Goal: Transaction & Acquisition: Purchase product/service

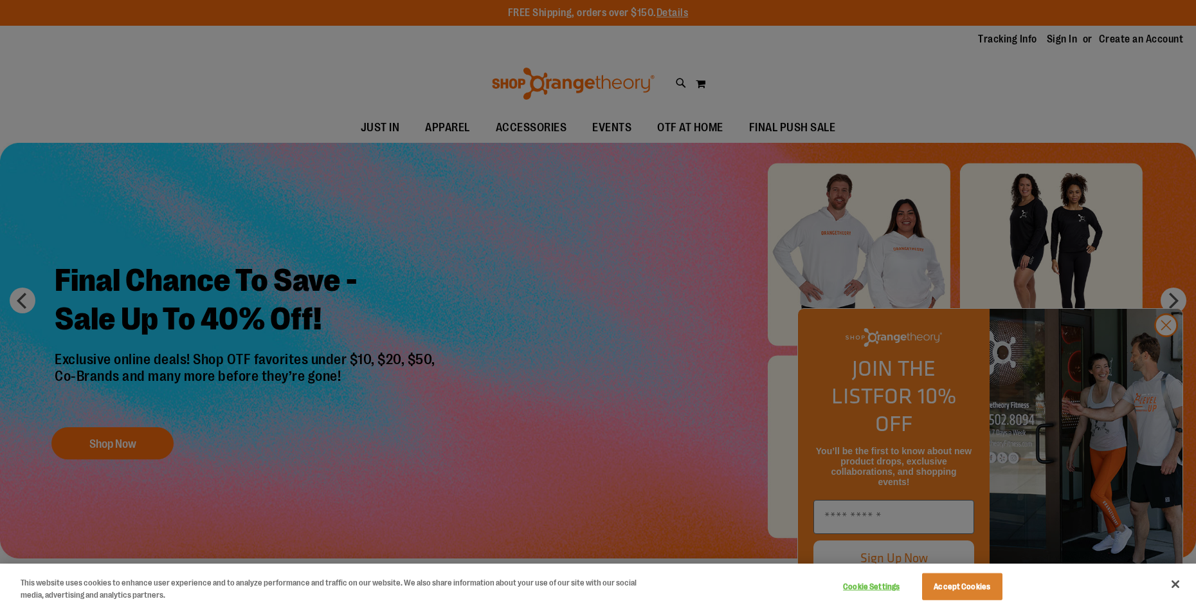
click at [1167, 354] on div at bounding box center [598, 304] width 1196 height 608
click at [964, 582] on button "Accept Cookies" at bounding box center [962, 586] width 80 height 27
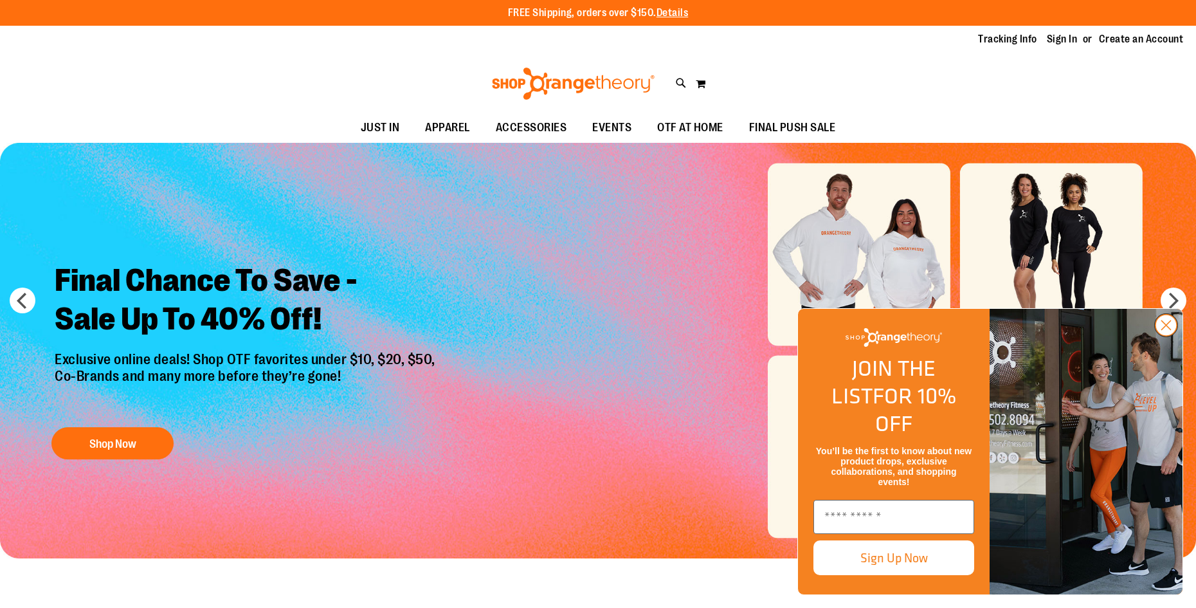
click at [1166, 336] on circle "Close dialog" at bounding box center [1165, 324] width 21 height 21
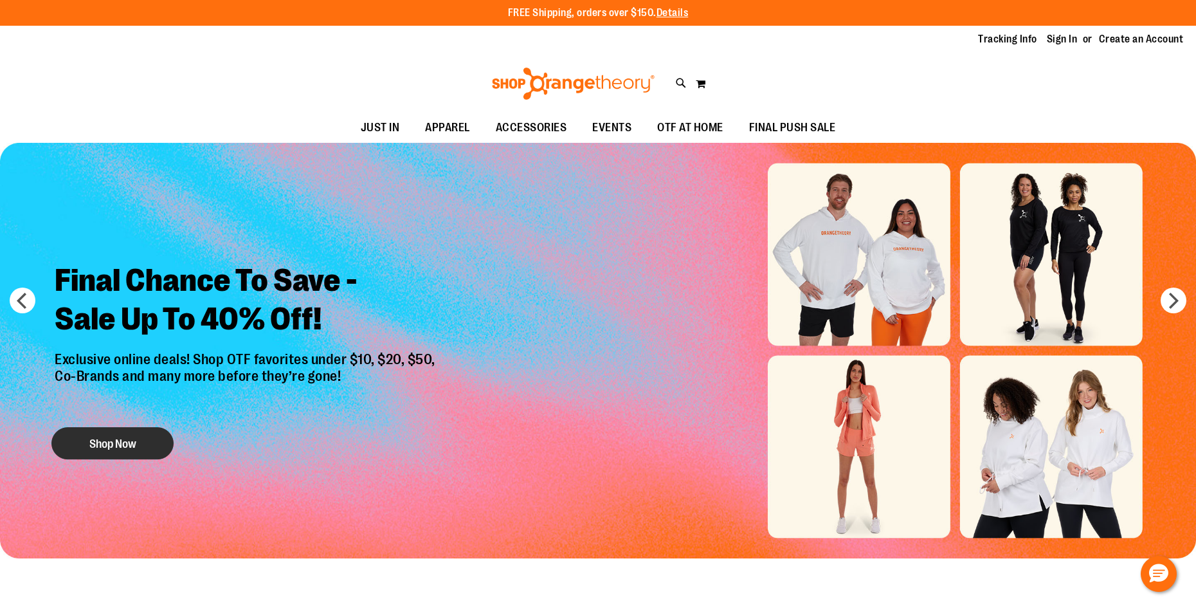
click at [118, 433] on button "Shop Now" at bounding box center [112, 443] width 122 height 32
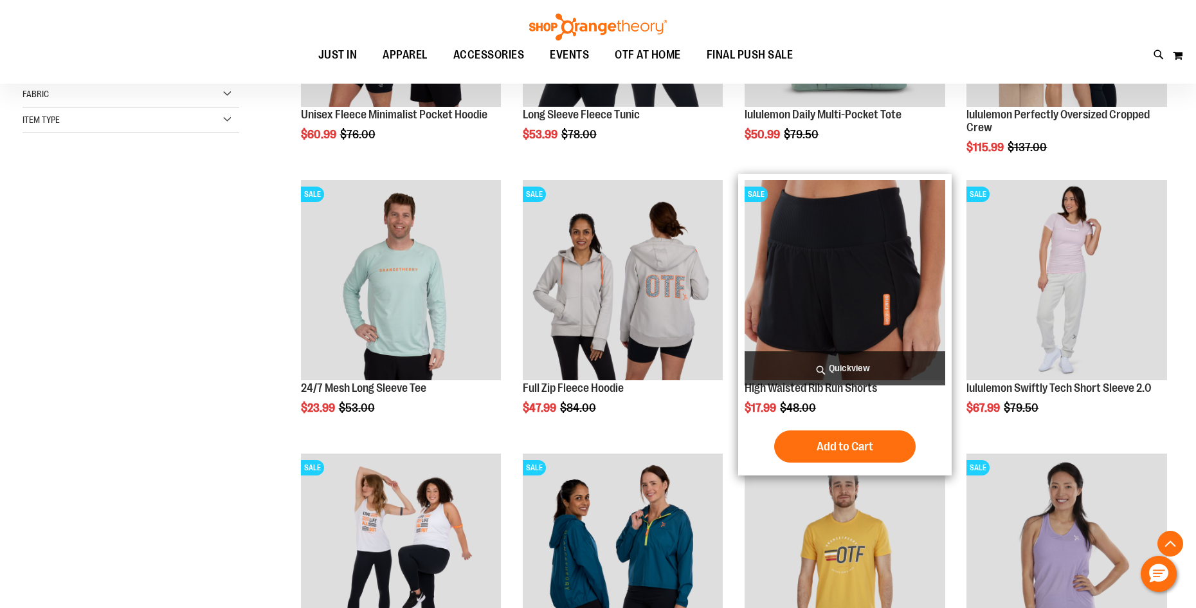
scroll to position [385, 0]
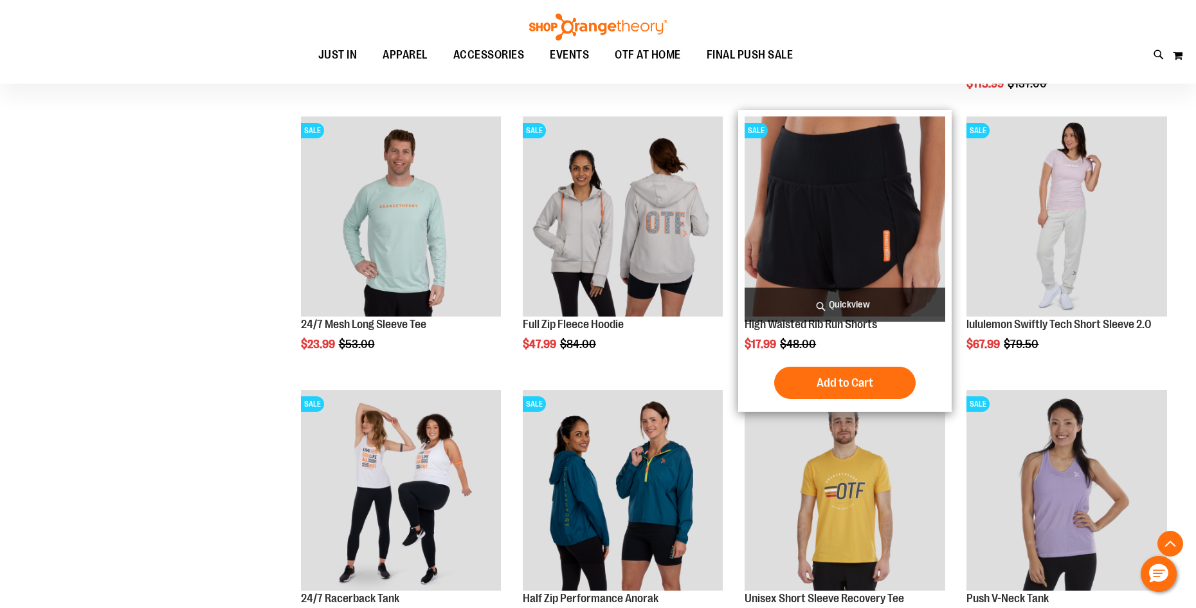
scroll to position [385, 0]
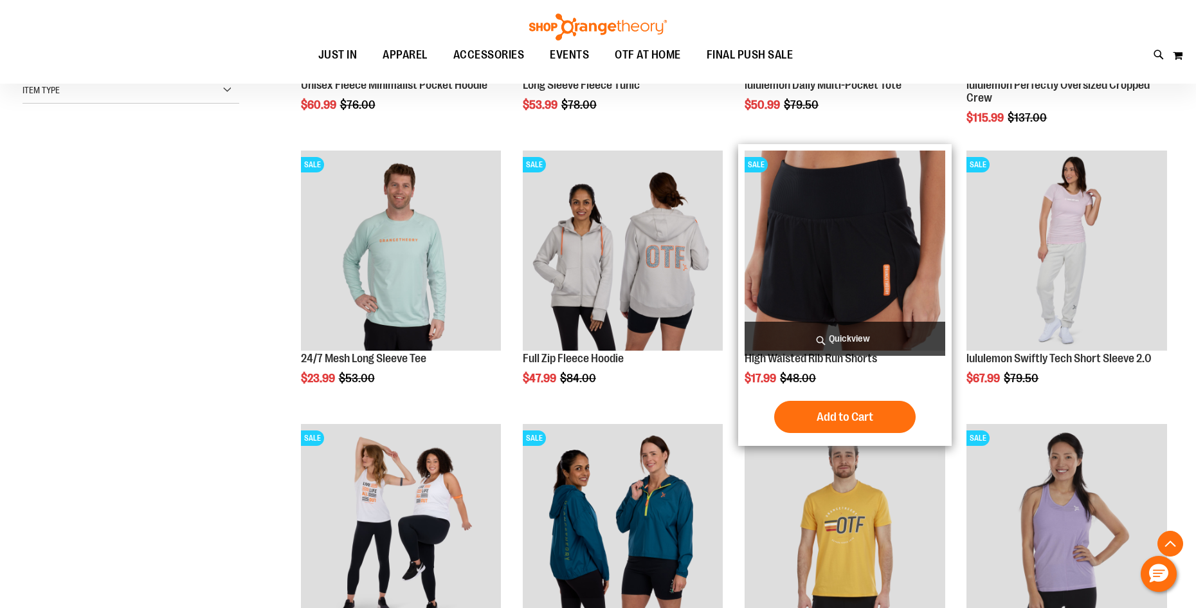
click at [861, 255] on img "product" at bounding box center [844, 250] width 201 height 201
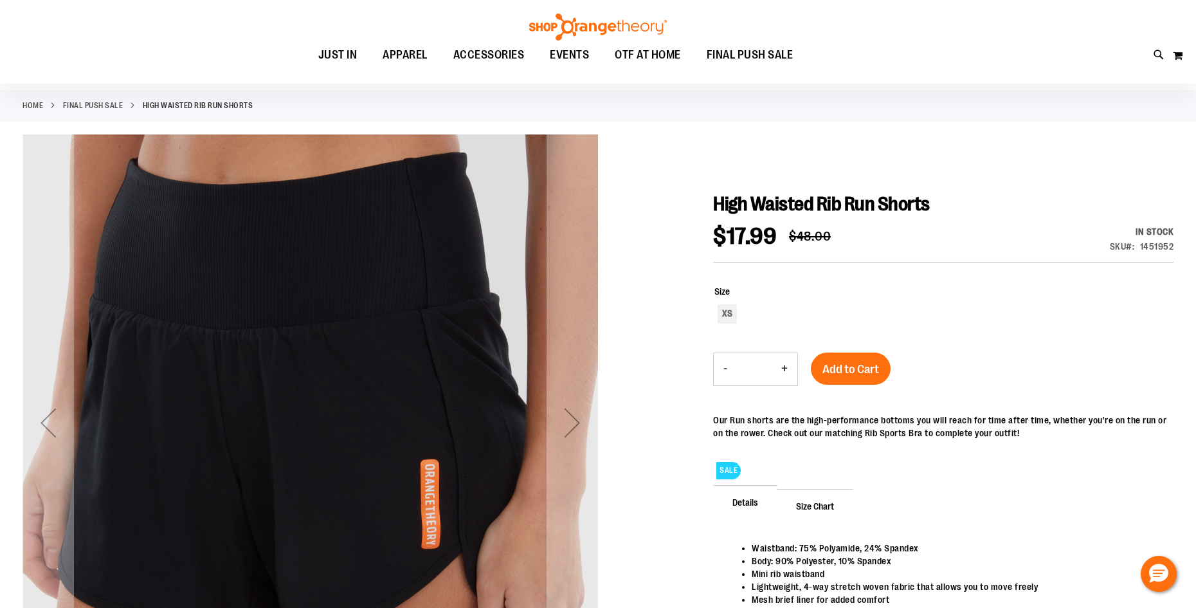
scroll to position [192, 0]
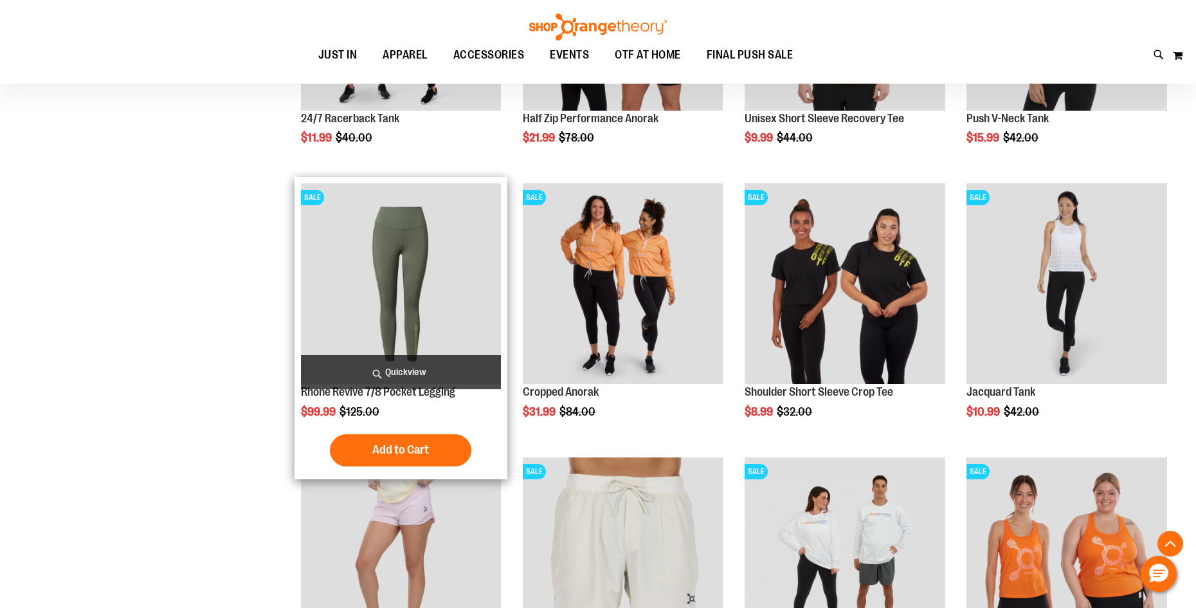
scroll to position [963, 0]
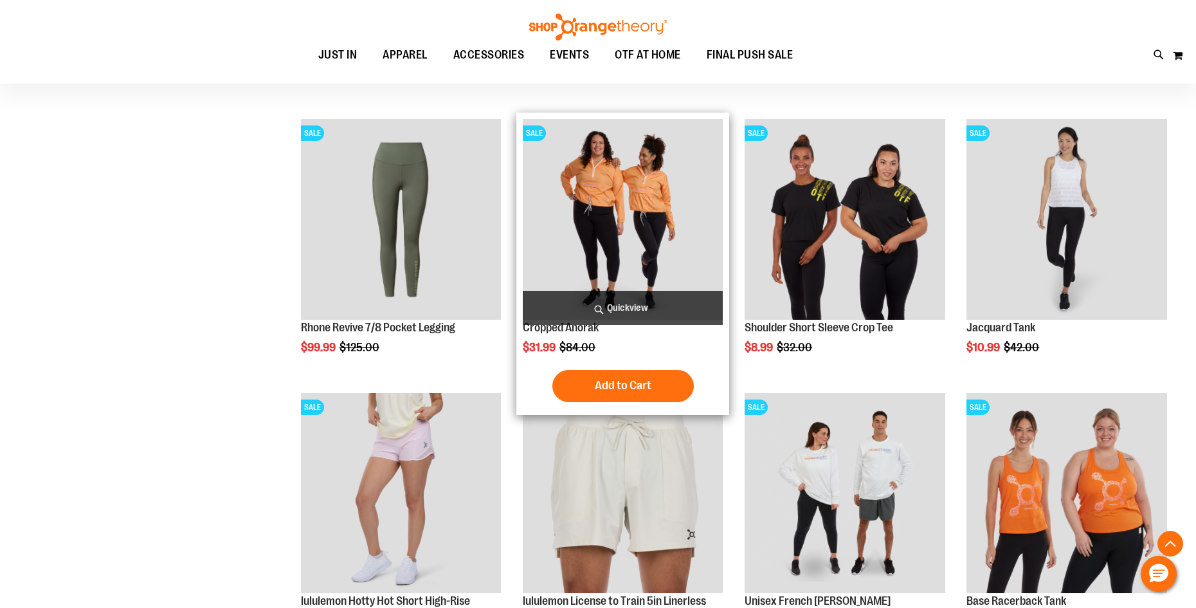
click at [646, 212] on img "product" at bounding box center [623, 219] width 201 height 201
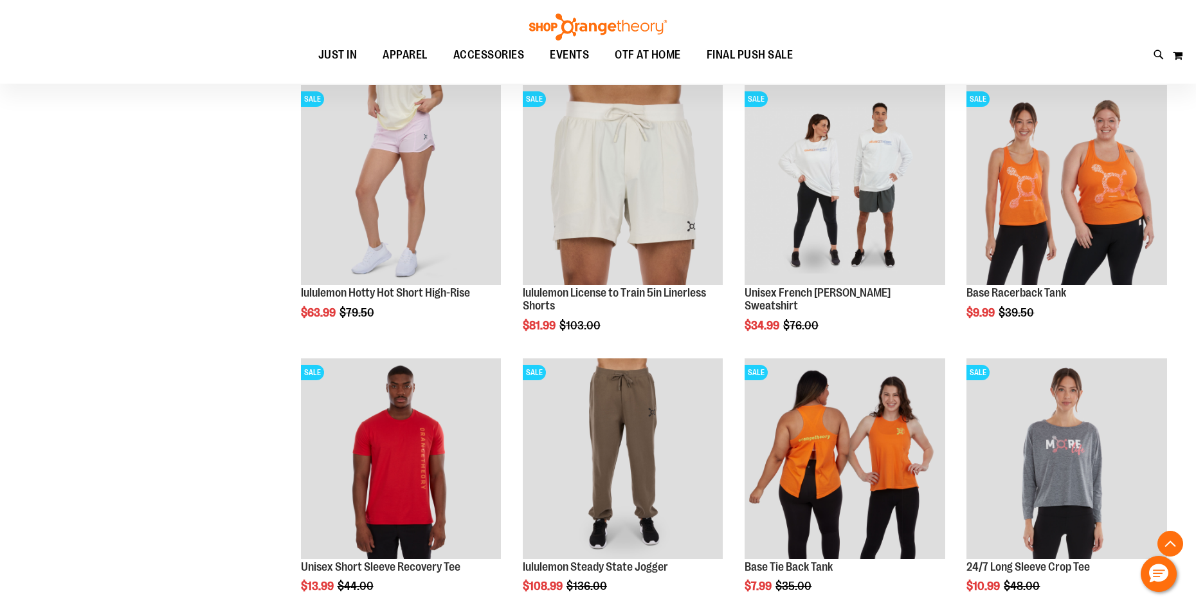
scroll to position [258, 0]
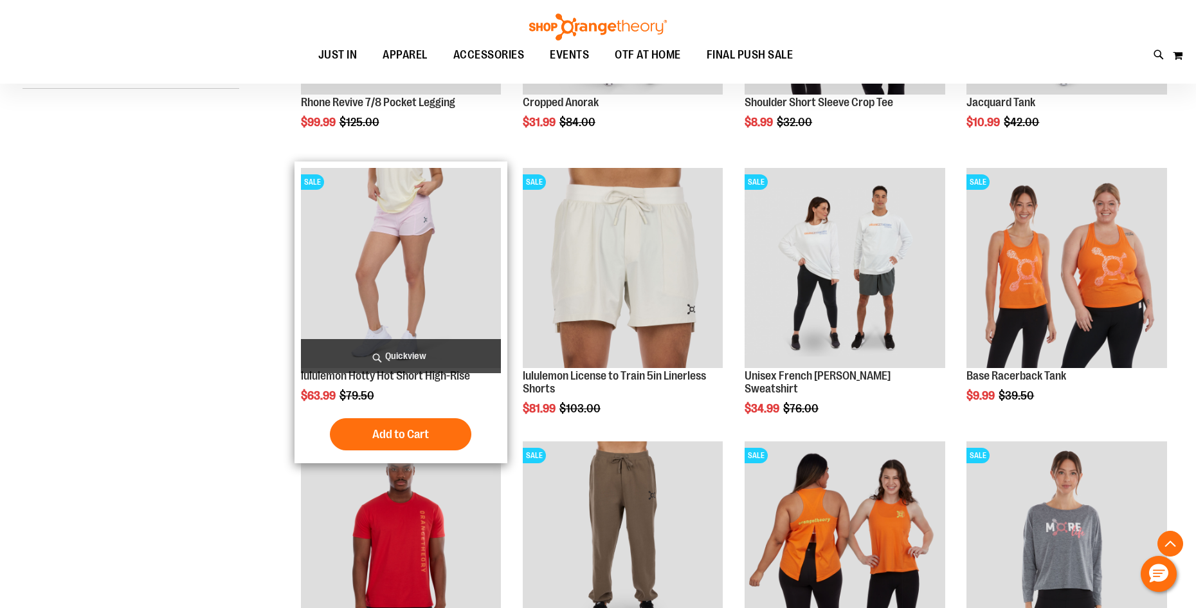
click at [437, 246] on img "product" at bounding box center [401, 268] width 201 height 201
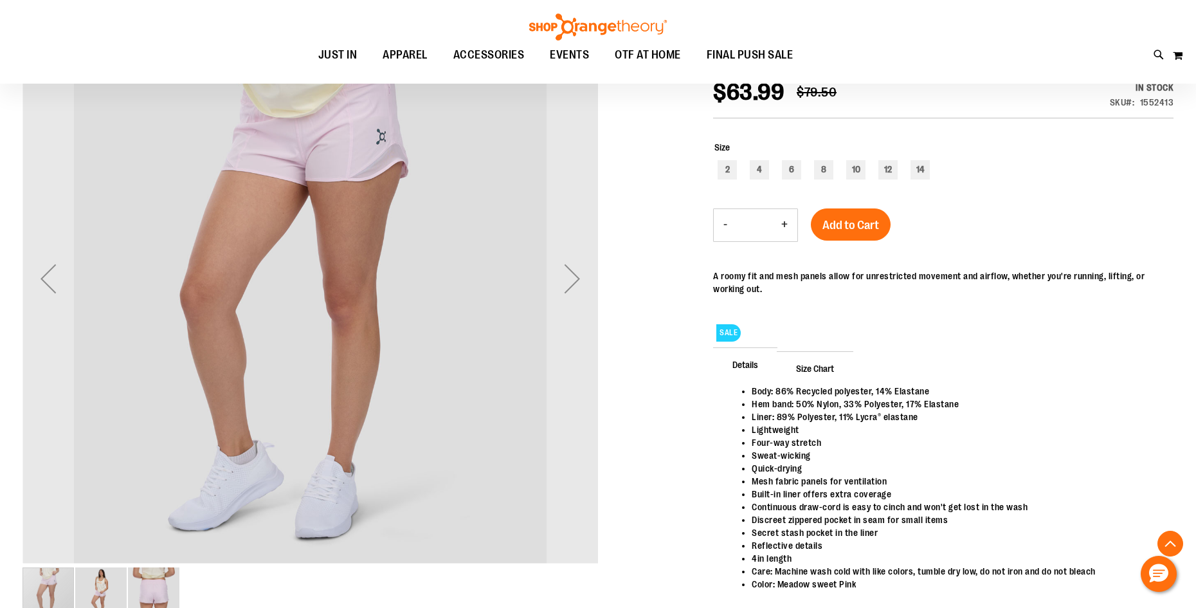
scroll to position [128, 0]
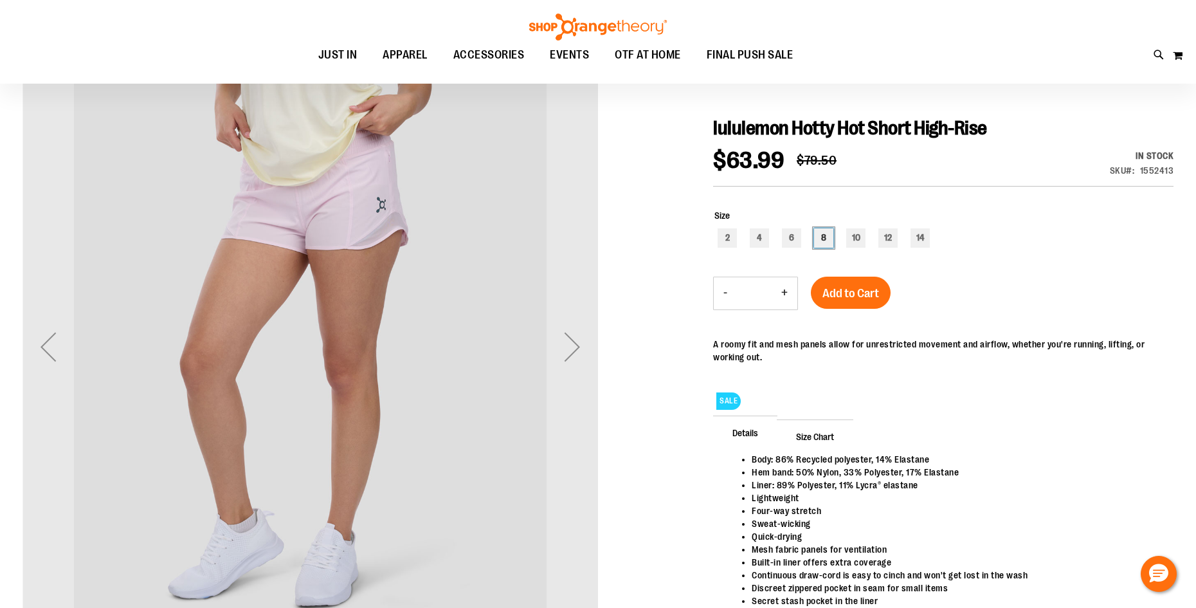
click at [824, 237] on div "8" at bounding box center [823, 237] width 19 height 19
type input "***"
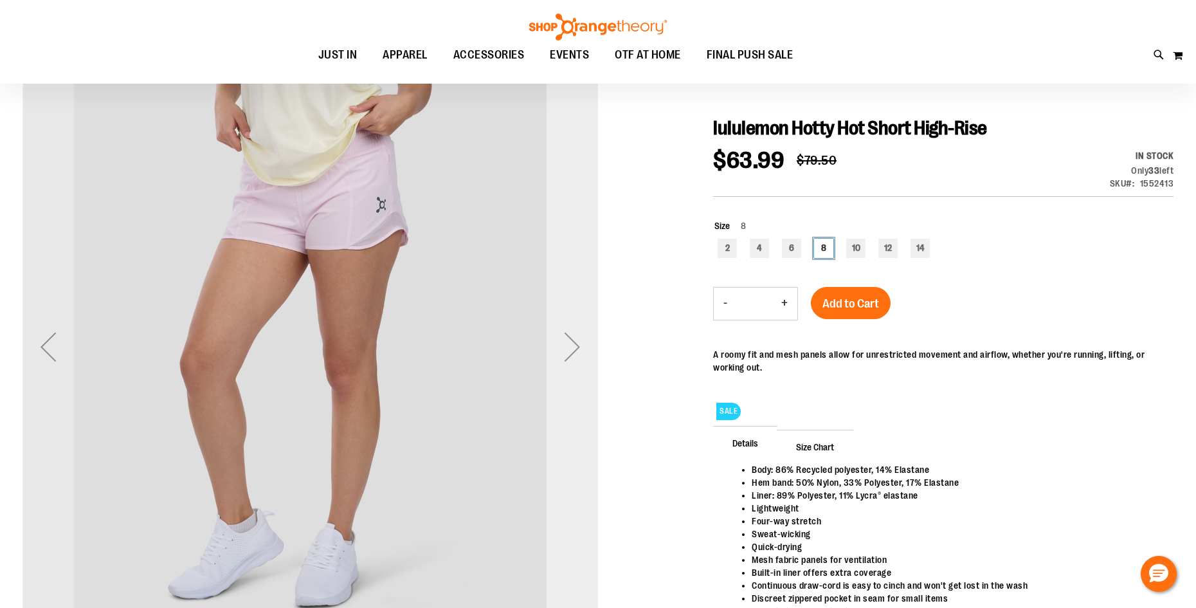
click at [572, 345] on div "Next" at bounding box center [571, 346] width 51 height 51
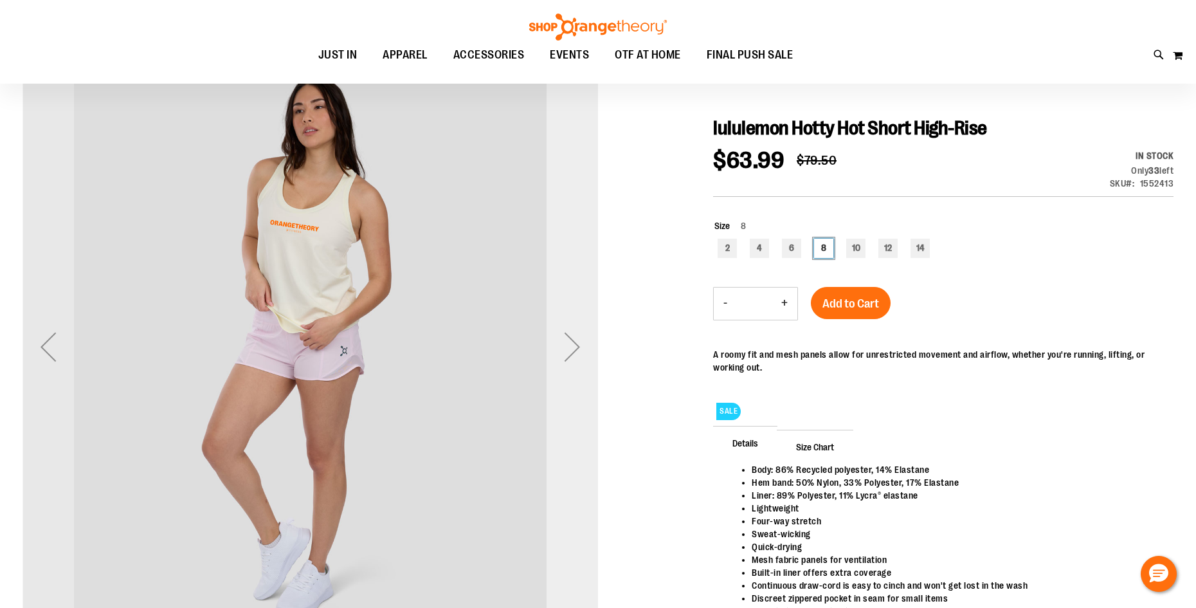
click at [572, 345] on div "Next" at bounding box center [571, 346] width 51 height 51
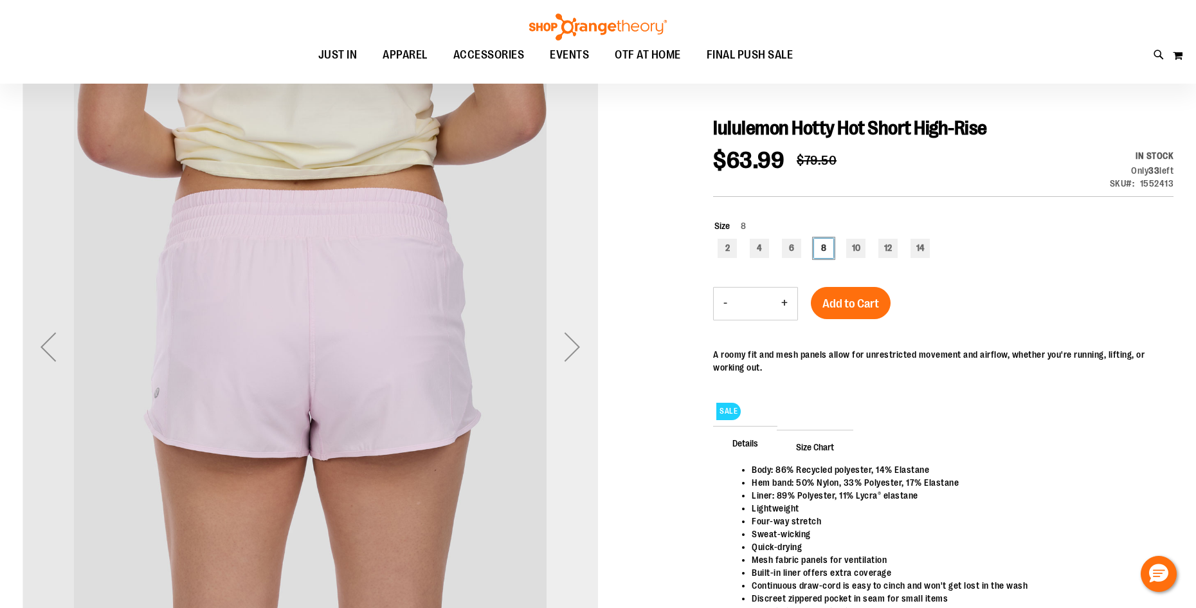
click at [572, 345] on div "Next" at bounding box center [571, 346] width 51 height 51
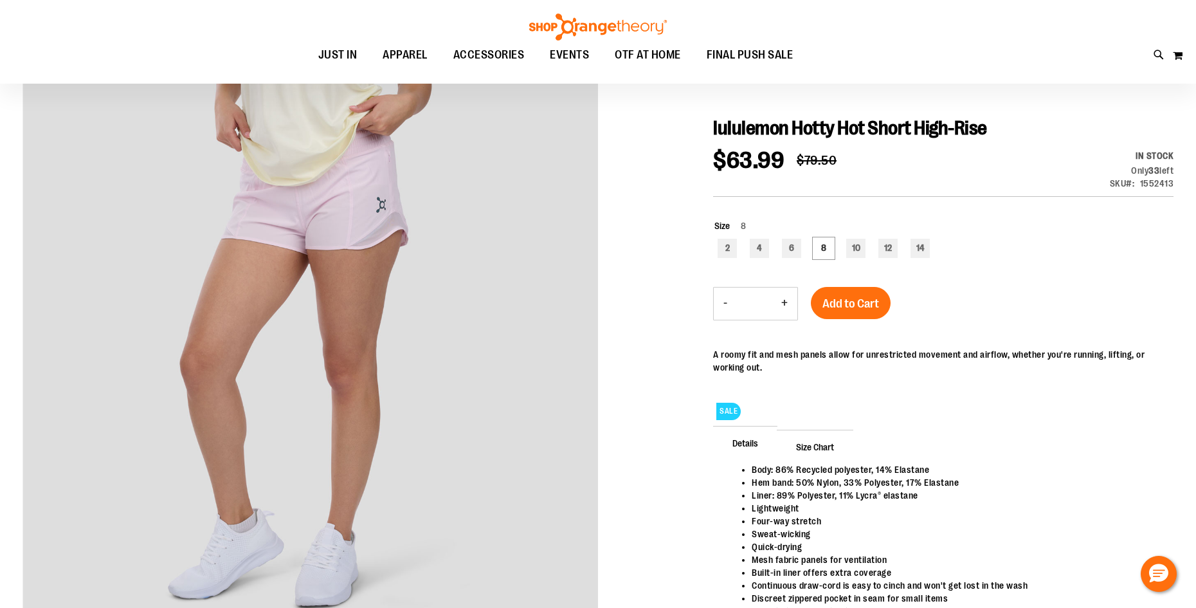
click at [870, 302] on span "Add to Cart" at bounding box center [850, 303] width 57 height 14
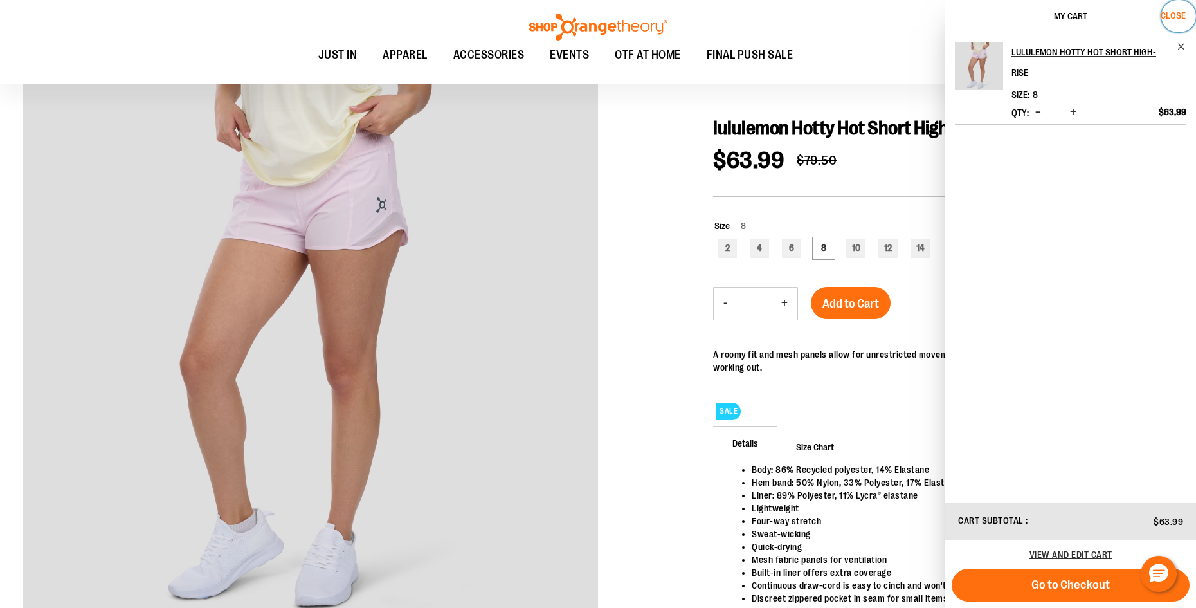
click at [1179, 14] on span "Close" at bounding box center [1172, 15] width 25 height 10
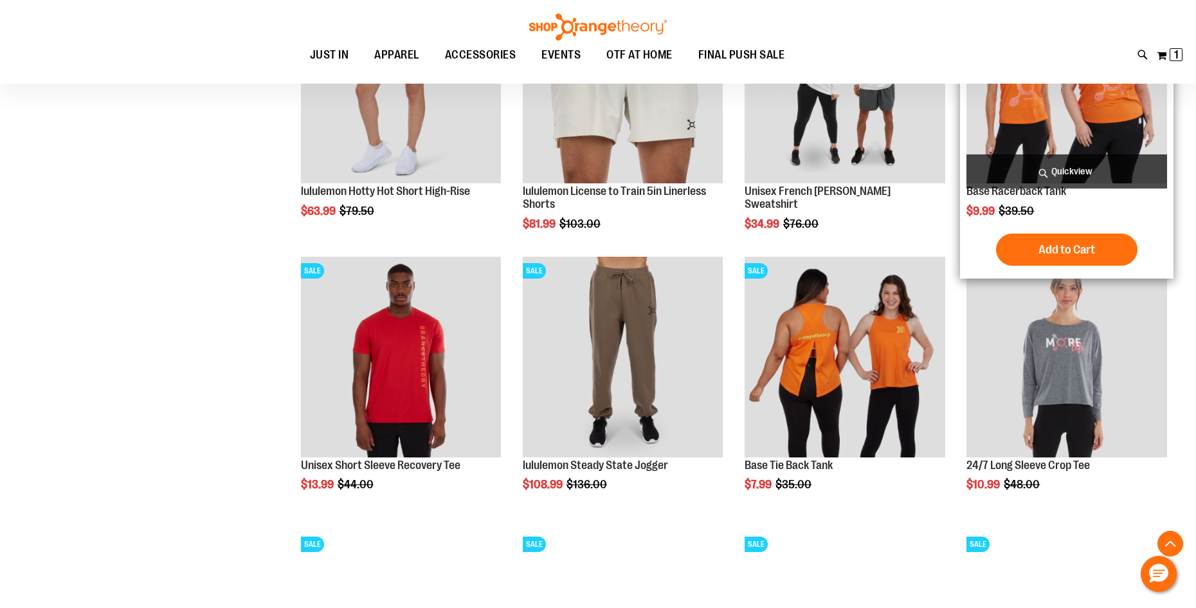
scroll to position [449, 0]
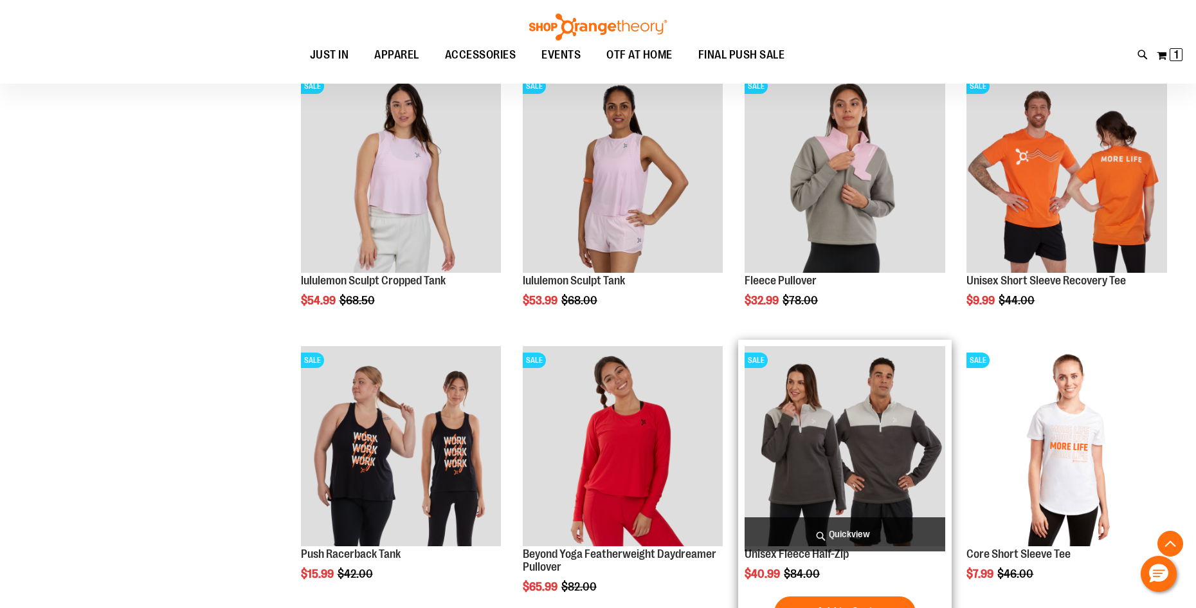
scroll to position [1028, 0]
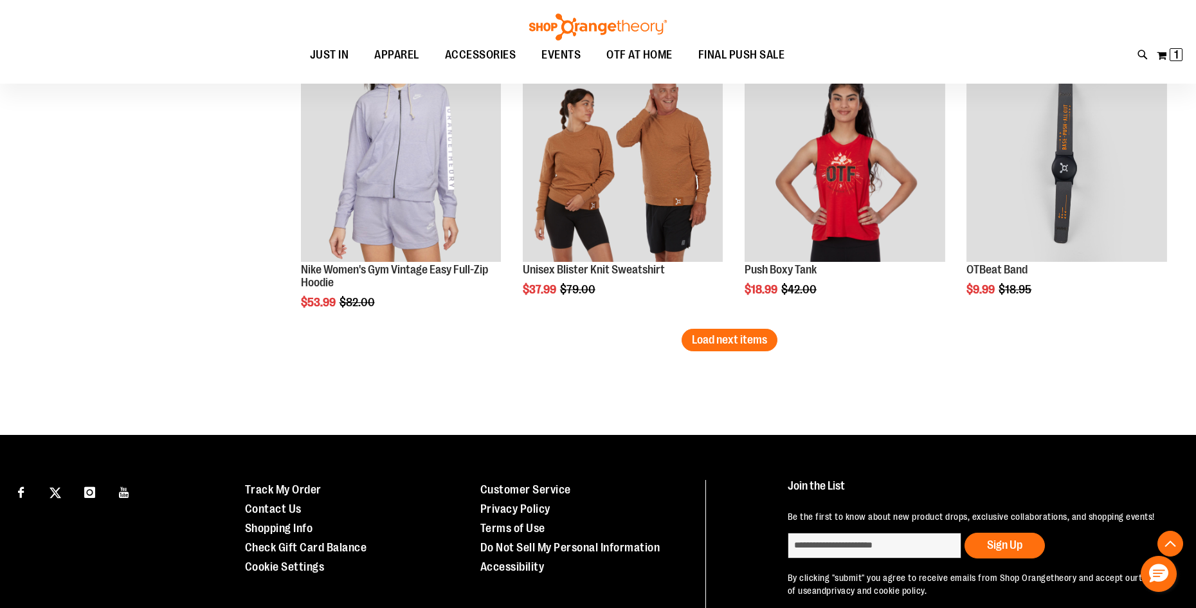
scroll to position [2314, 0]
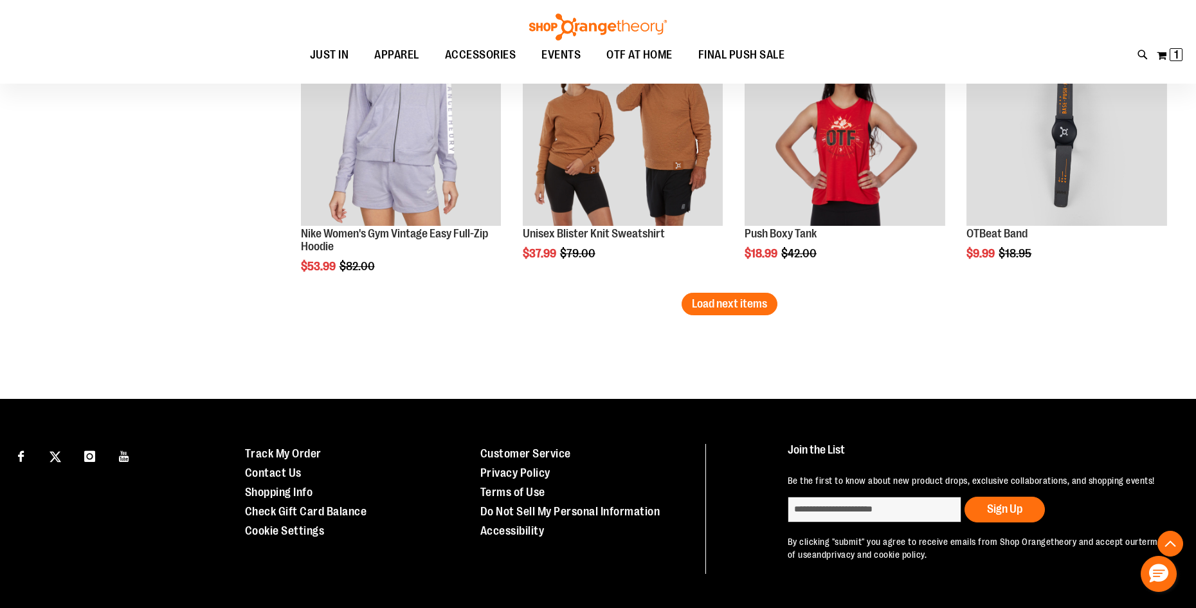
click at [754, 306] on span "Load next items" at bounding box center [729, 303] width 75 height 13
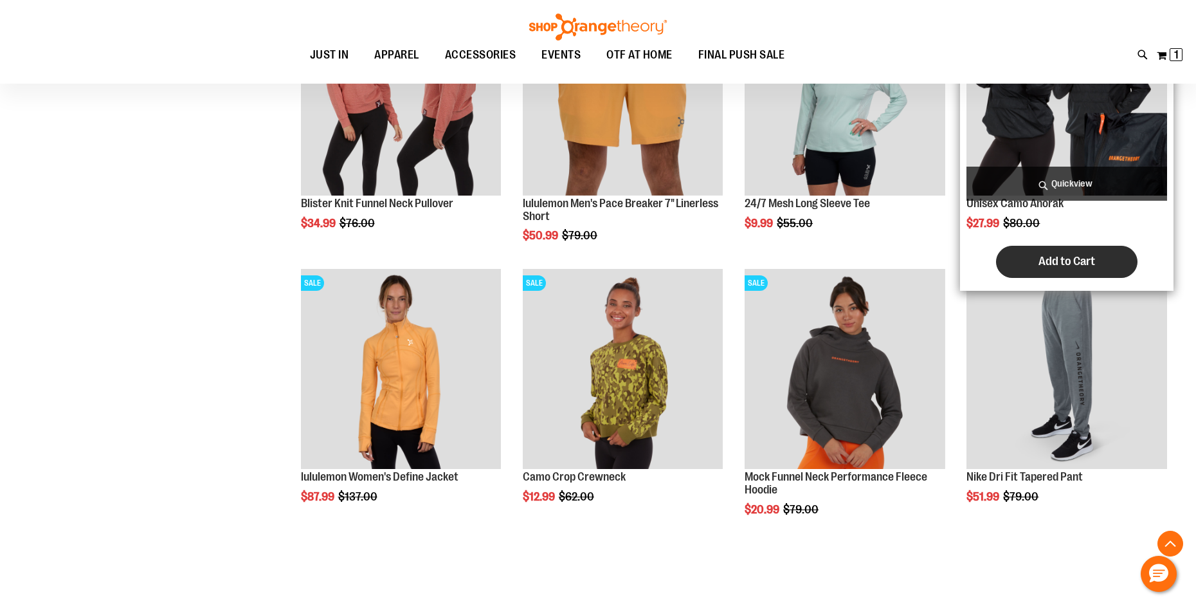
scroll to position [2892, 0]
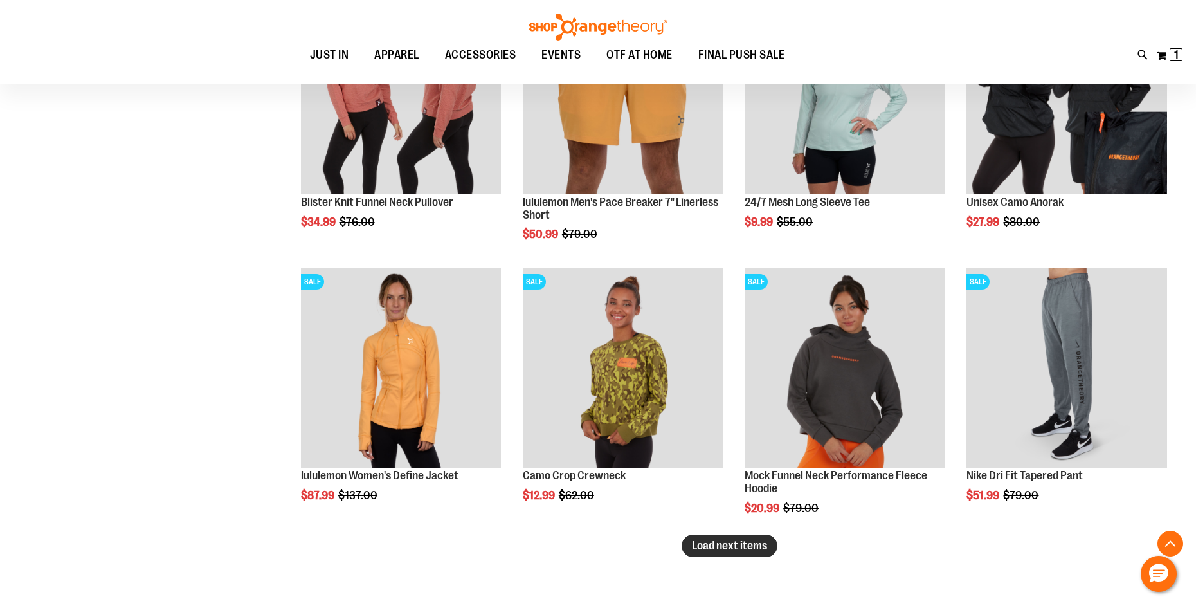
click at [741, 544] on span "Load next items" at bounding box center [729, 545] width 75 height 13
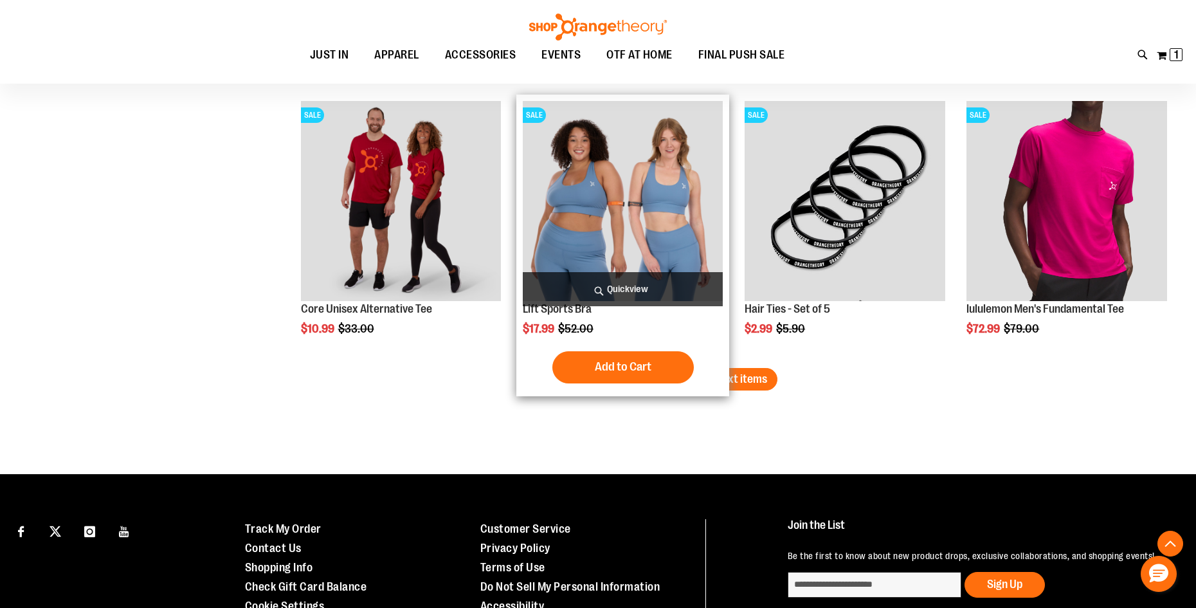
scroll to position [3927, 0]
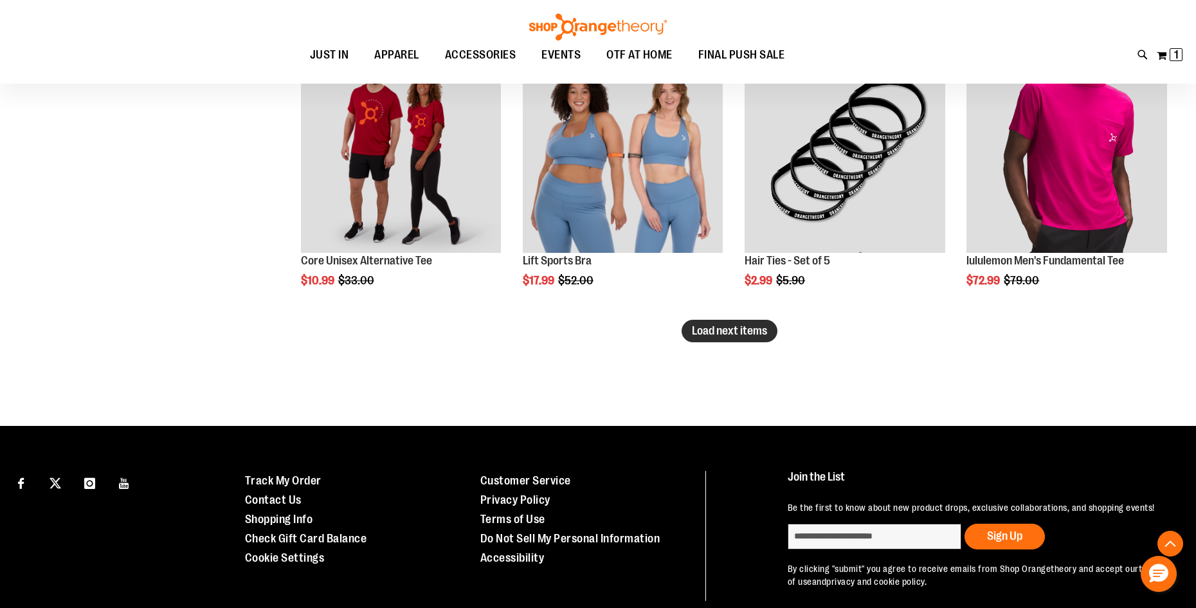
click at [727, 327] on span "Load next items" at bounding box center [729, 330] width 75 height 13
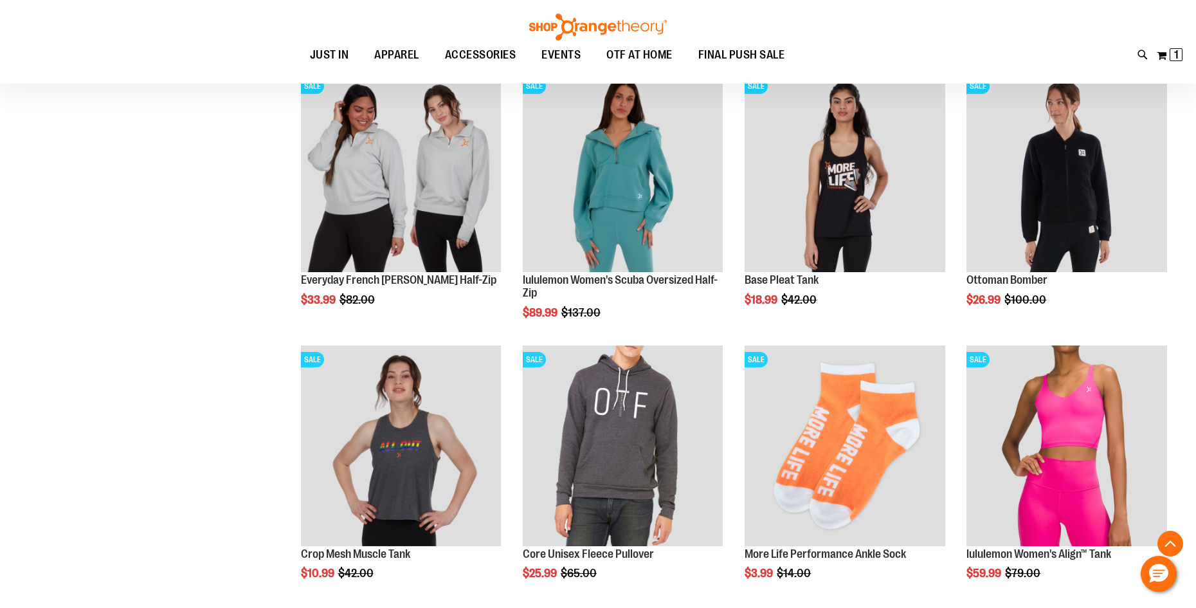
scroll to position [4185, 0]
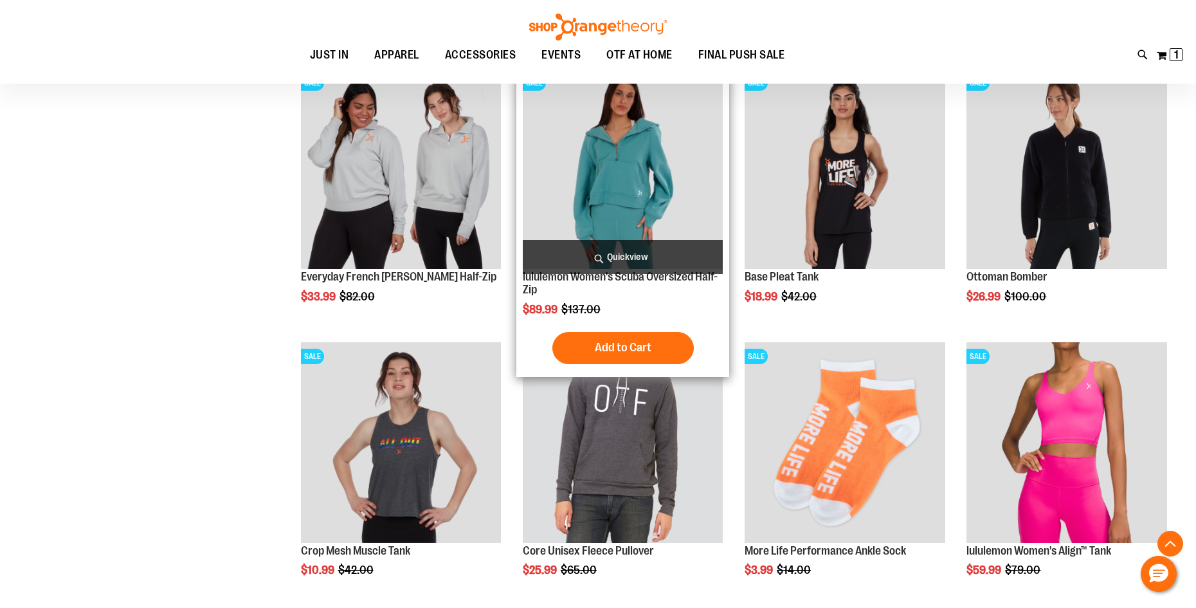
click at [617, 169] on img "product" at bounding box center [623, 169] width 201 height 201
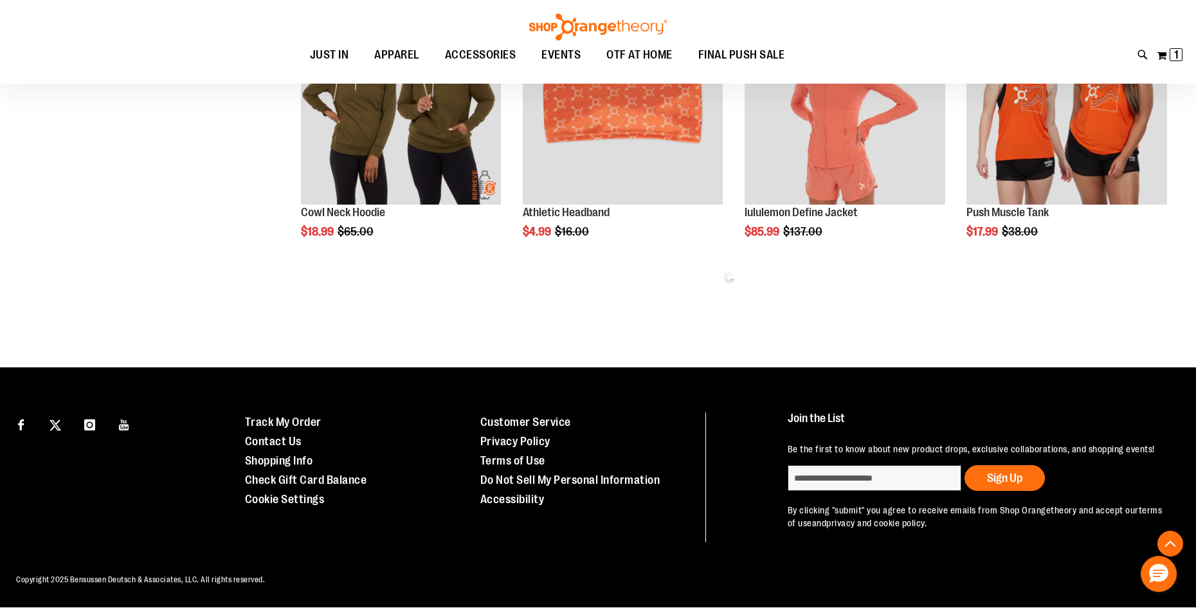
scroll to position [663, 0]
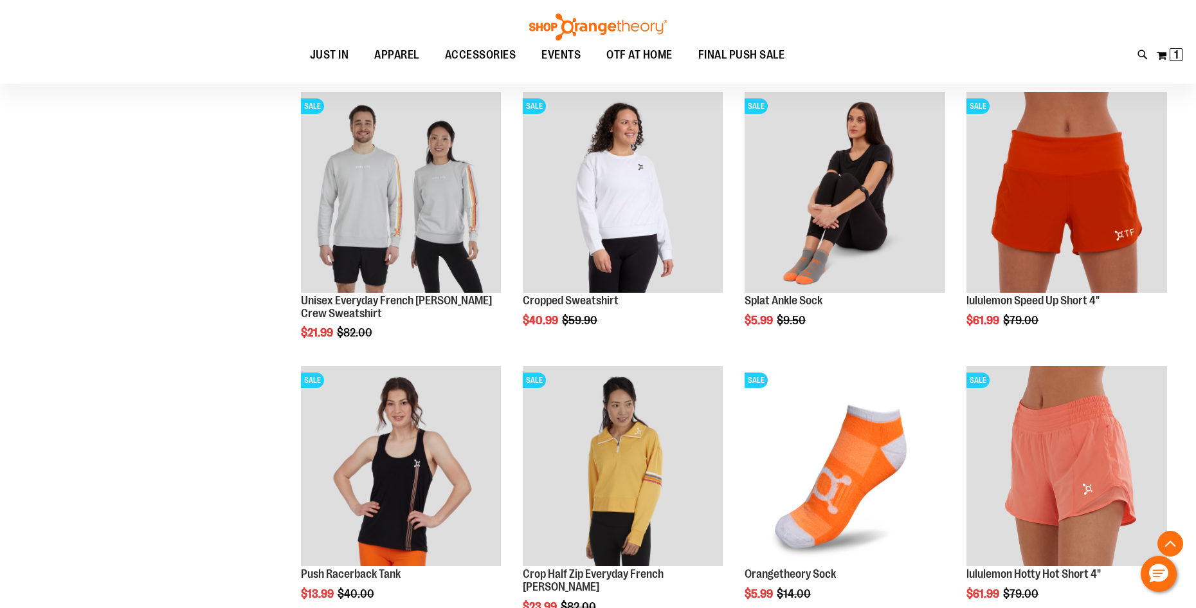
scroll to position [856, 0]
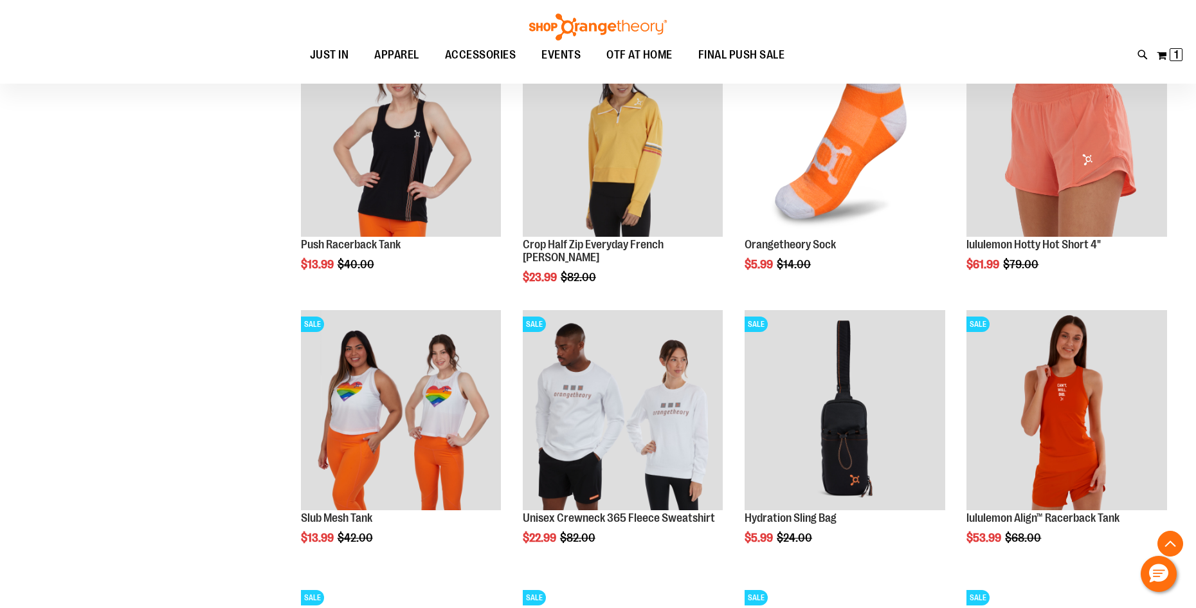
scroll to position [1434, 0]
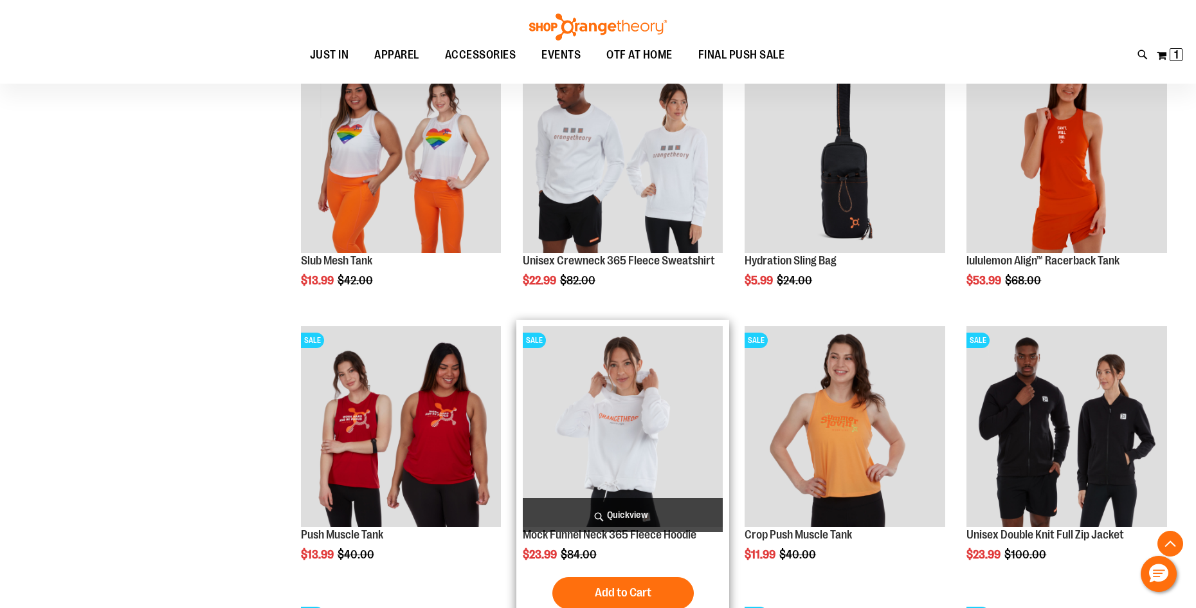
click at [607, 419] on img "product" at bounding box center [623, 426] width 201 height 201
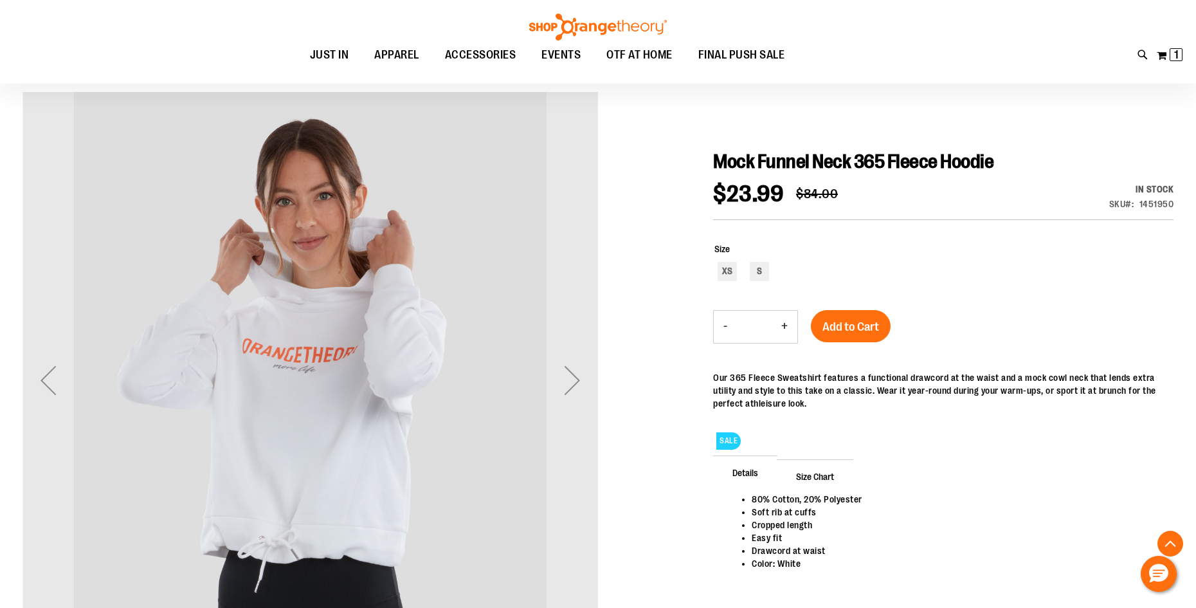
scroll to position [257, 0]
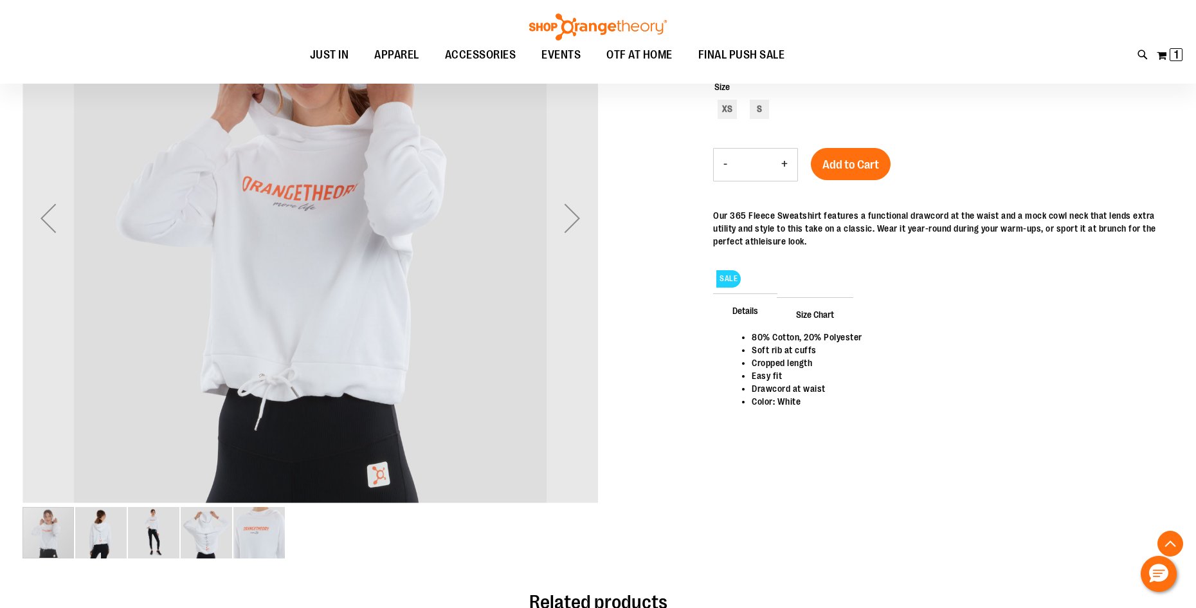
click at [263, 530] on img "image 5 of 5" at bounding box center [258, 532] width 51 height 51
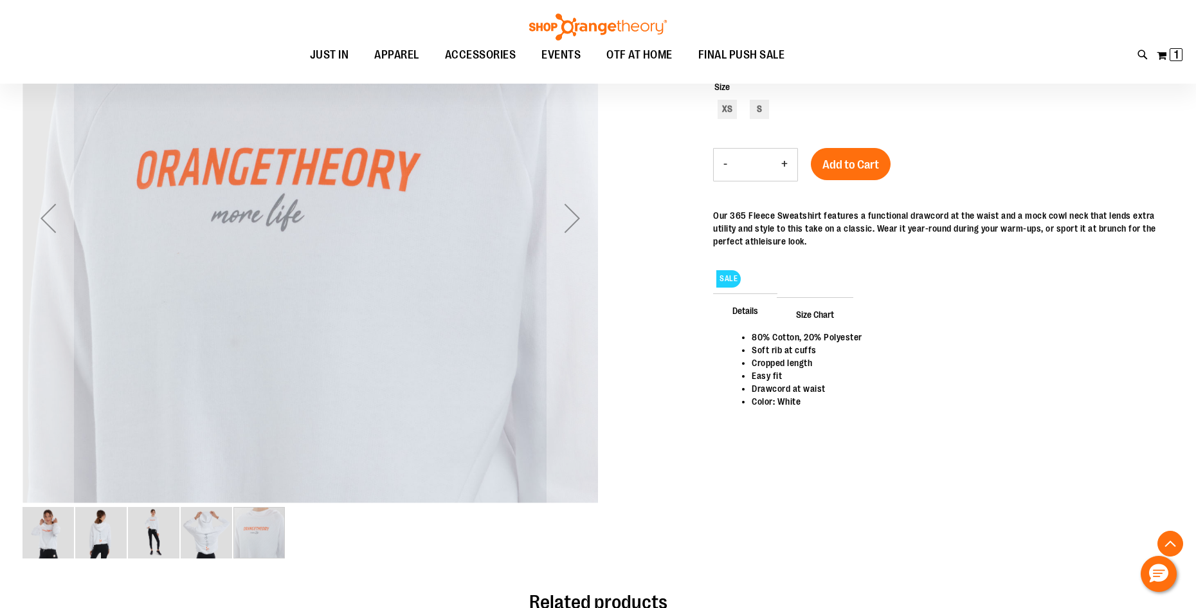
click at [216, 532] on img "image 4 of 5" at bounding box center [206, 532] width 51 height 51
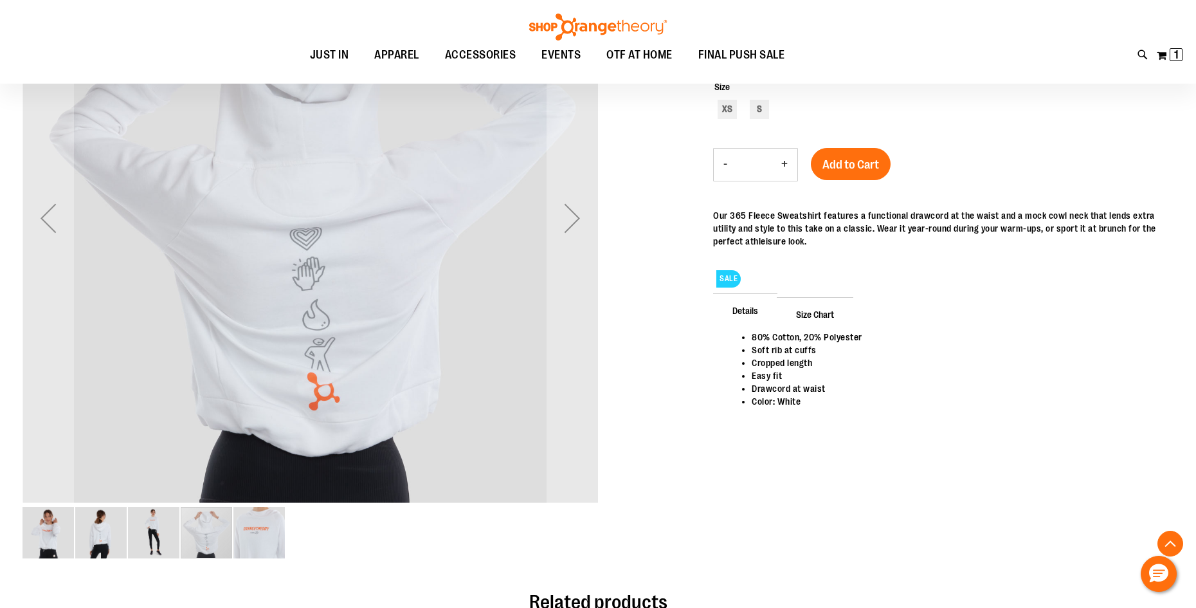
click at [144, 531] on img "image 3 of 5" at bounding box center [153, 532] width 51 height 51
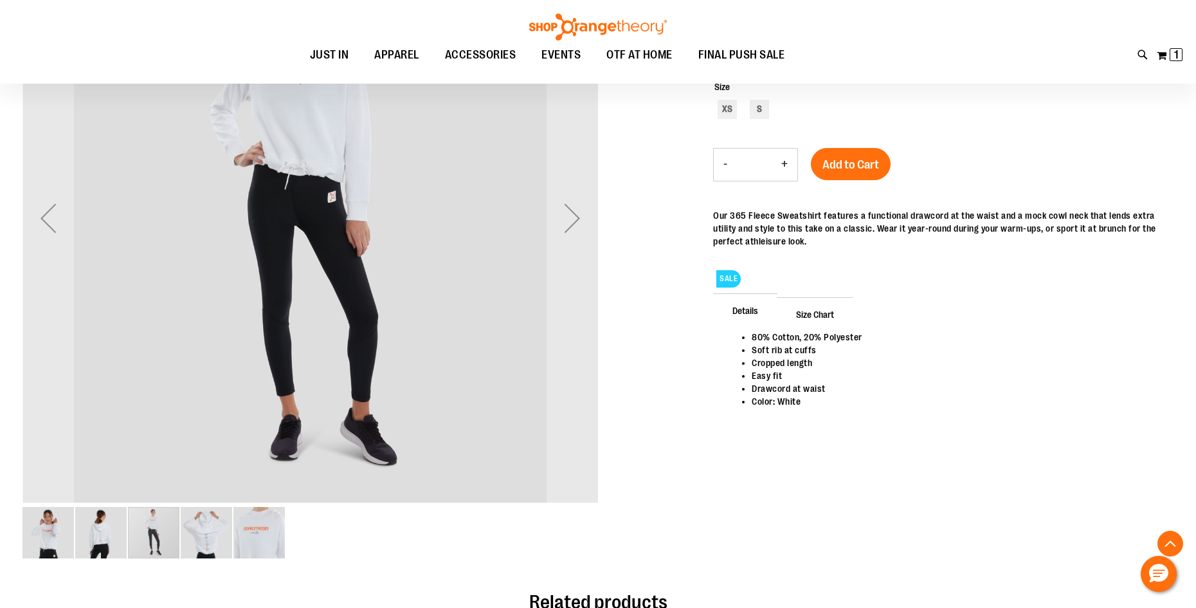
click at [110, 544] on img "image 2 of 5" at bounding box center [100, 532] width 51 height 51
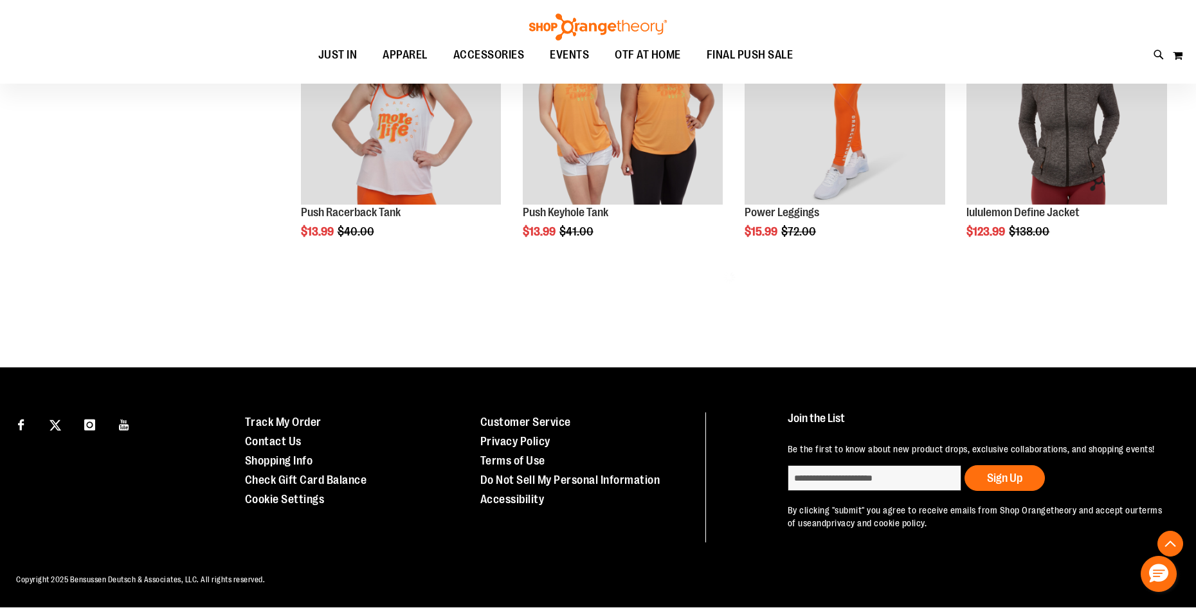
scroll to position [663, 0]
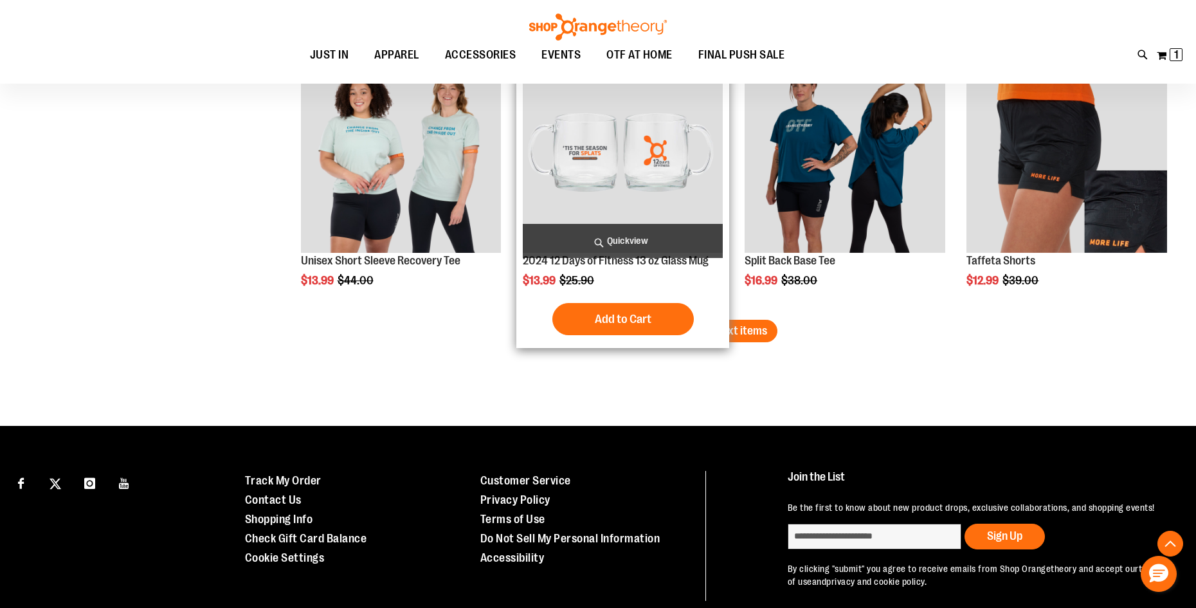
scroll to position [2270, 0]
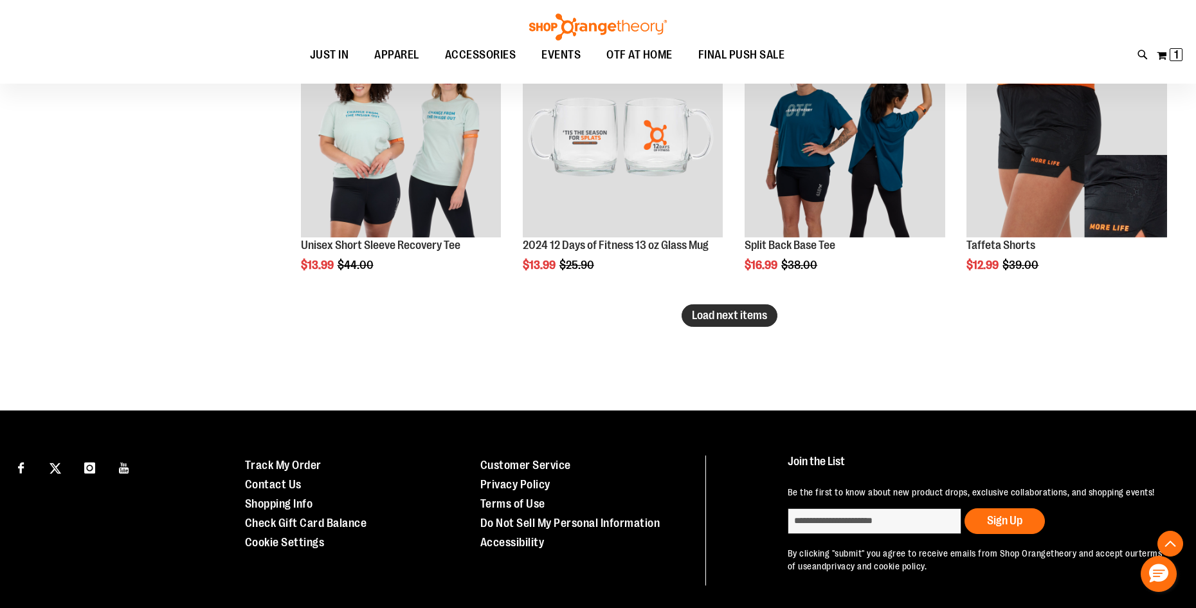
click at [737, 318] on span "Load next items" at bounding box center [729, 315] width 75 height 13
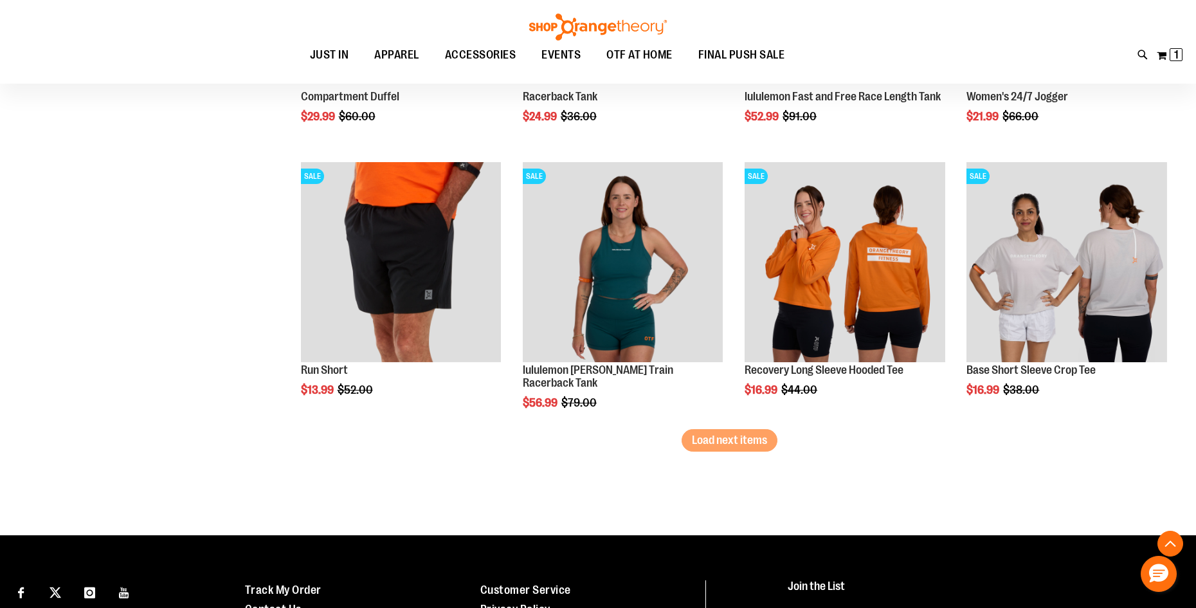
scroll to position [2977, 0]
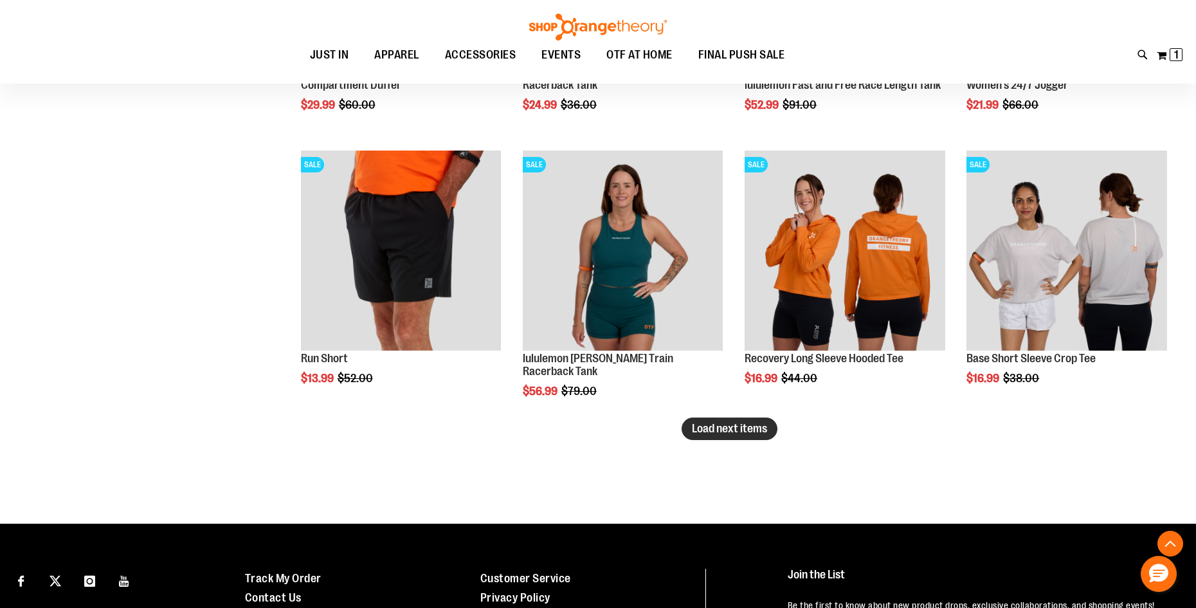
click at [737, 428] on span "Load next items" at bounding box center [729, 428] width 75 height 13
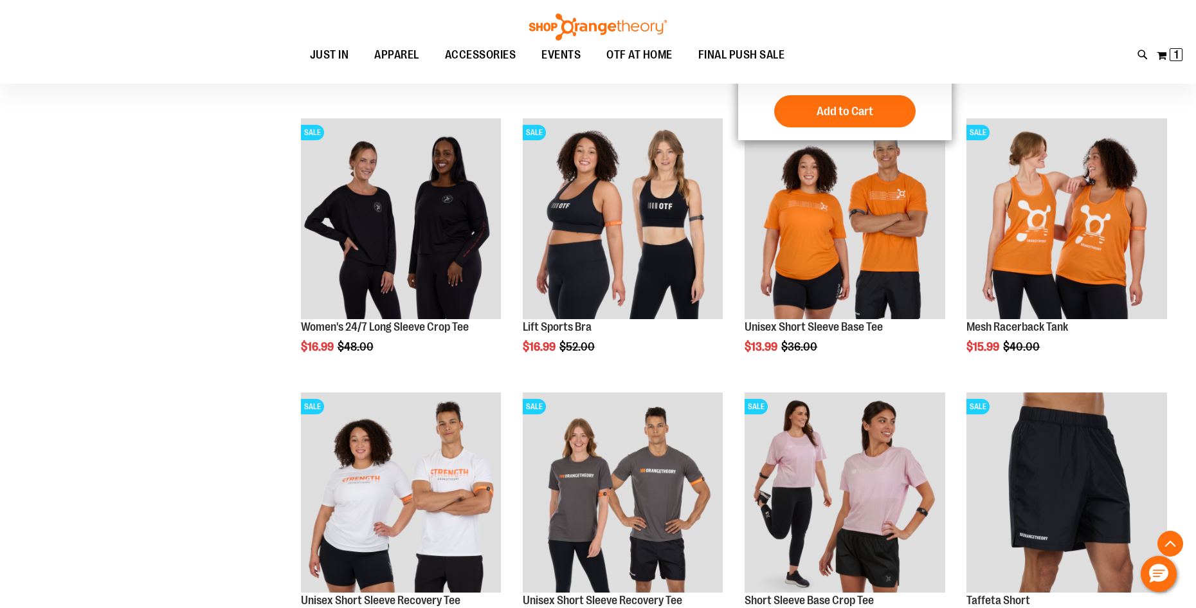
scroll to position [3684, 0]
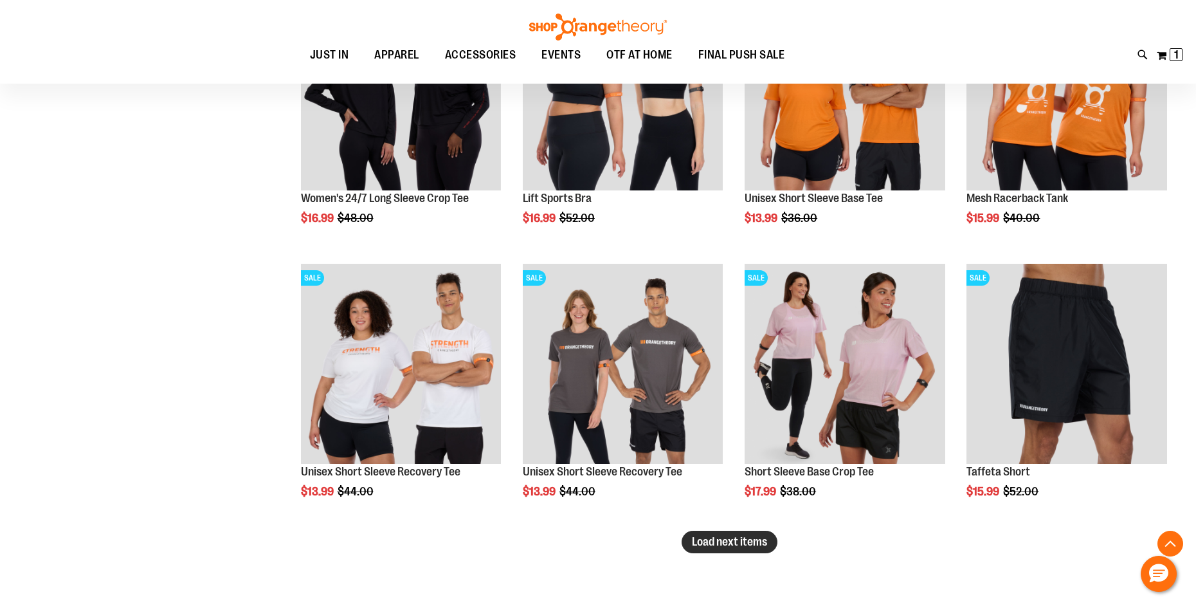
click at [735, 543] on span "Load next items" at bounding box center [729, 541] width 75 height 13
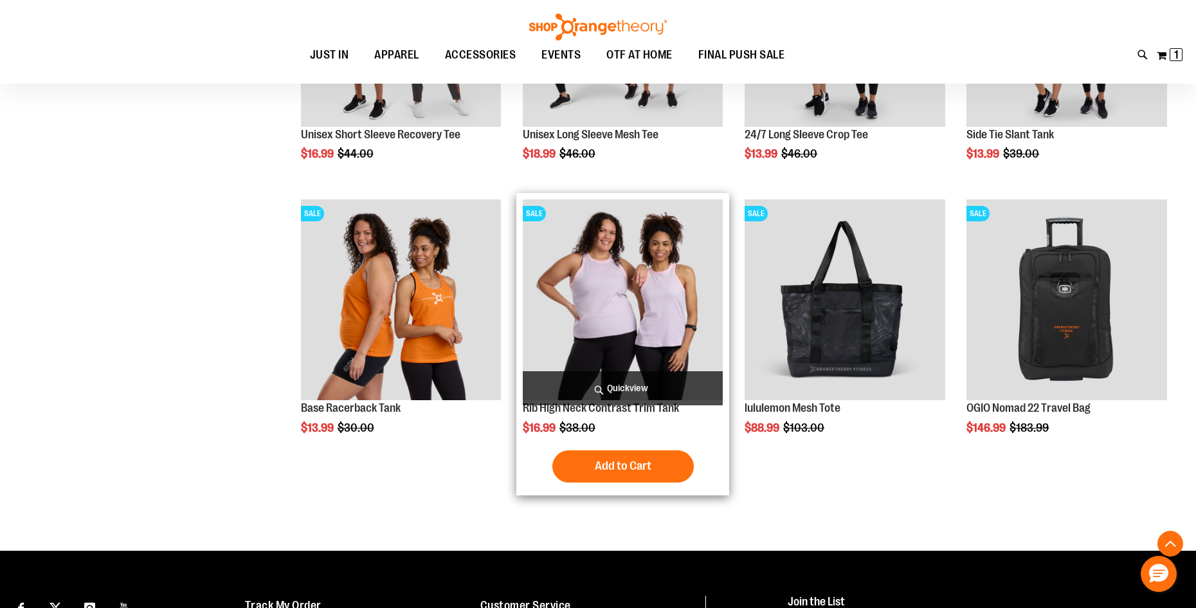
scroll to position [4584, 0]
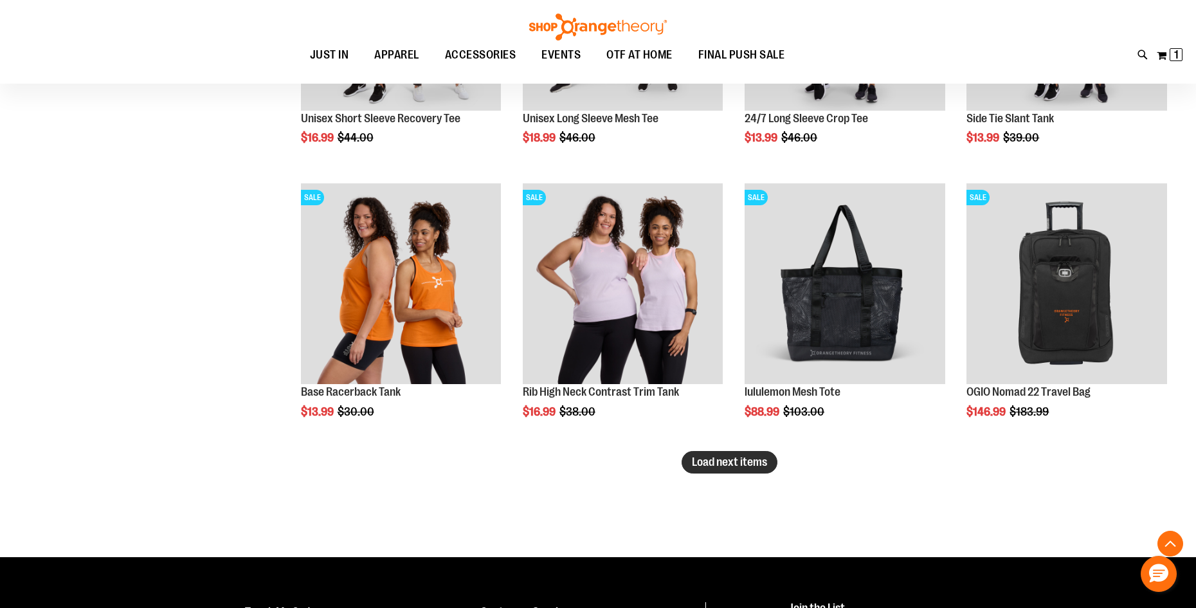
click at [721, 464] on span "Load next items" at bounding box center [729, 461] width 75 height 13
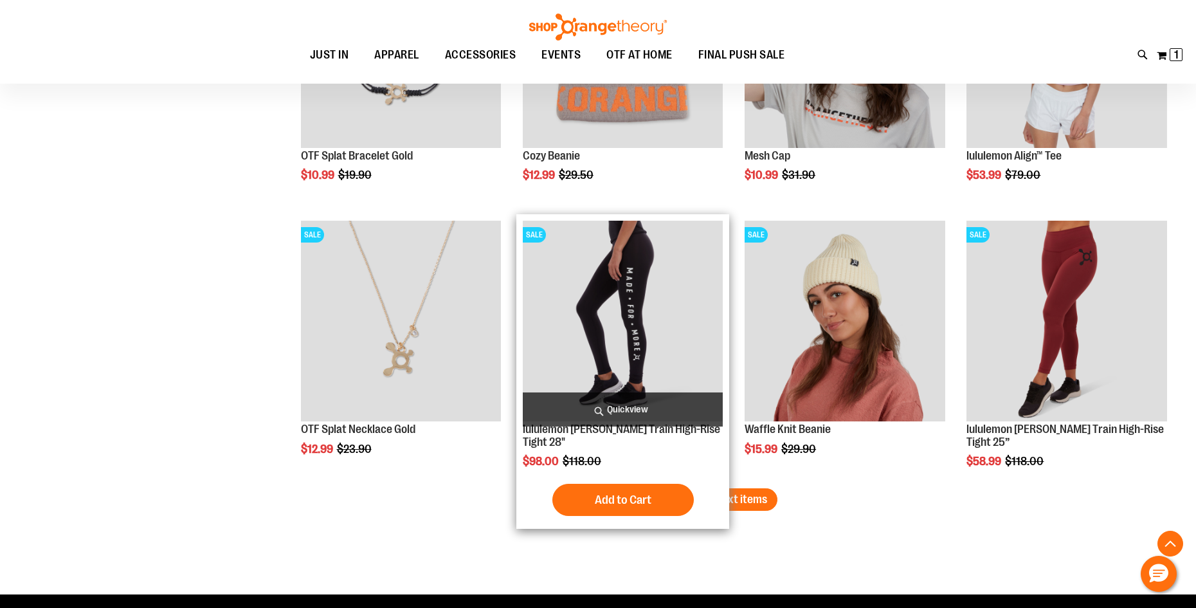
scroll to position [5420, 0]
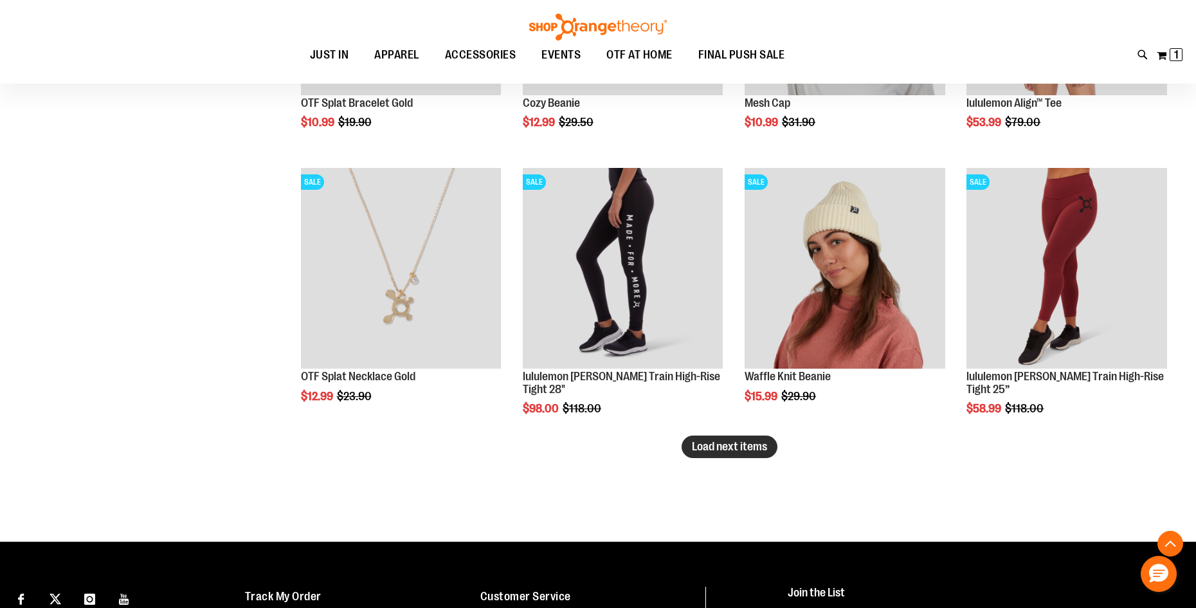
click at [737, 446] on span "Load next items" at bounding box center [729, 446] width 75 height 13
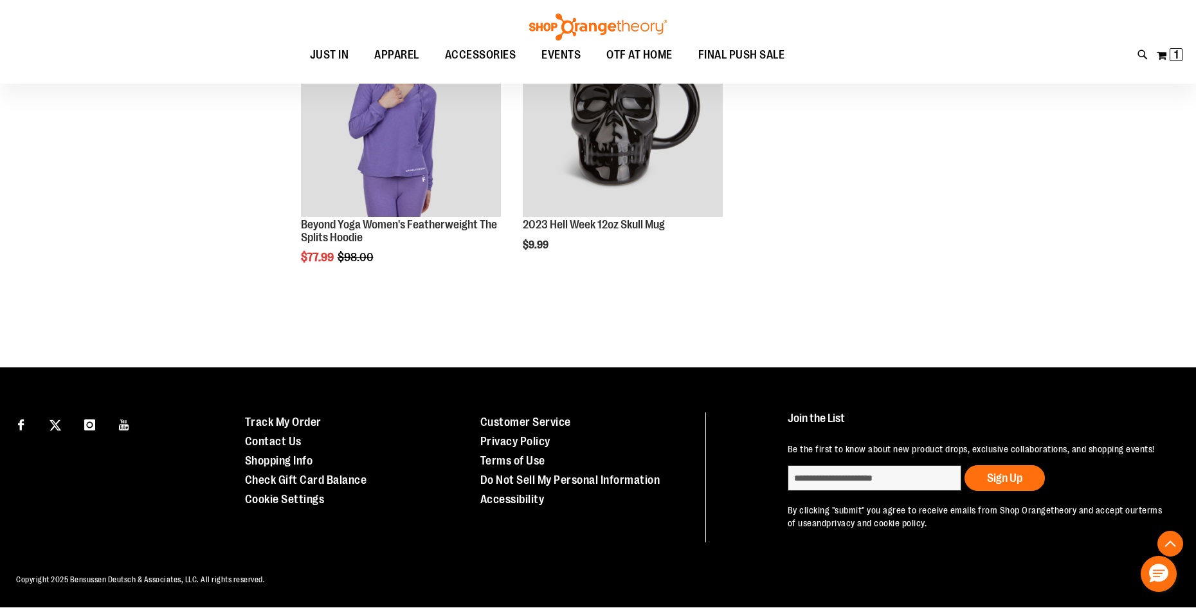
scroll to position [5861, 0]
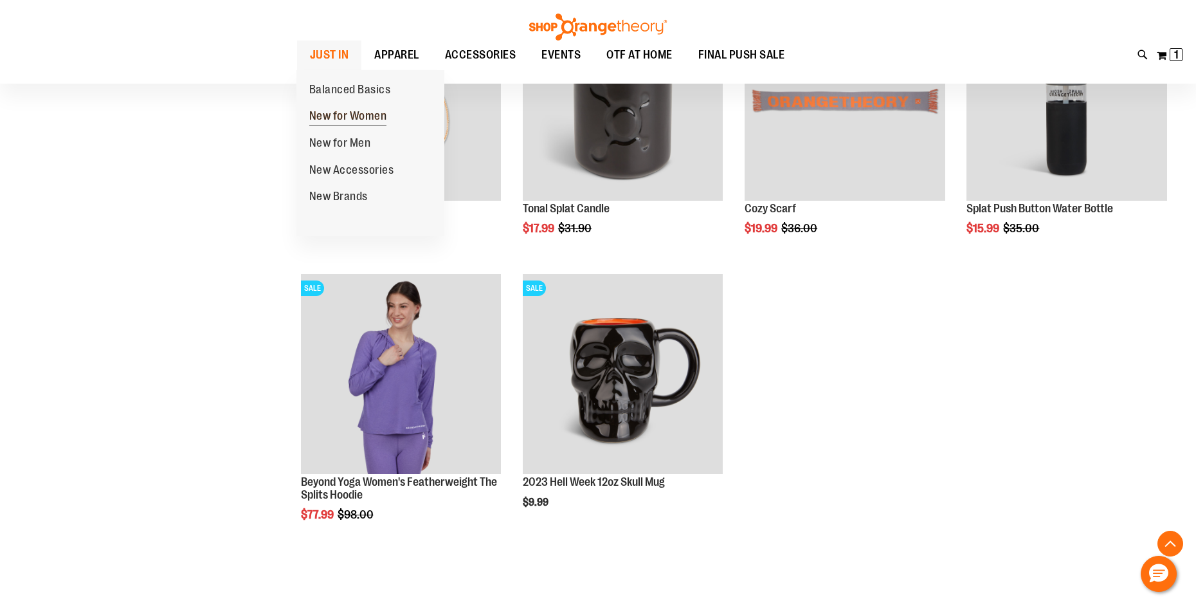
click at [347, 111] on span "New for Women" at bounding box center [348, 117] width 78 height 16
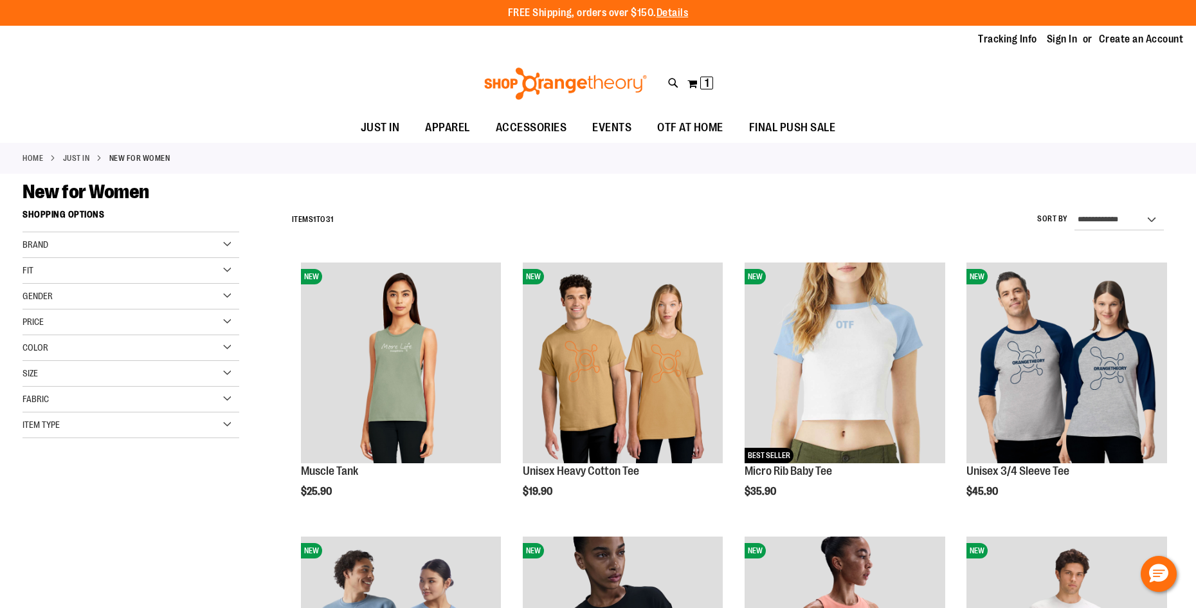
click at [48, 243] on span "Brand" at bounding box center [36, 244] width 26 height 10
click at [30, 284] on link "lululemon" at bounding box center [123, 285] width 208 height 14
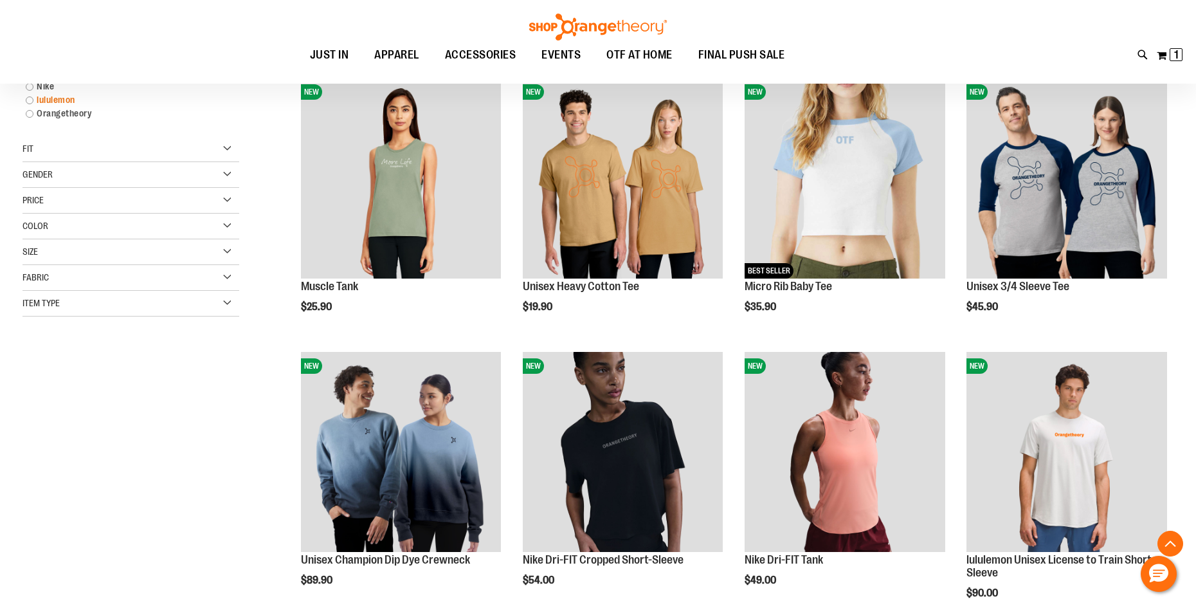
scroll to position [203, 0]
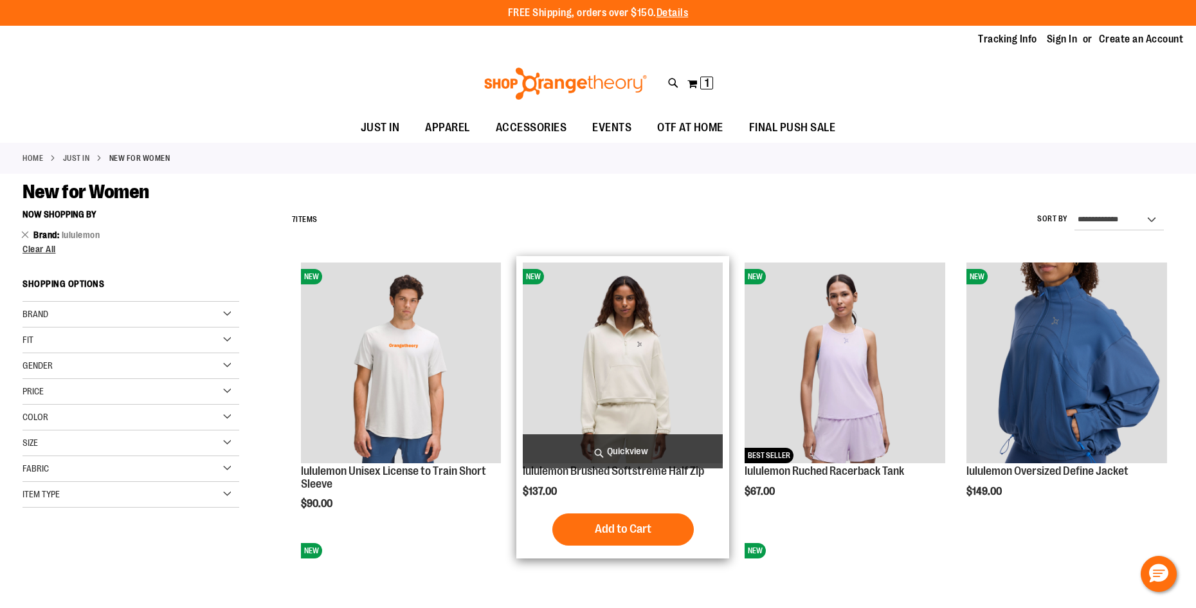
click at [656, 367] on img "product" at bounding box center [623, 362] width 201 height 201
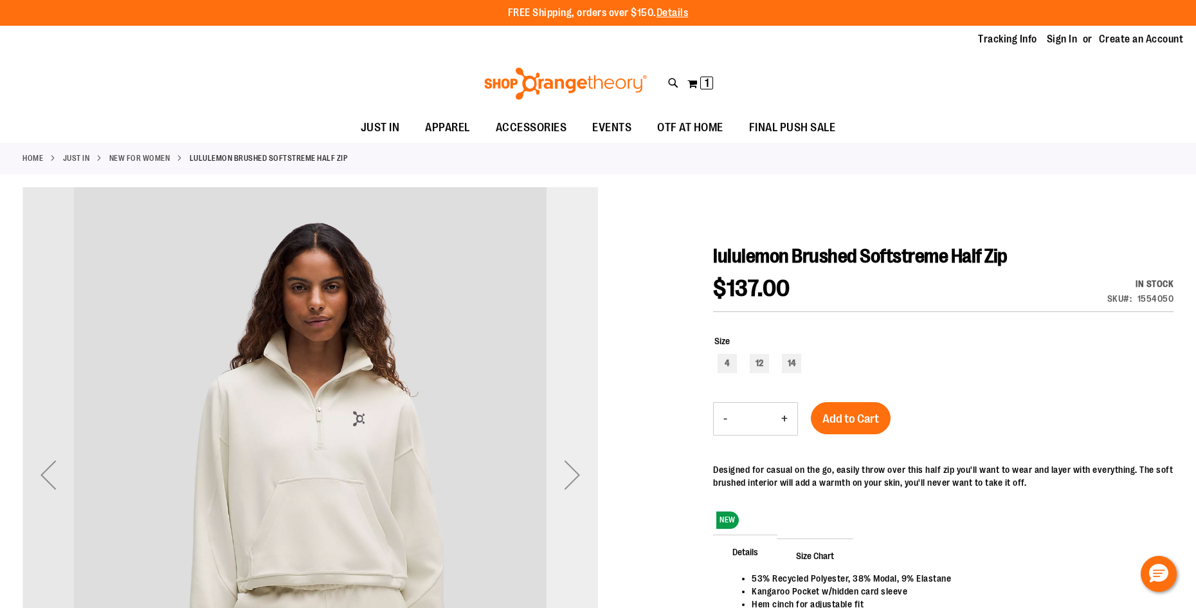
click at [568, 474] on div "Next" at bounding box center [571, 474] width 51 height 51
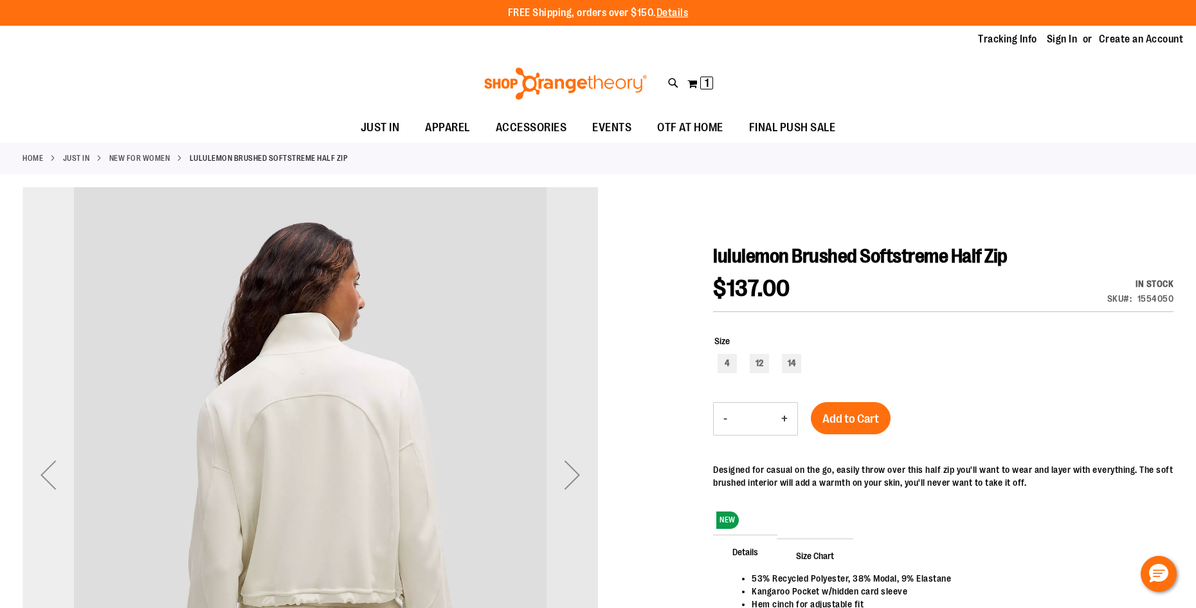
click at [50, 470] on div "Previous" at bounding box center [48, 474] width 51 height 51
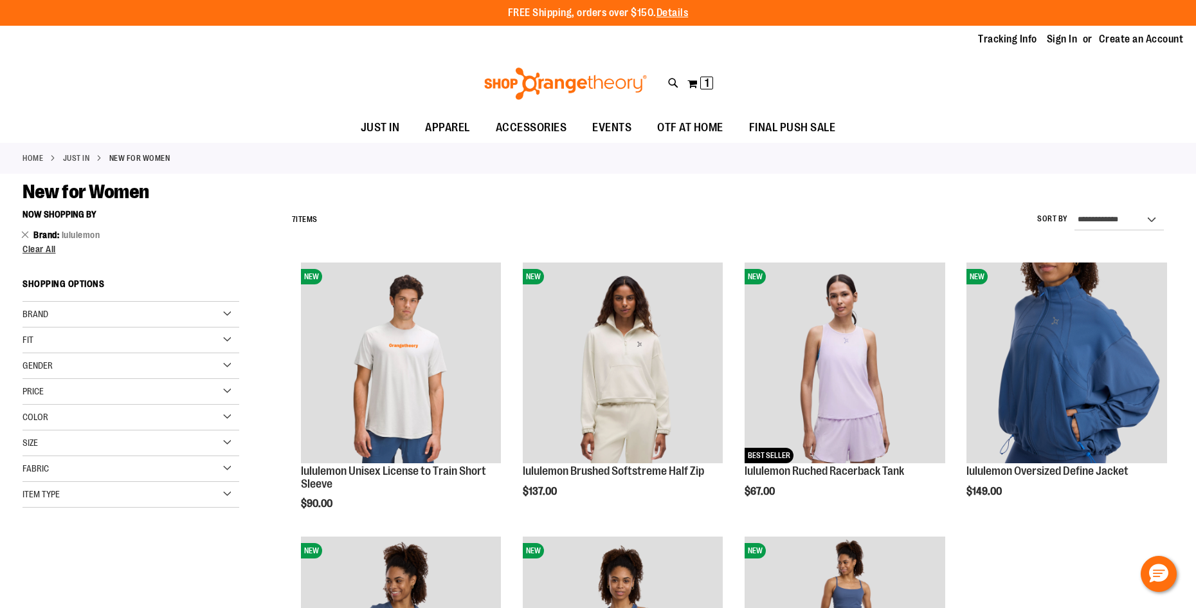
click at [32, 309] on span "Brand" at bounding box center [36, 314] width 26 height 10
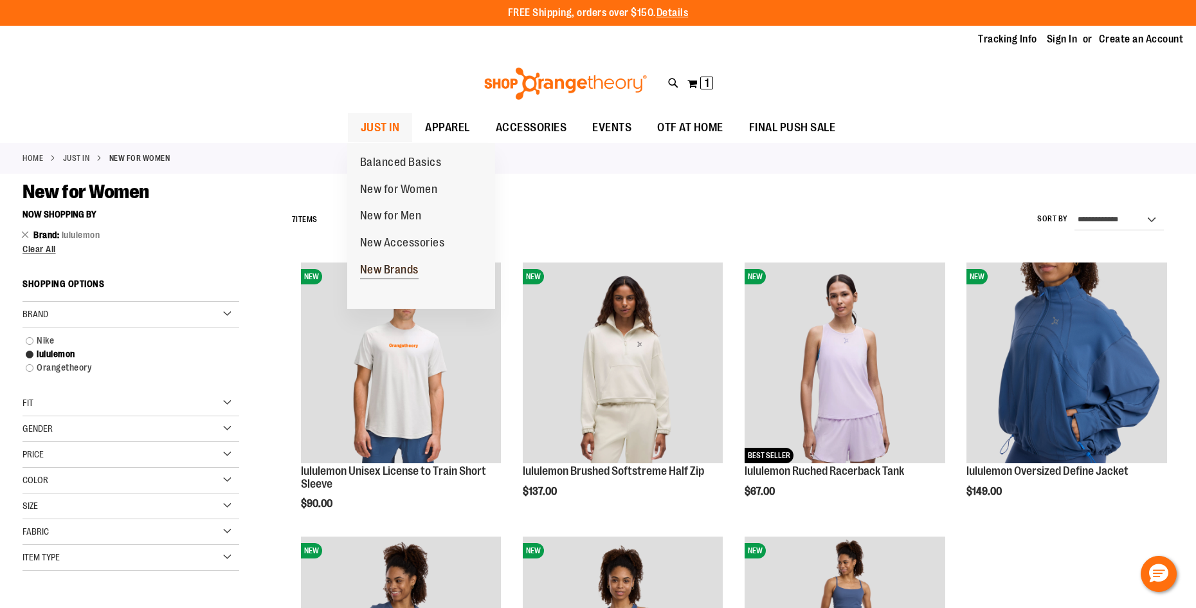
click at [388, 270] on span "New Brands" at bounding box center [389, 271] width 59 height 16
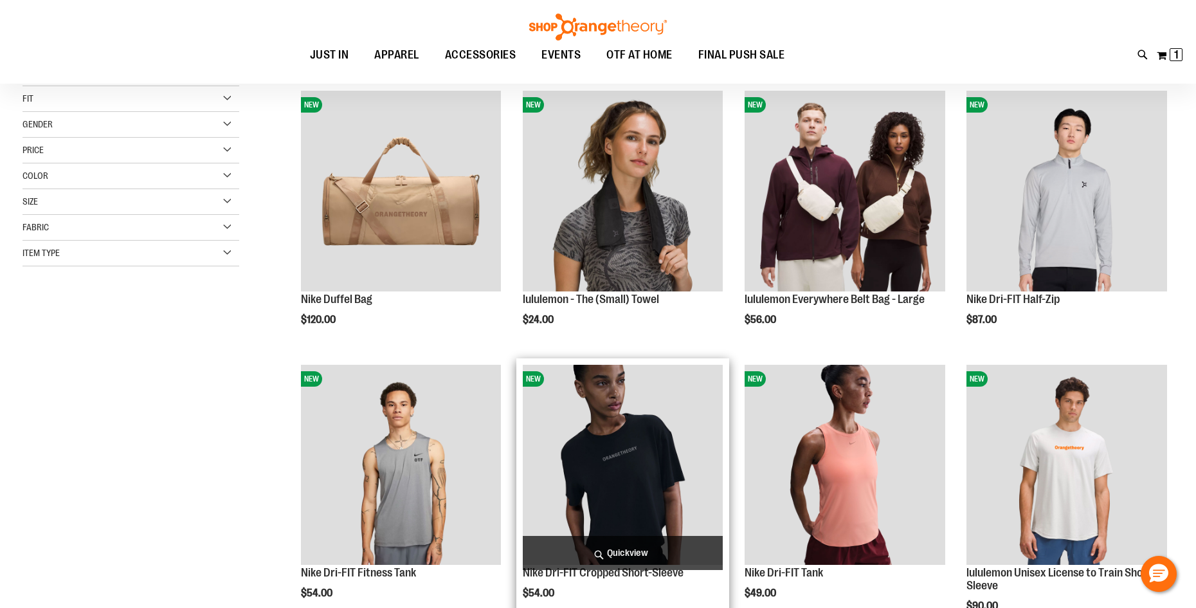
scroll to position [192, 0]
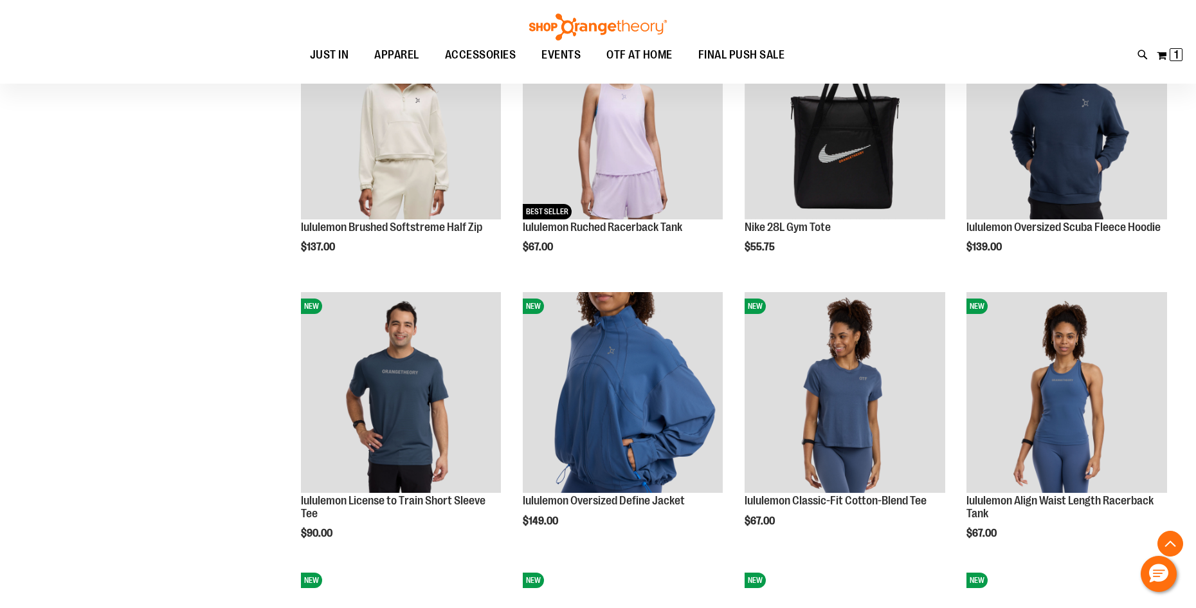
scroll to position [771, 0]
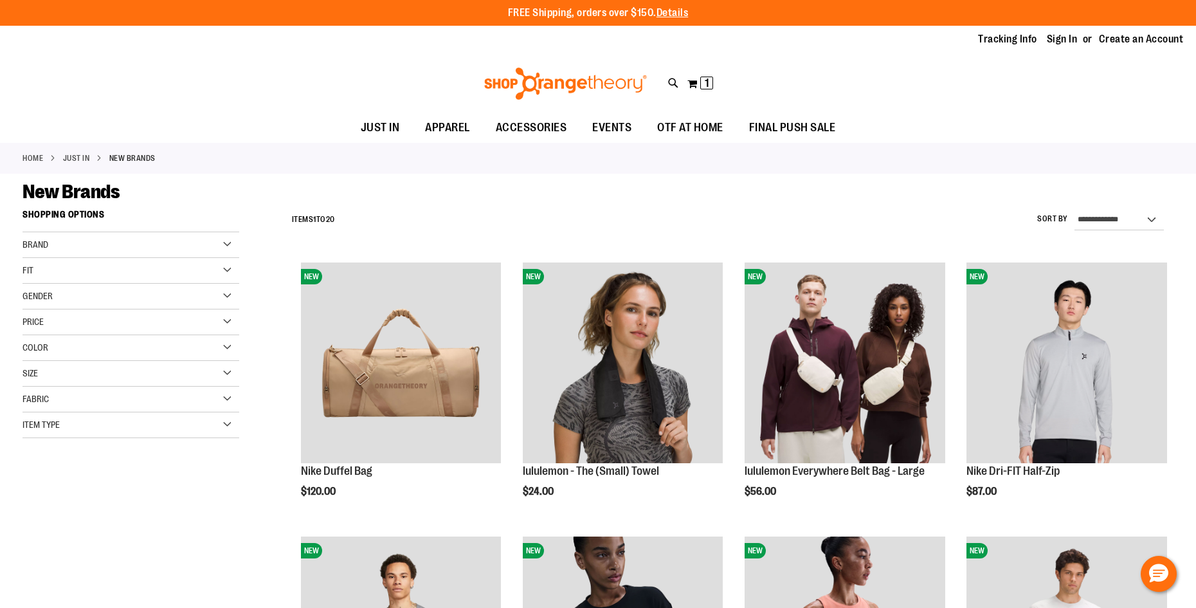
click at [37, 156] on link "Home" at bounding box center [33, 158] width 21 height 12
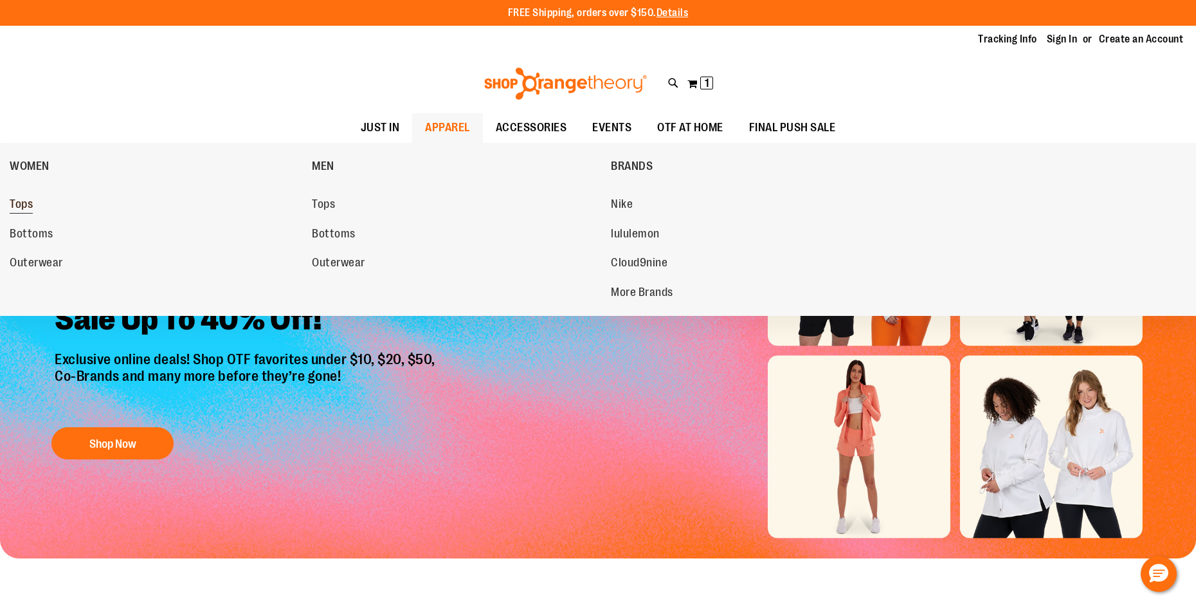
click at [21, 206] on span "Tops" at bounding box center [21, 205] width 23 height 16
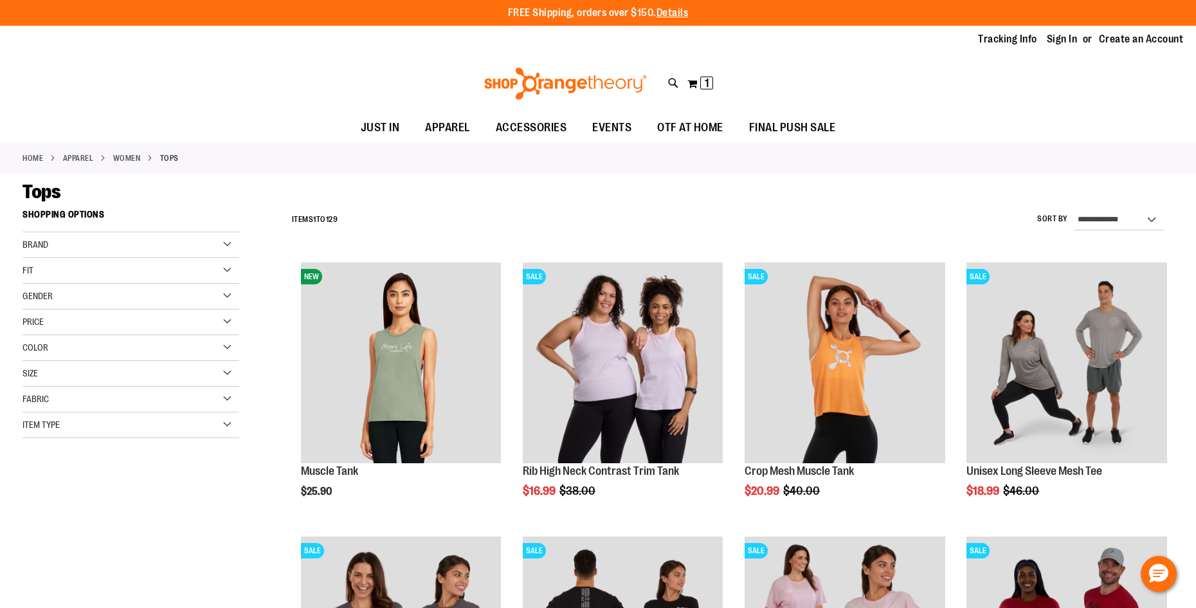
click at [39, 243] on span "Brand" at bounding box center [36, 244] width 26 height 10
click at [27, 308] on link "Beyond Yoga" at bounding box center [123, 312] width 208 height 14
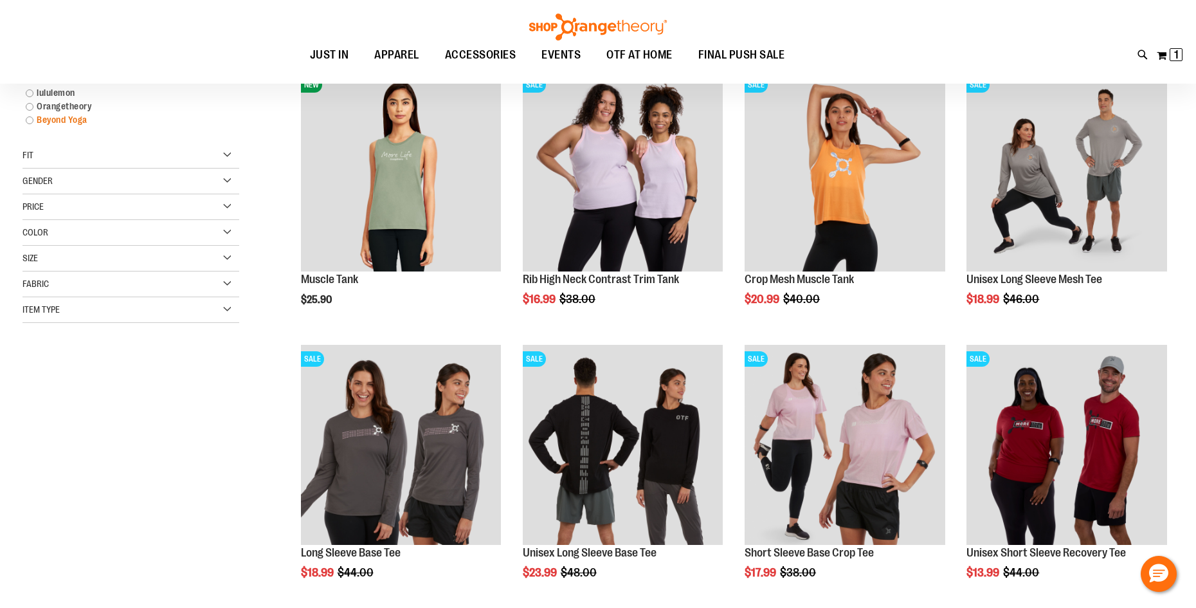
scroll to position [203, 0]
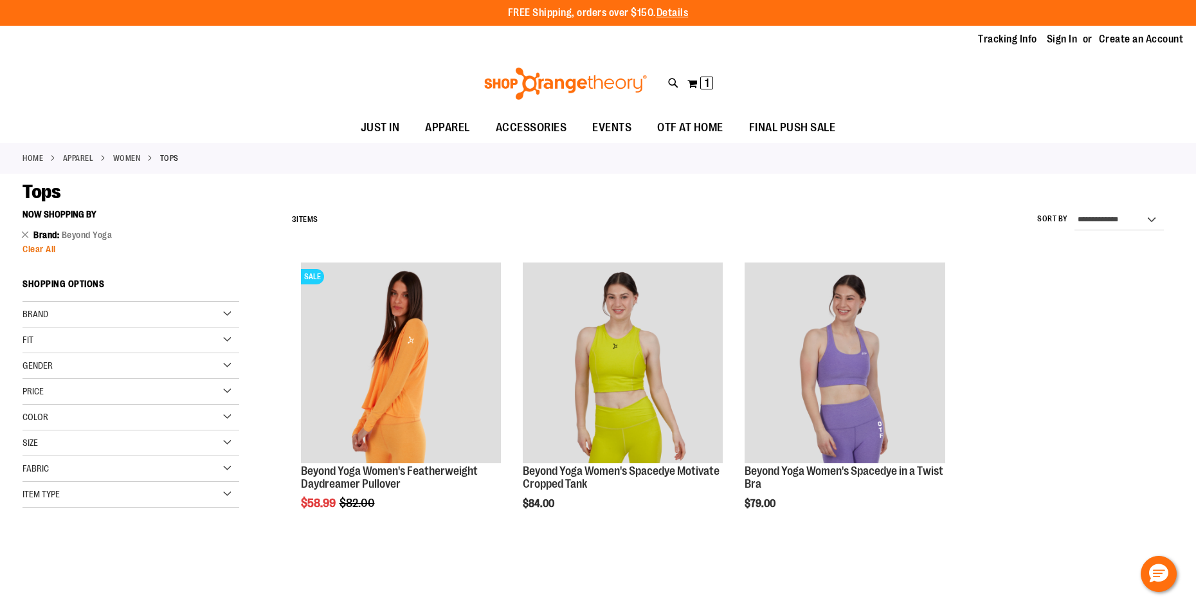
click at [29, 251] on span "Clear All" at bounding box center [39, 249] width 33 height 10
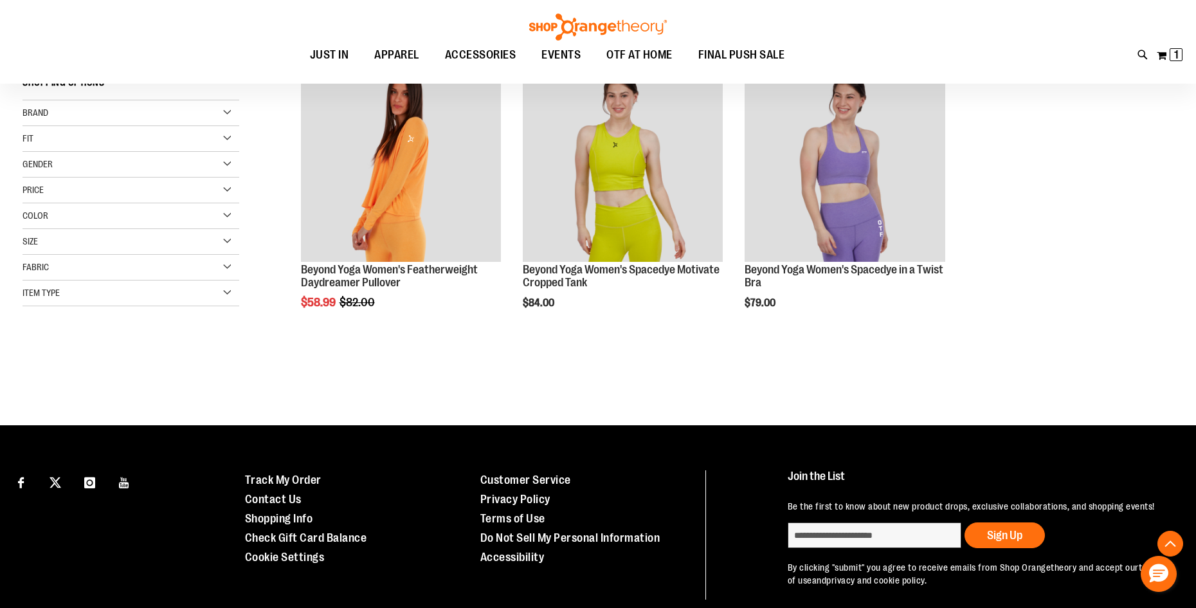
scroll to position [203, 0]
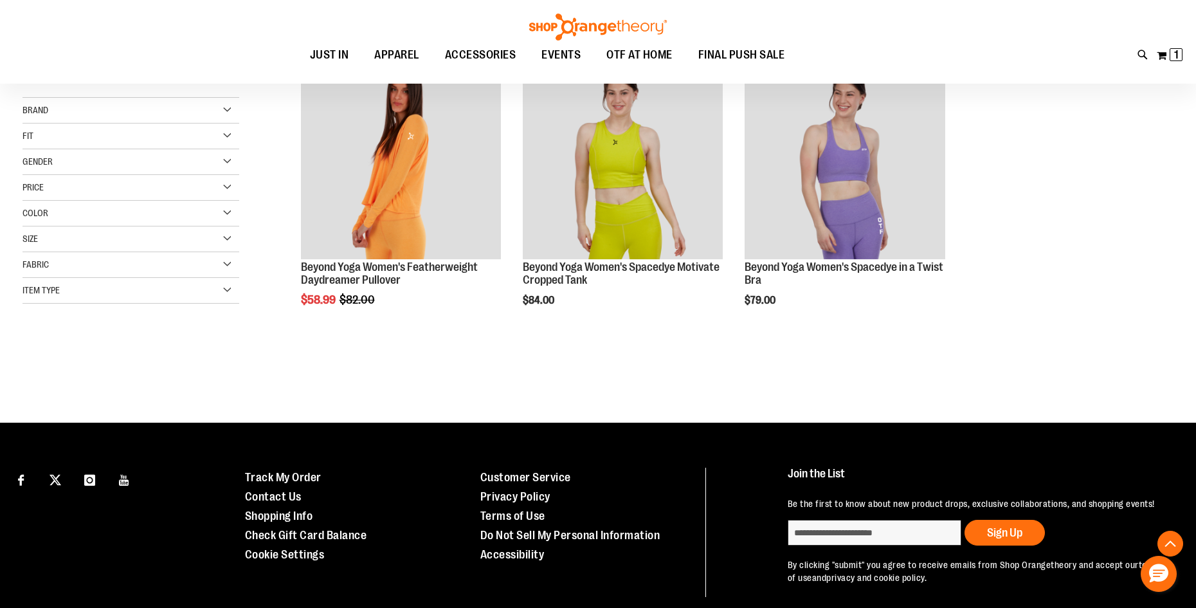
click at [64, 113] on div "Brand" at bounding box center [131, 111] width 217 height 26
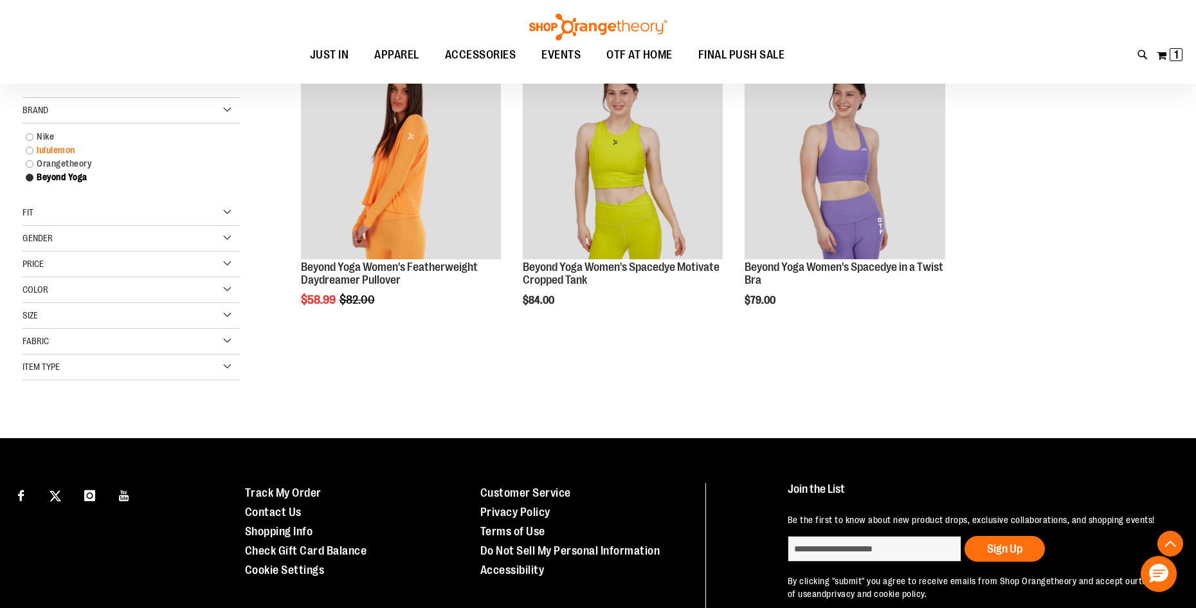
click at [28, 150] on link "lululemon" at bounding box center [123, 150] width 208 height 14
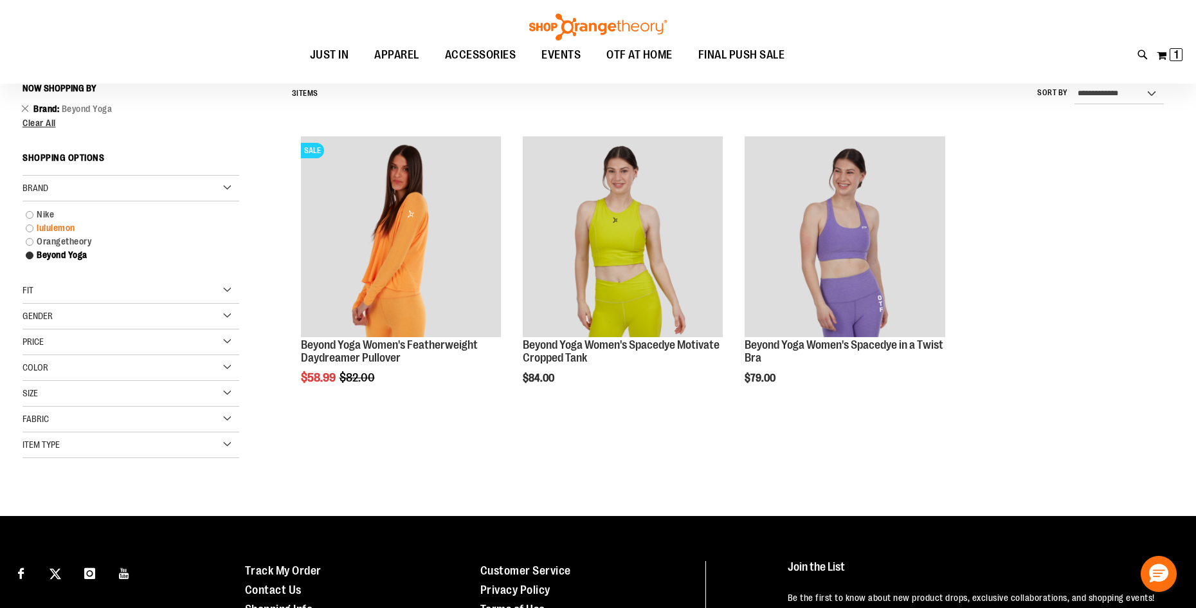
scroll to position [120, 0]
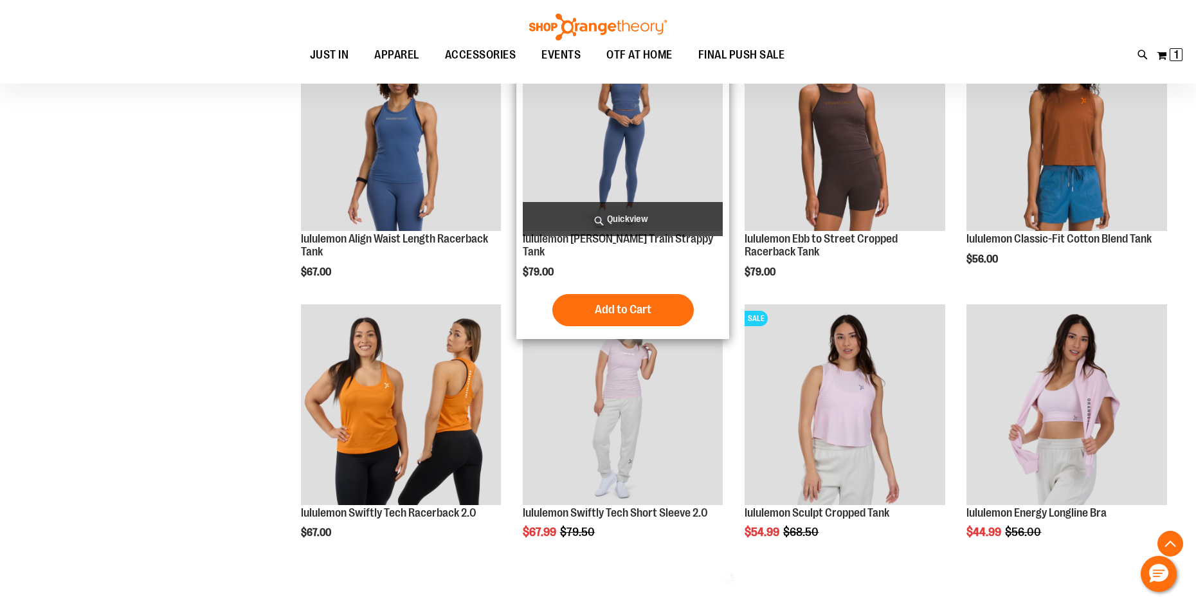
scroll to position [505, 0]
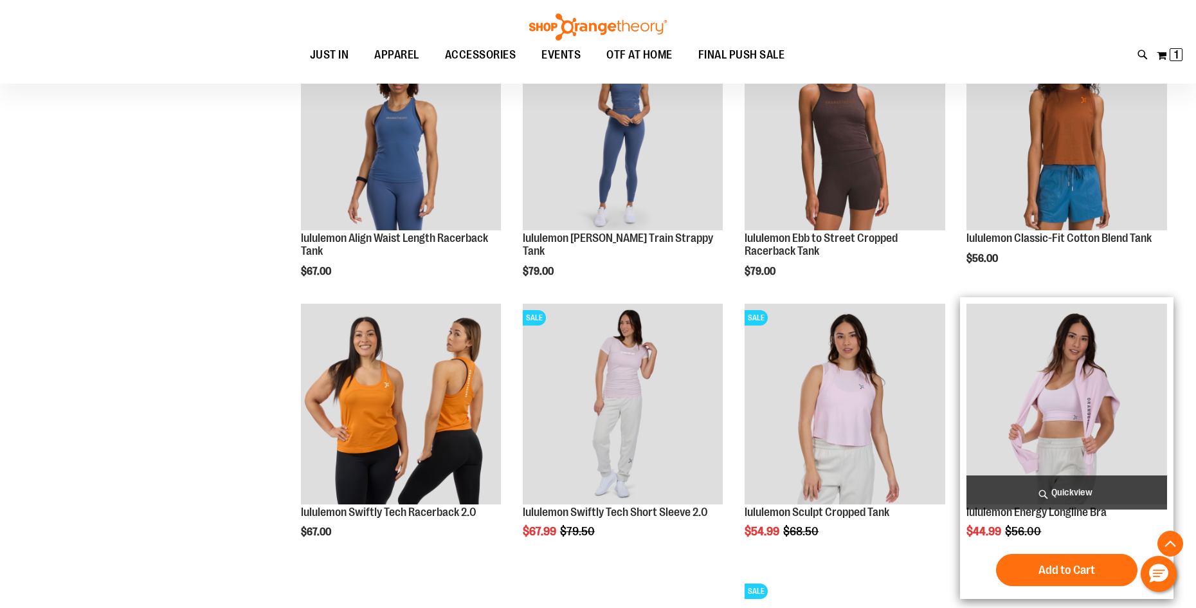
click at [1068, 416] on img "product" at bounding box center [1066, 403] width 201 height 201
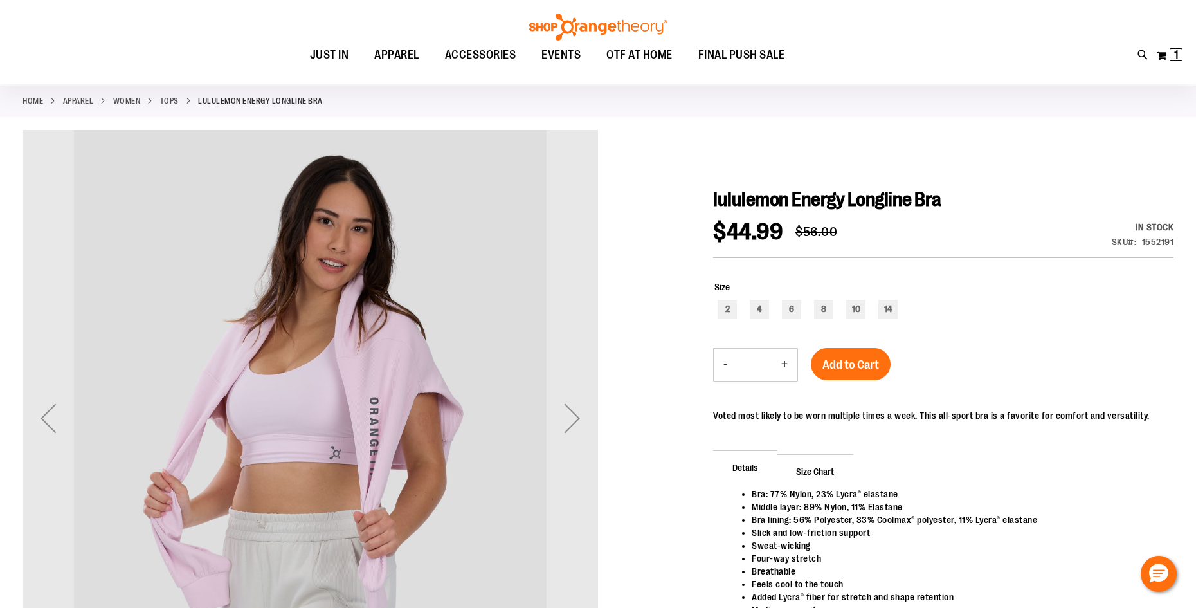
scroll to position [192, 0]
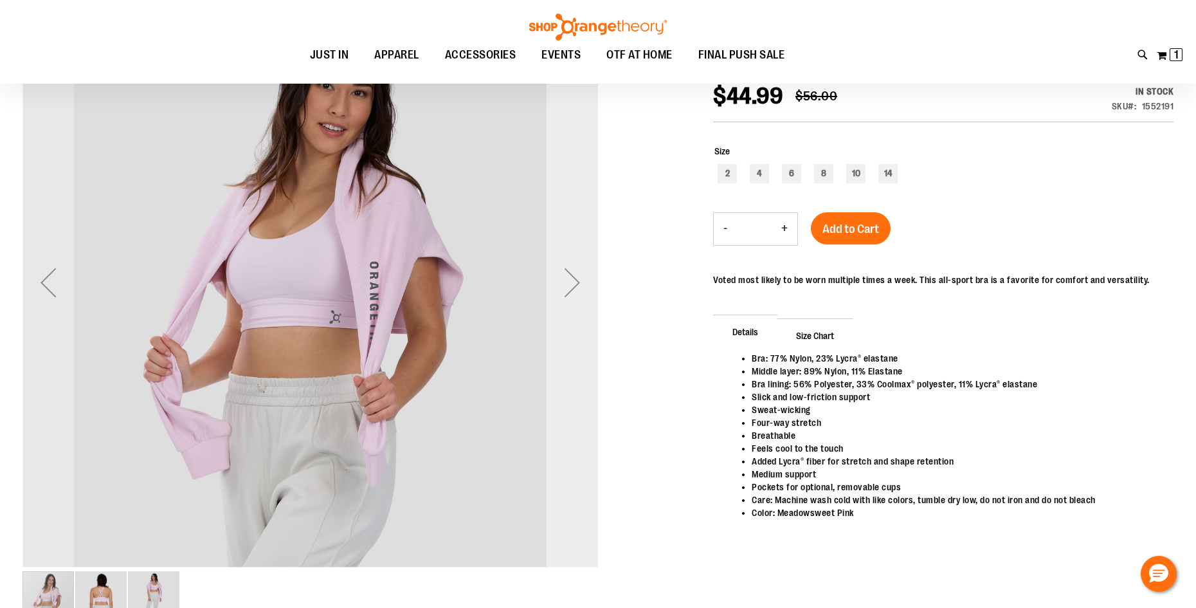
click at [575, 285] on div "Next" at bounding box center [571, 282] width 51 height 51
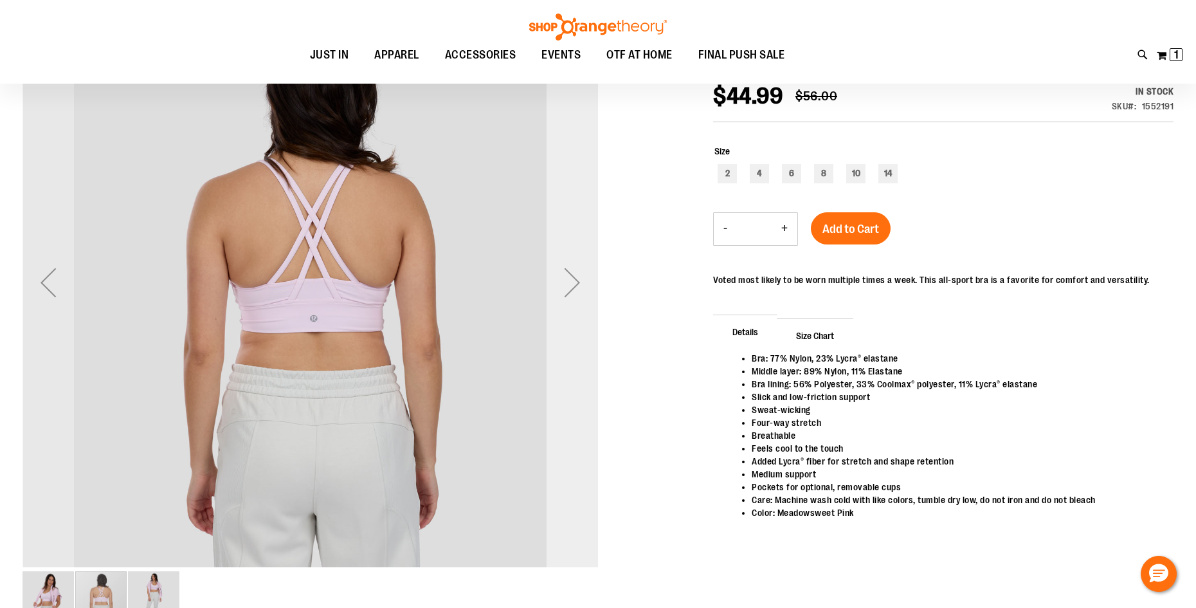
click at [575, 285] on div "Next" at bounding box center [571, 282] width 51 height 51
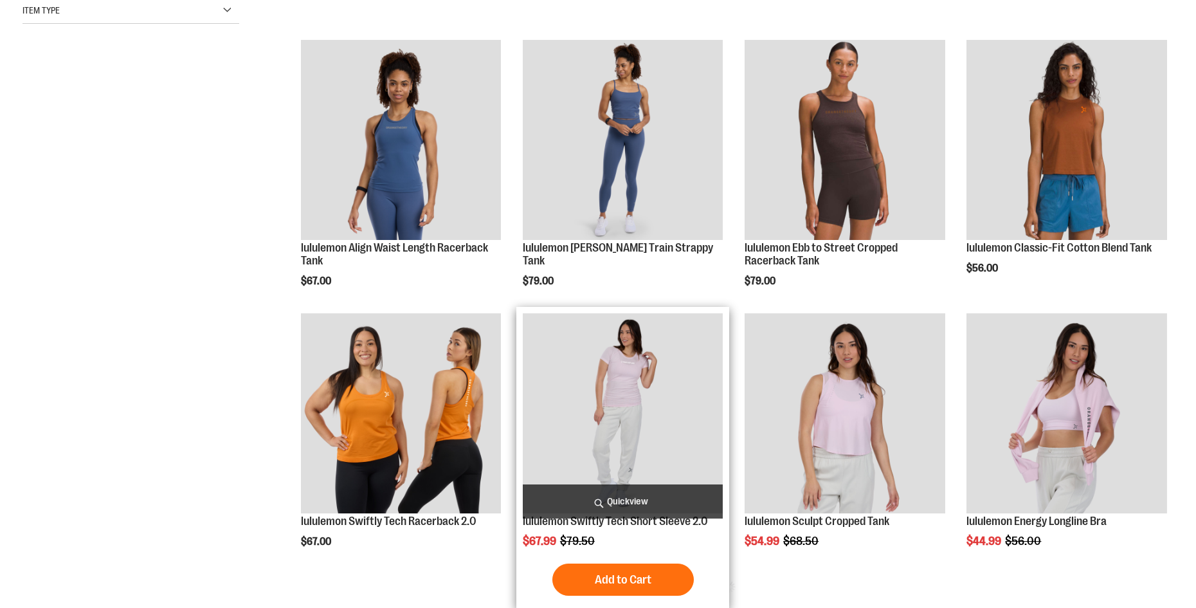
scroll to position [496, 0]
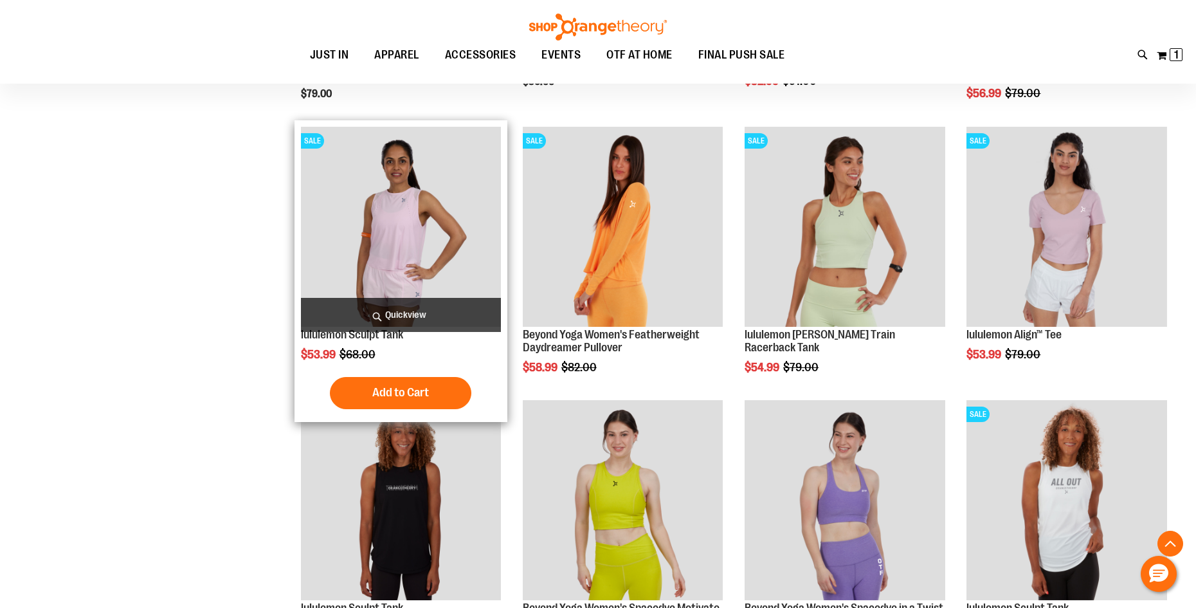
scroll to position [1267, 0]
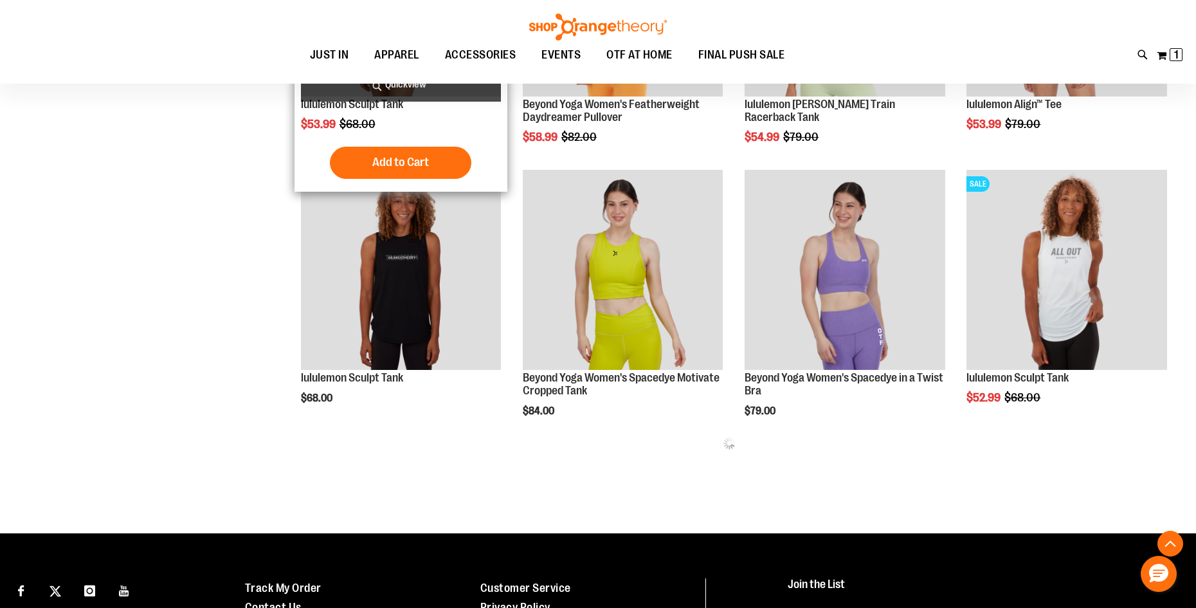
scroll to position [1460, 0]
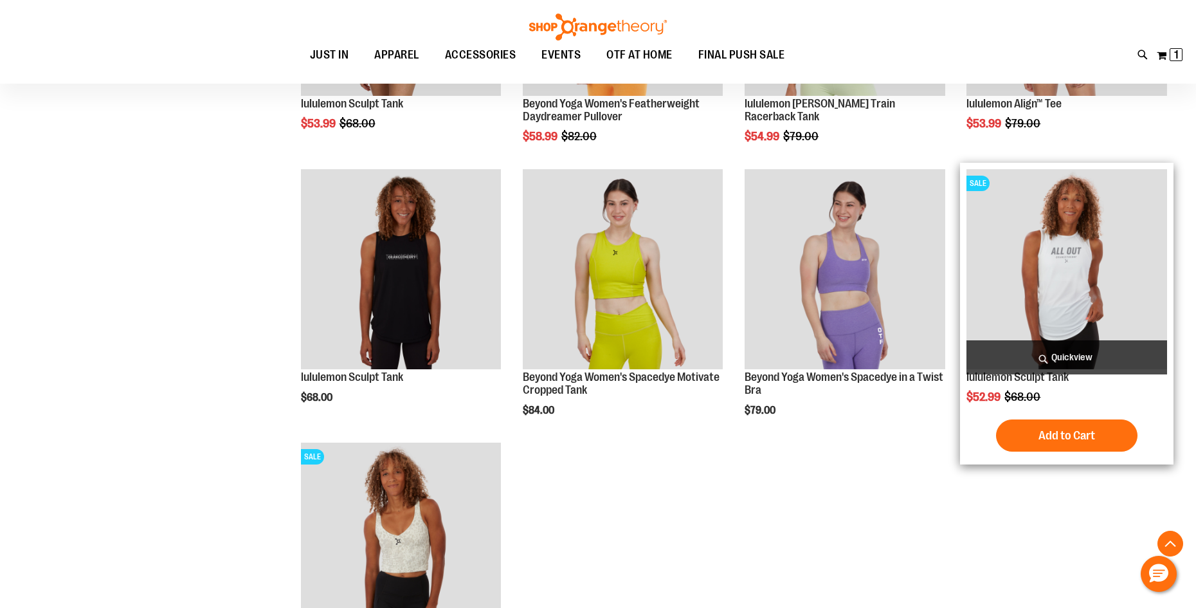
click at [1097, 250] on img "product" at bounding box center [1066, 269] width 201 height 201
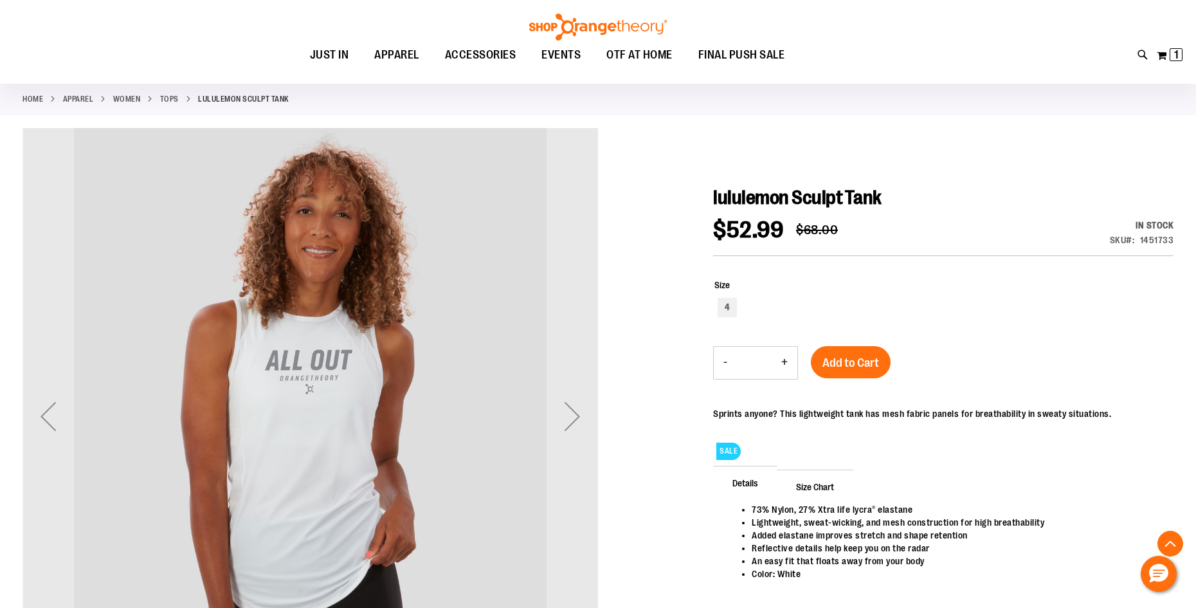
scroll to position [257, 0]
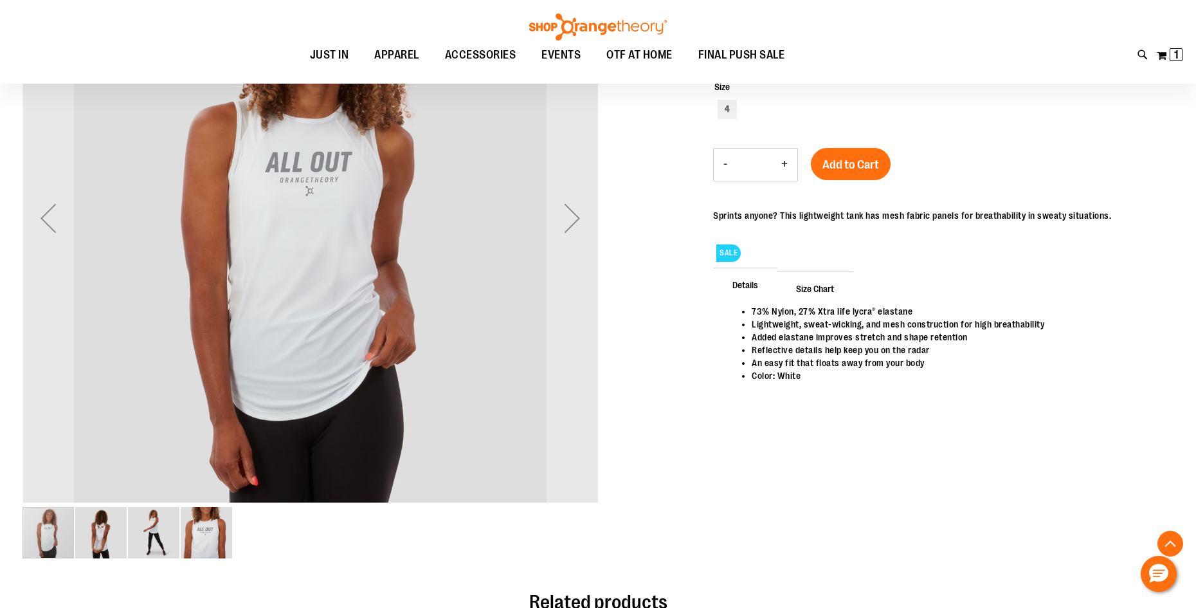
drag, startPoint x: 161, startPoint y: 536, endPoint x: 127, endPoint y: 529, distance: 34.8
click at [160, 536] on img "image 3 of 4" at bounding box center [153, 532] width 51 height 51
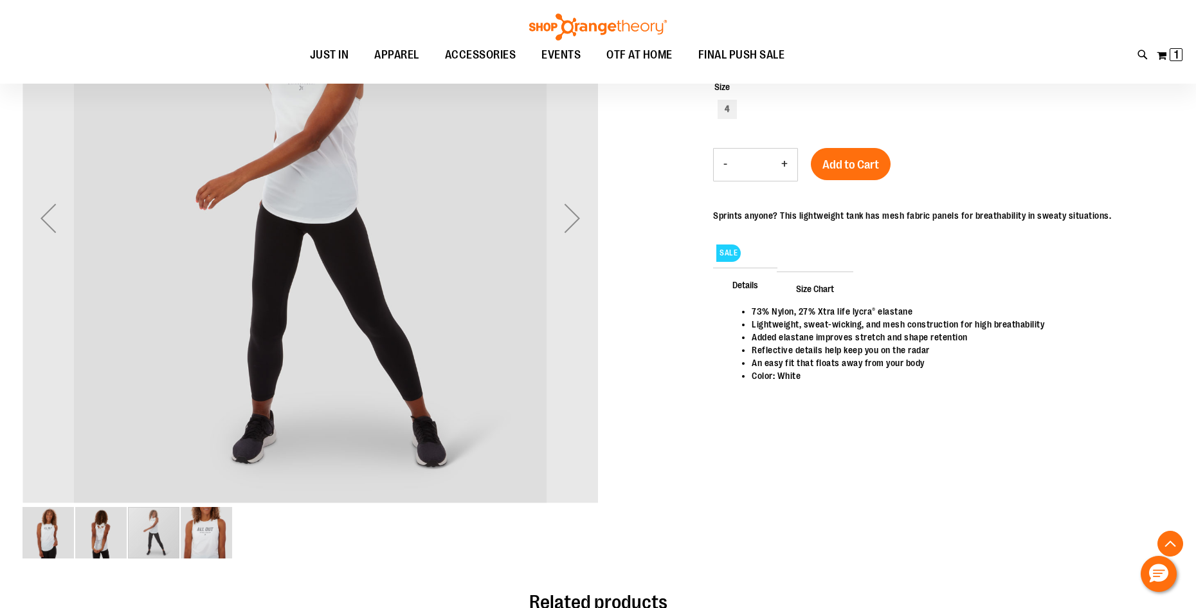
click at [106, 526] on img "image 2 of 4" at bounding box center [100, 532] width 51 height 51
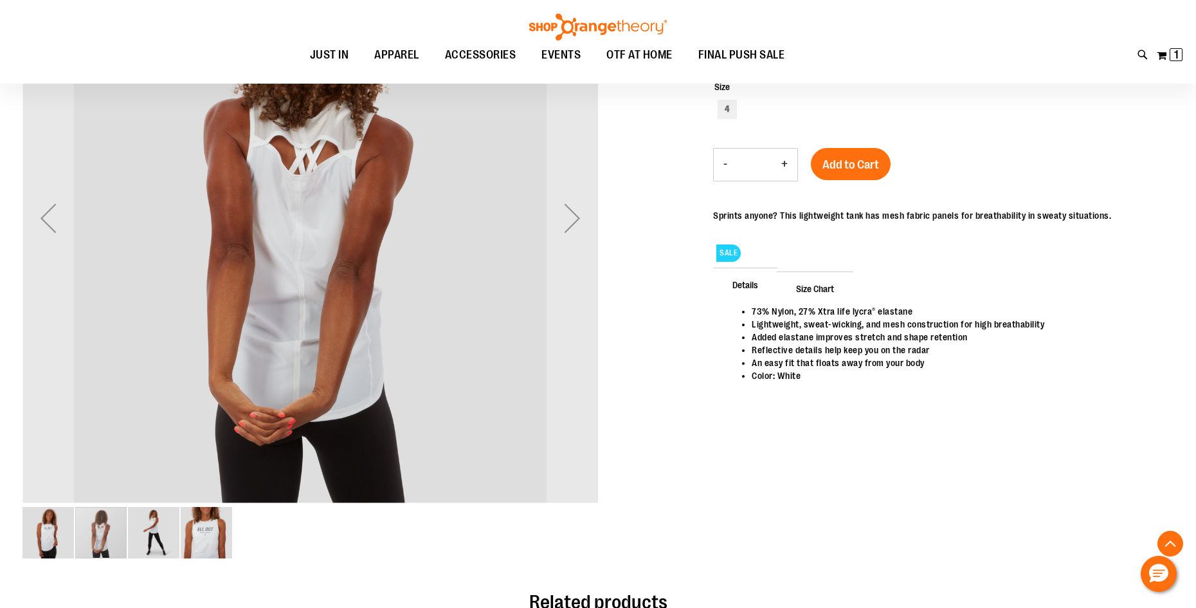
click at [84, 522] on div "carousel" at bounding box center [100, 532] width 51 height 51
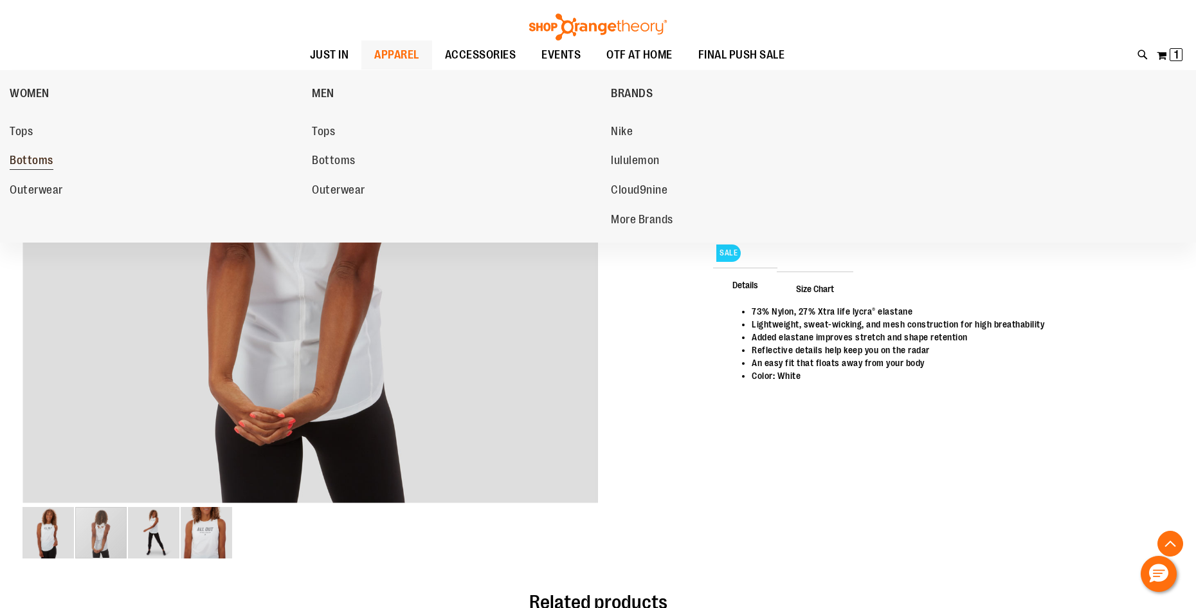
click at [26, 161] on span "Bottoms" at bounding box center [32, 162] width 44 height 16
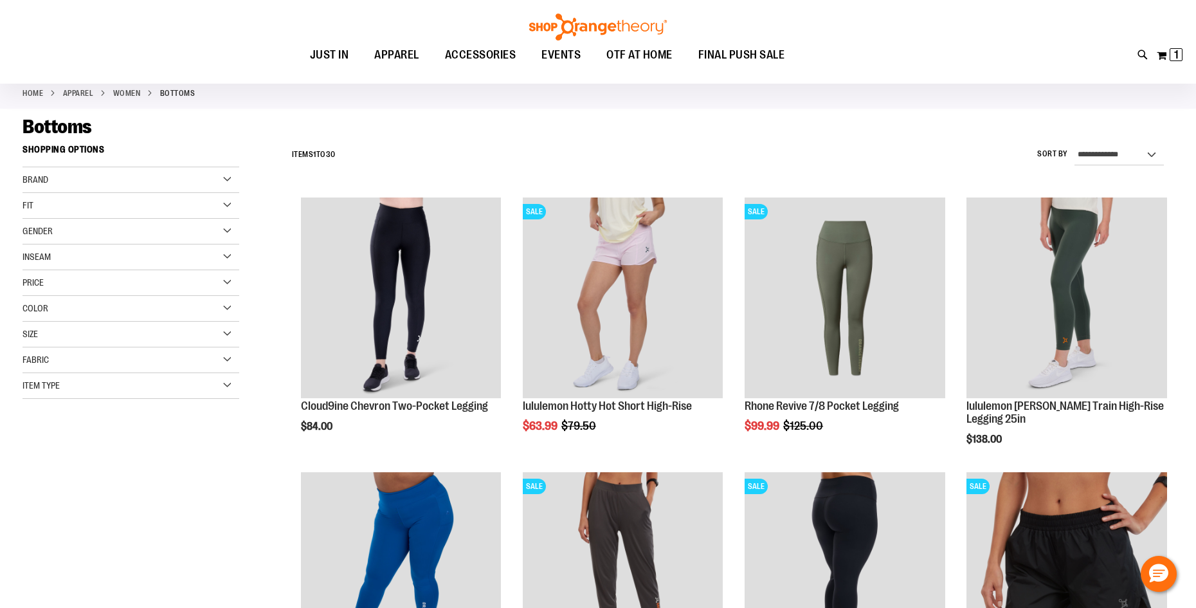
scroll to position [64, 0]
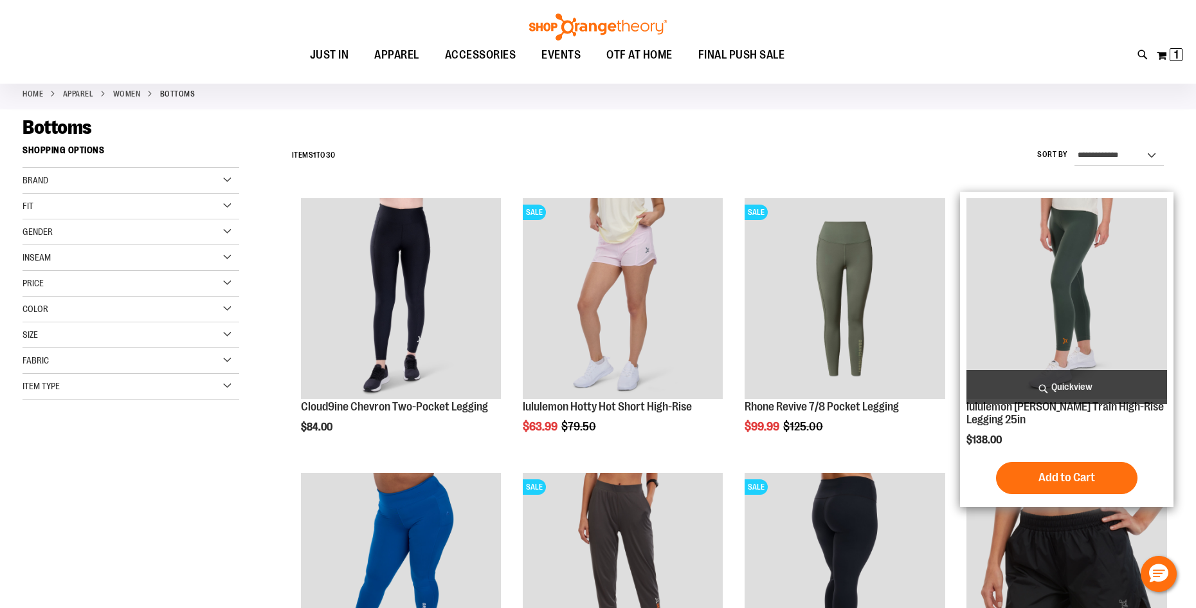
click at [1078, 297] on img "product" at bounding box center [1066, 298] width 201 height 201
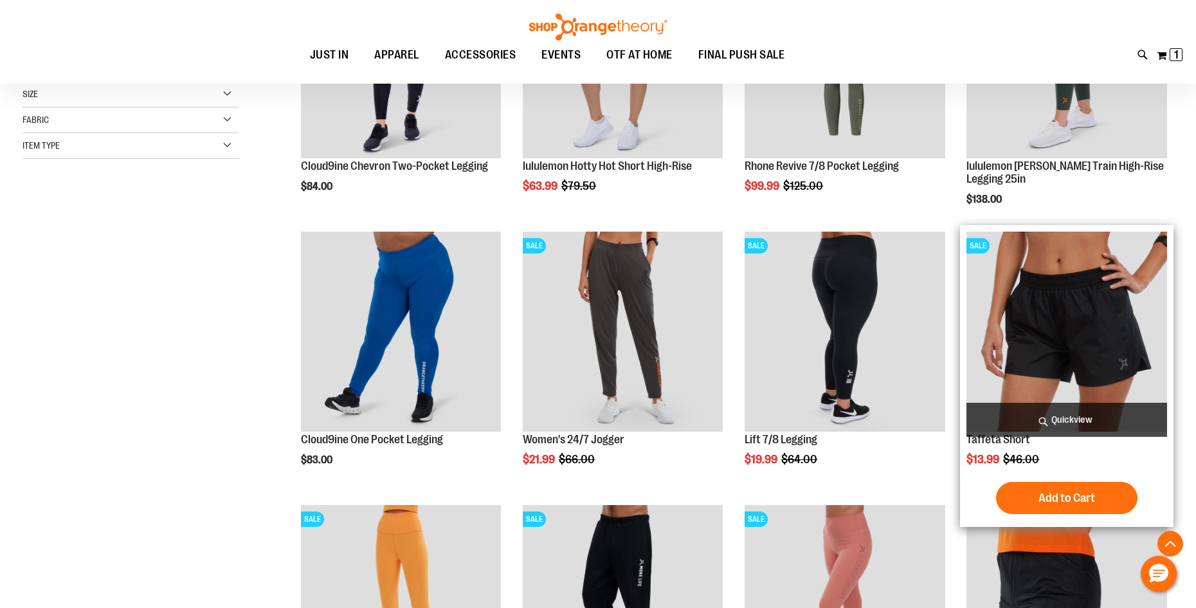
scroll to position [320, 0]
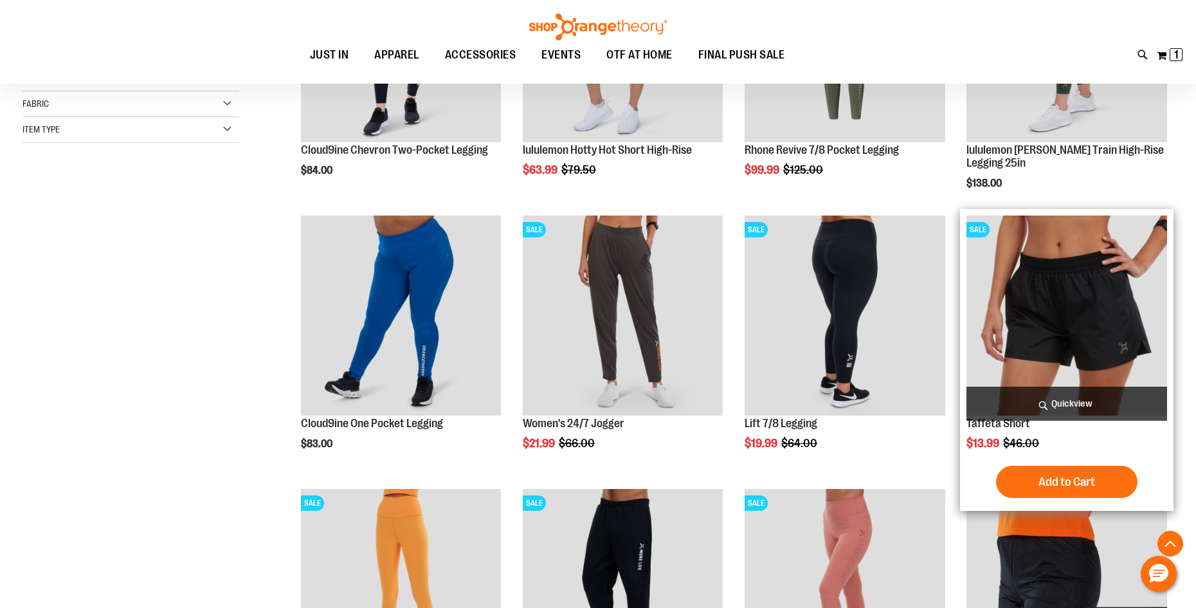
click at [1045, 328] on img "product" at bounding box center [1066, 315] width 201 height 201
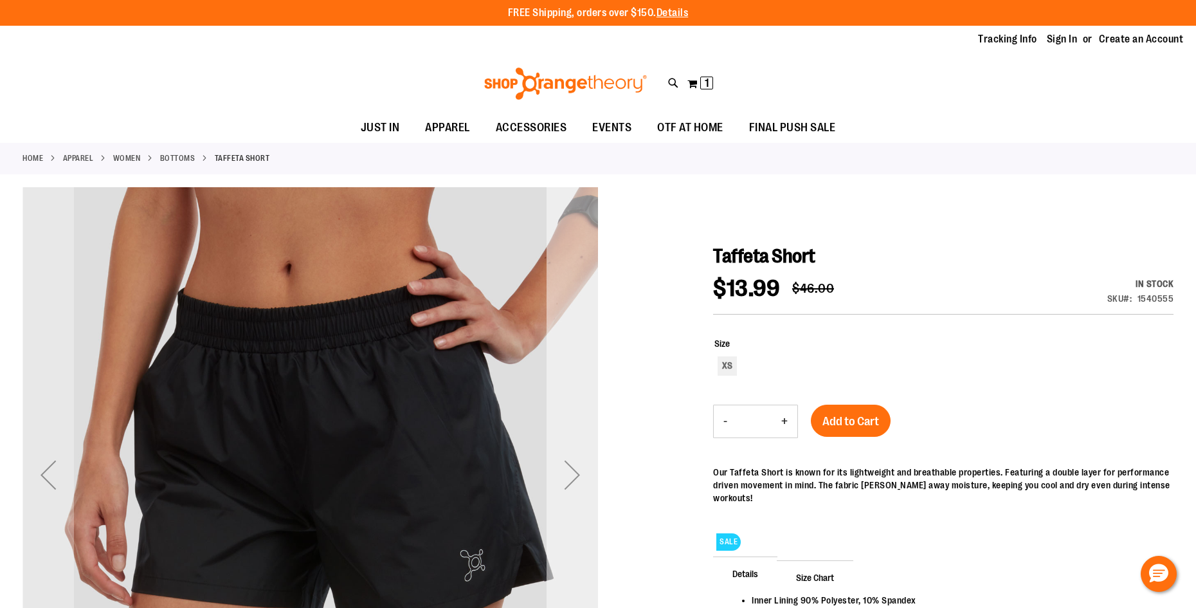
click at [573, 473] on div "Next" at bounding box center [571, 474] width 51 height 51
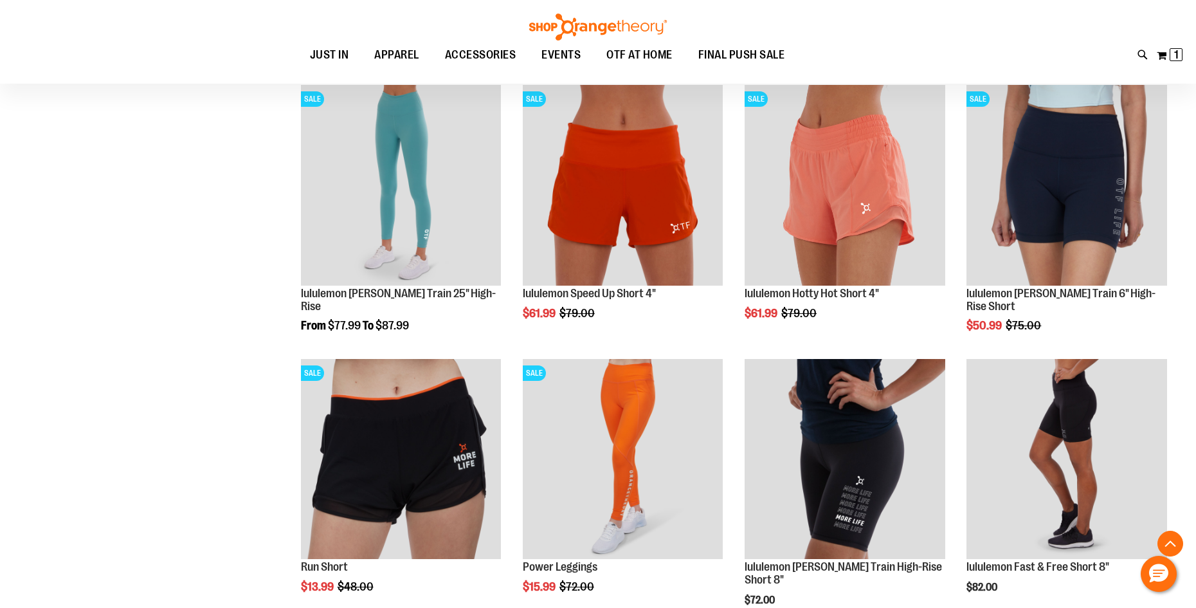
scroll to position [998, 0]
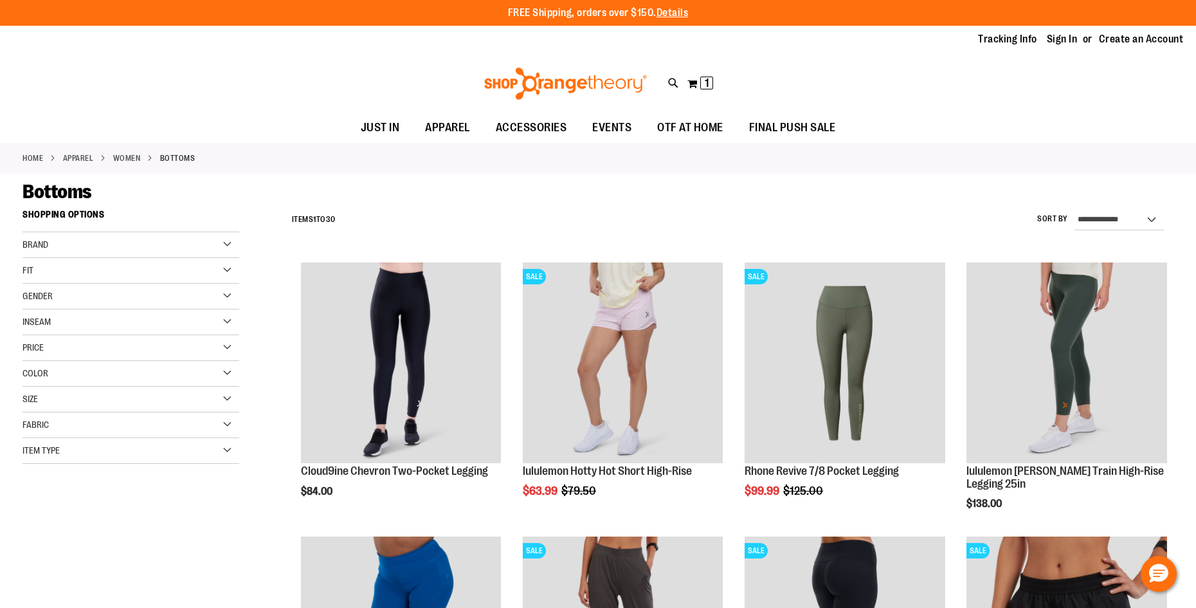
click at [46, 248] on span "Brand" at bounding box center [36, 244] width 26 height 10
click at [29, 341] on link "Rhone" at bounding box center [123, 339] width 208 height 14
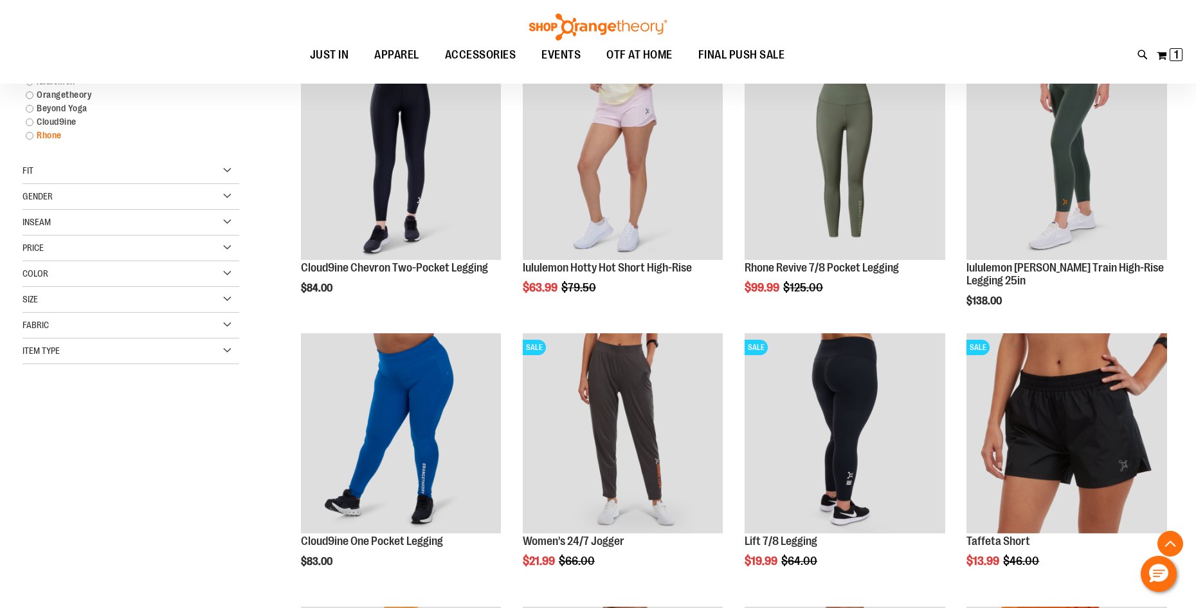
scroll to position [203, 0]
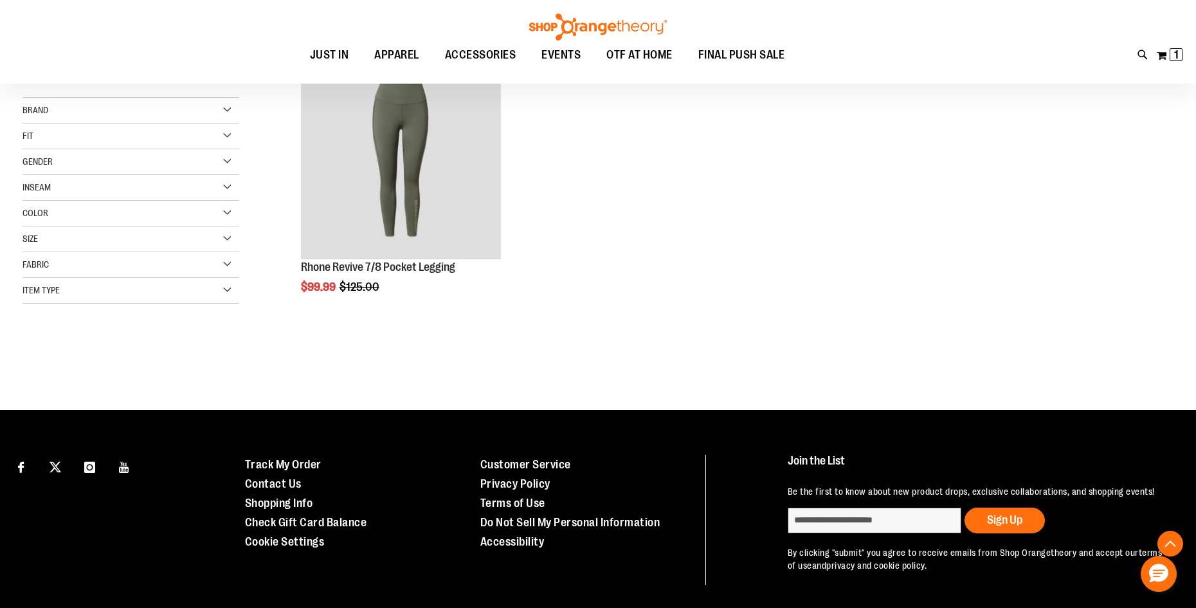
click at [46, 111] on span "Brand" at bounding box center [36, 110] width 26 height 10
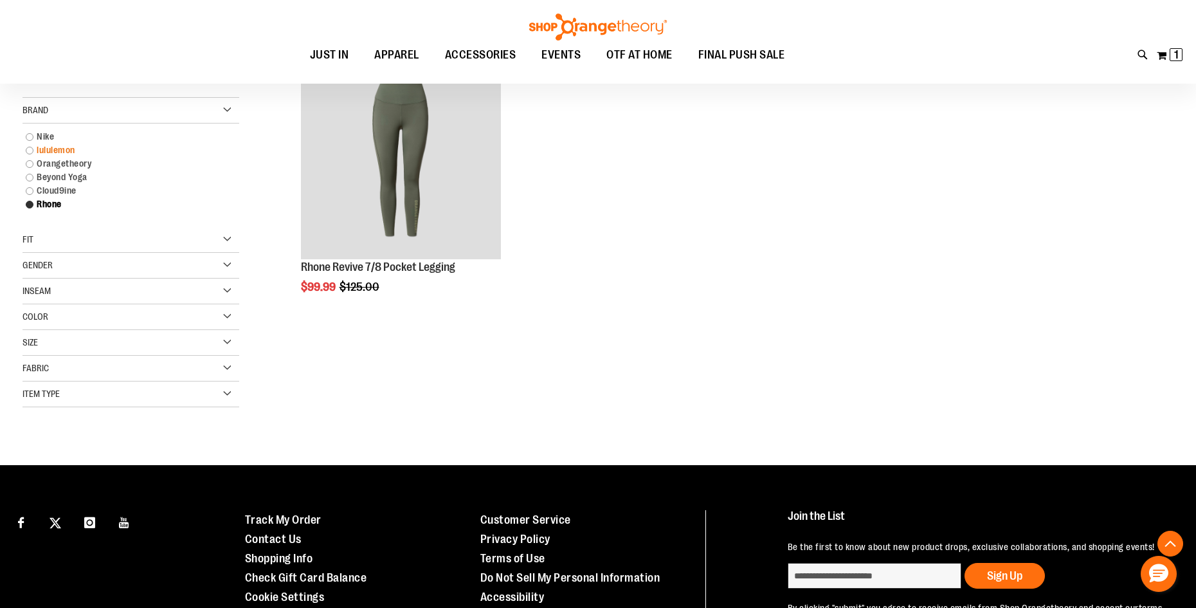
click at [30, 147] on link "lululemon" at bounding box center [123, 150] width 208 height 14
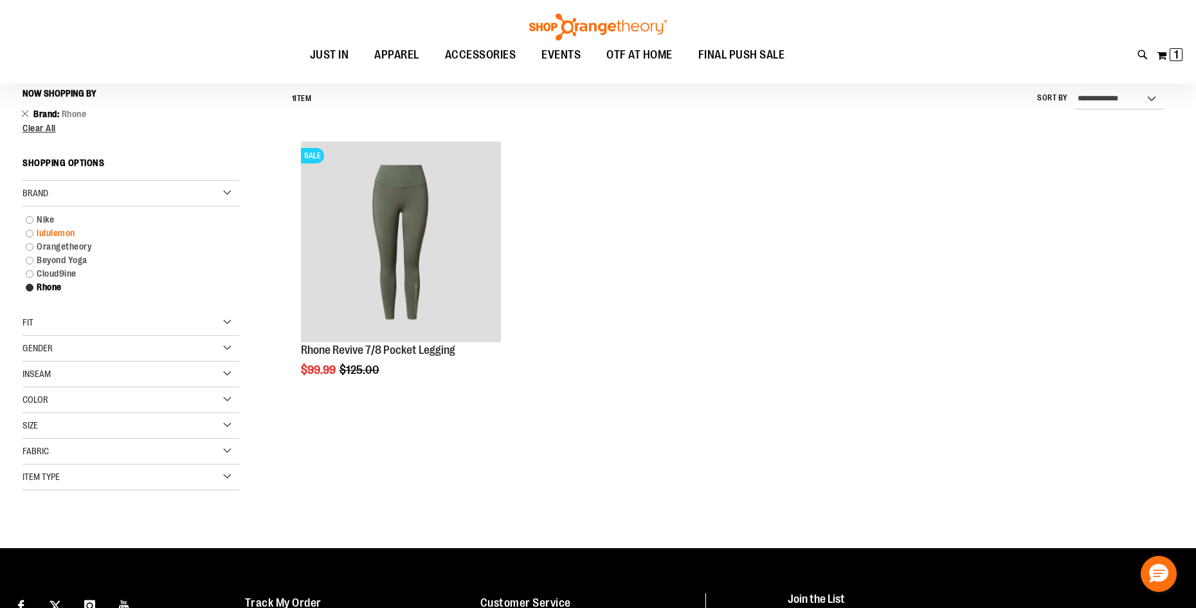
scroll to position [120, 0]
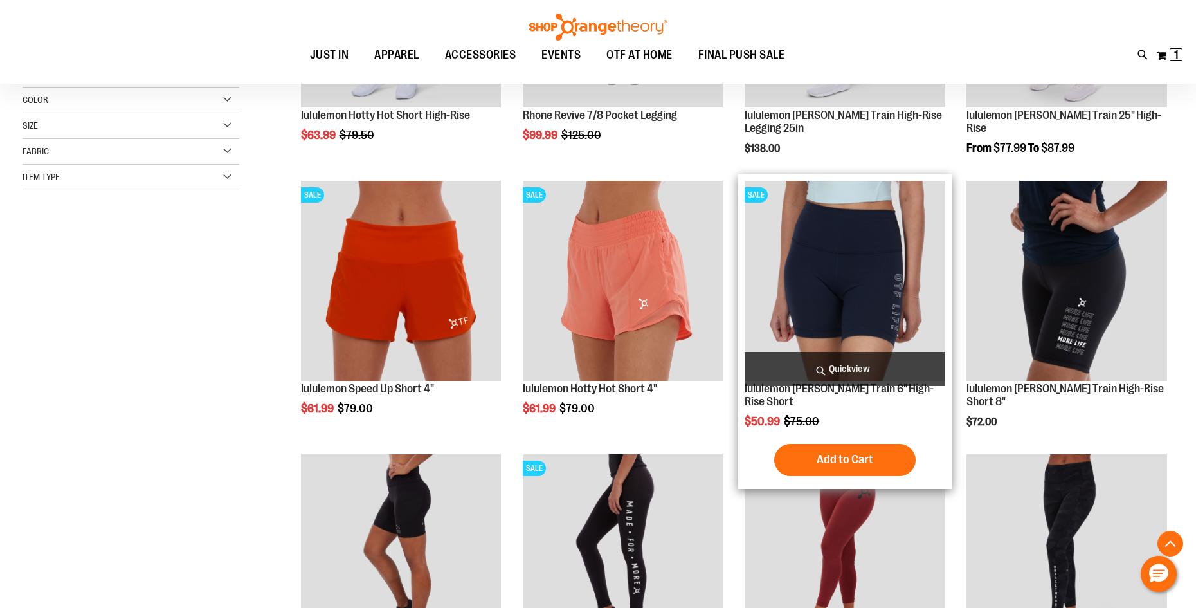
scroll to position [377, 0]
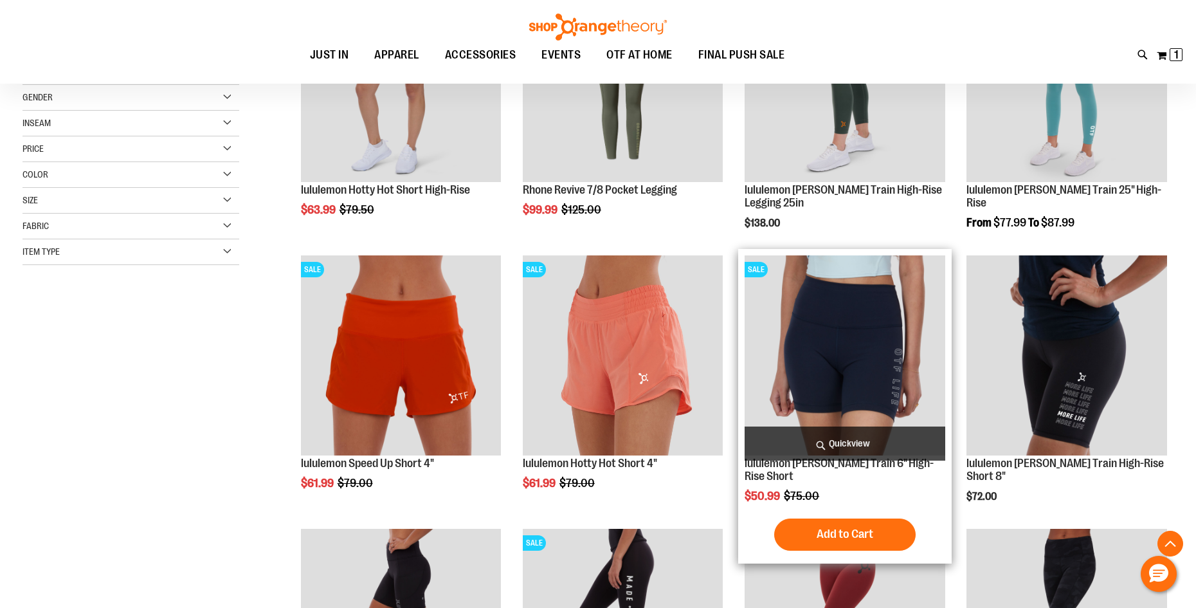
scroll to position [55, 0]
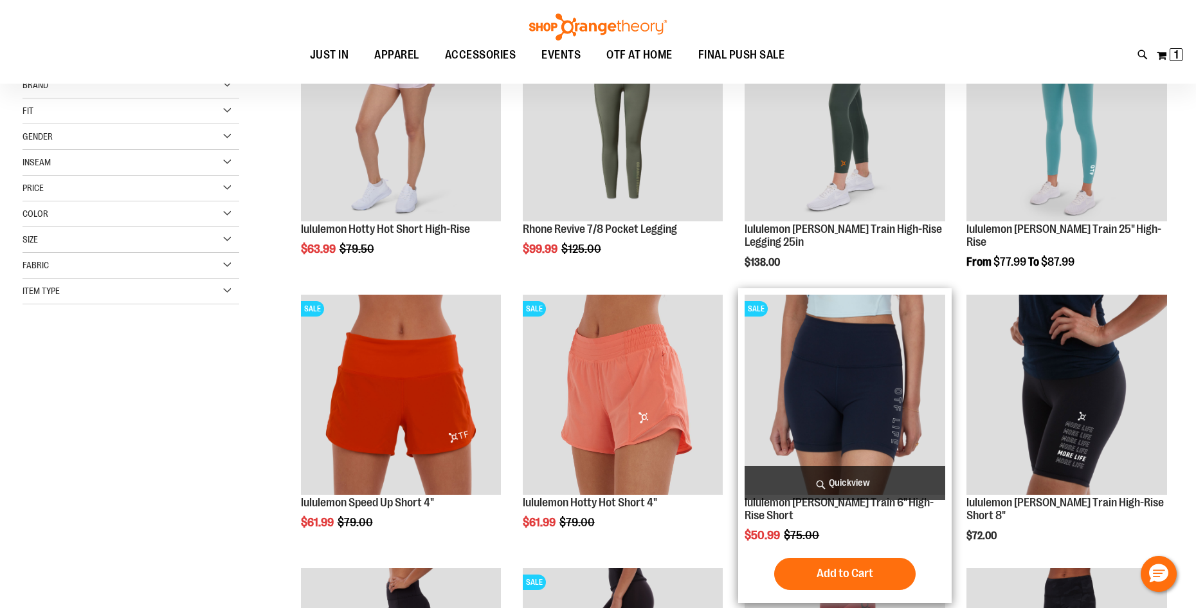
scroll to position [248, 0]
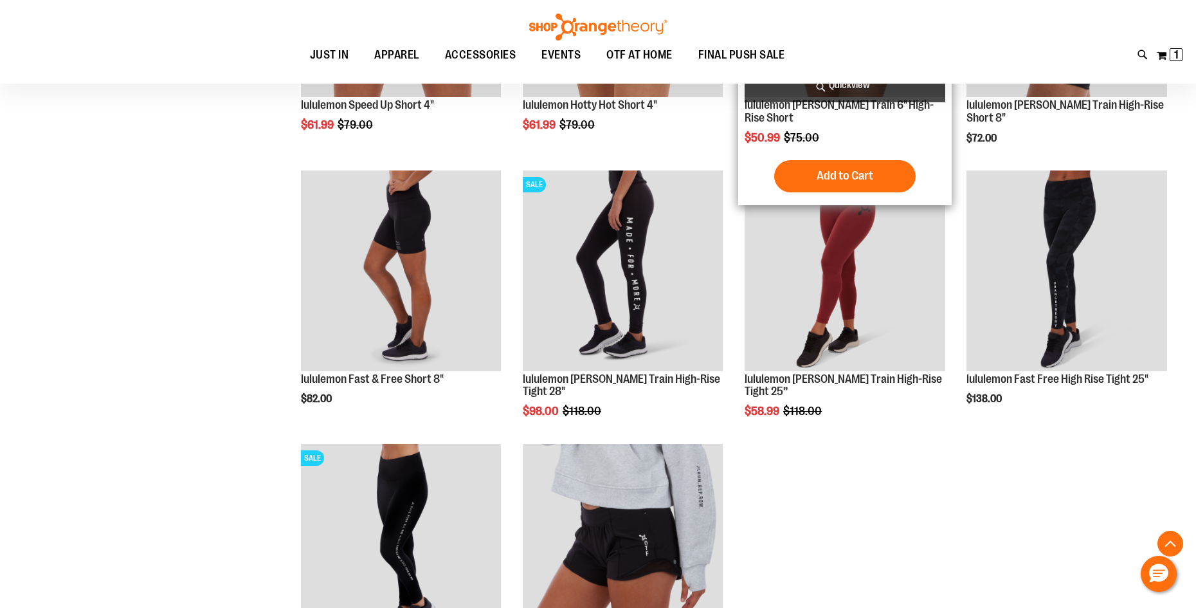
scroll to position [762, 0]
